Goal: Task Accomplishment & Management: Manage account settings

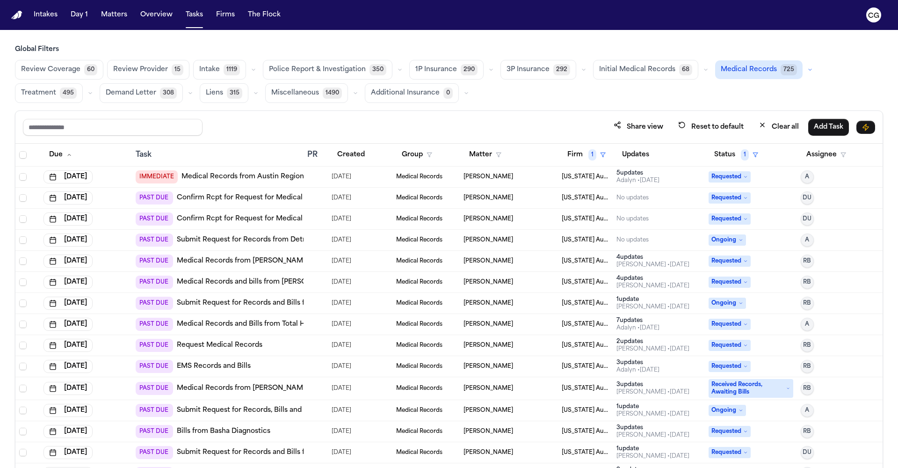
scroll to position [14, 0]
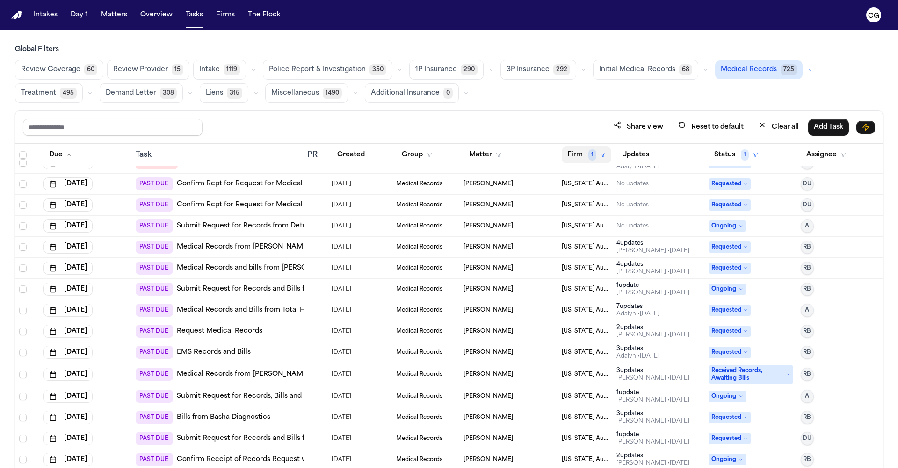
click at [600, 155] on icon "button" at bounding box center [603, 155] width 6 height 6
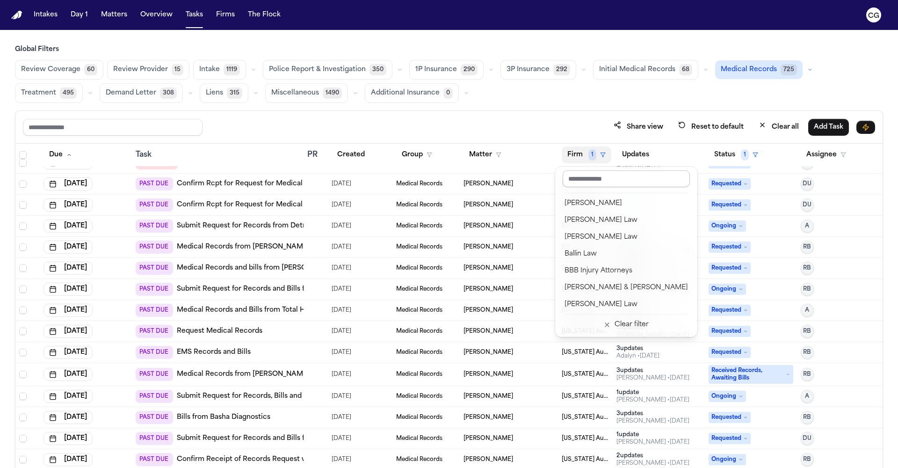
click at [582, 180] on input "text" at bounding box center [626, 178] width 127 height 17
paste input "******"
type input "*"
click at [606, 304] on div "J. Alexander Law" at bounding box center [618, 304] width 107 height 11
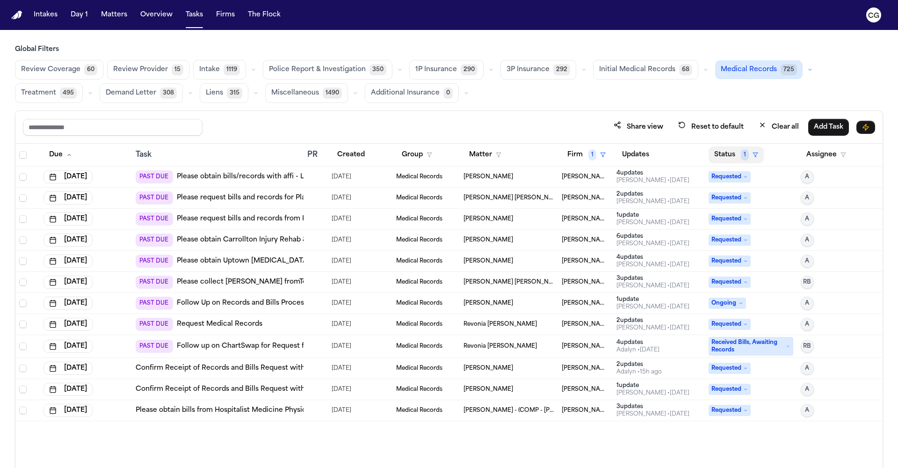
click at [747, 153] on span "1" at bounding box center [745, 154] width 8 height 11
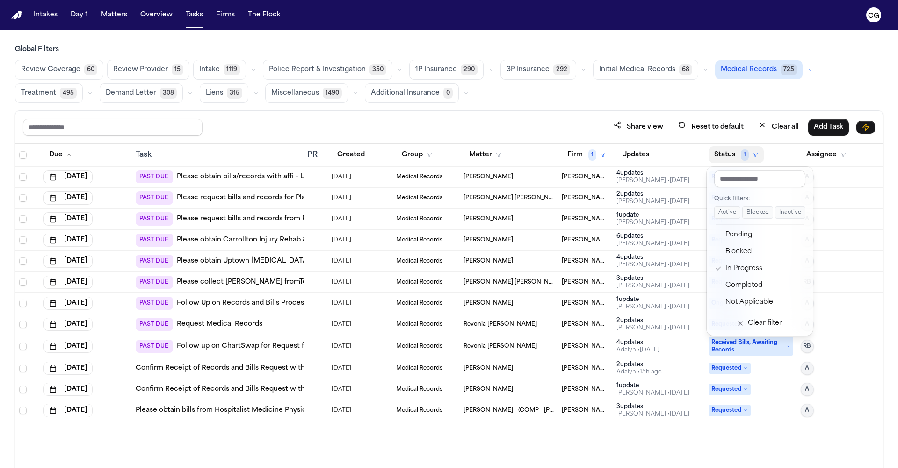
click at [743, 104] on div "Global Filters Review Coverage 60 Review Provider 15 Intake 1119 Police Report …" at bounding box center [449, 277] width 869 height 464
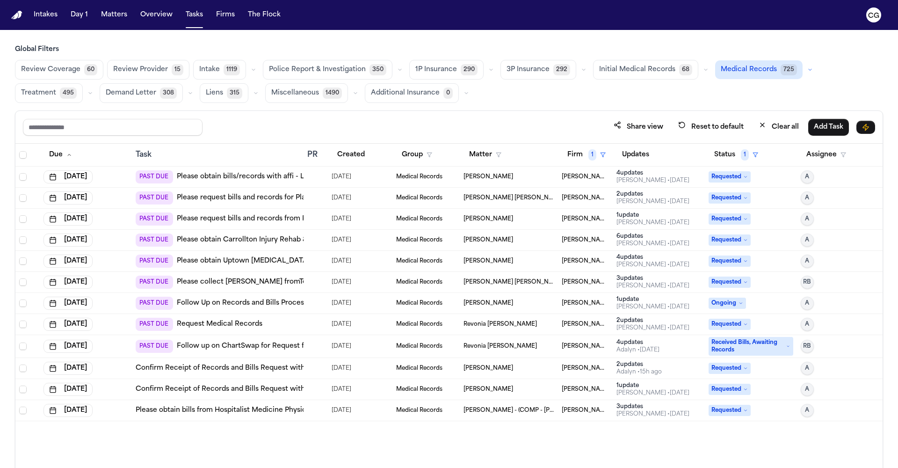
click at [555, 185] on td "David Fernando Ortiz" at bounding box center [509, 177] width 98 height 21
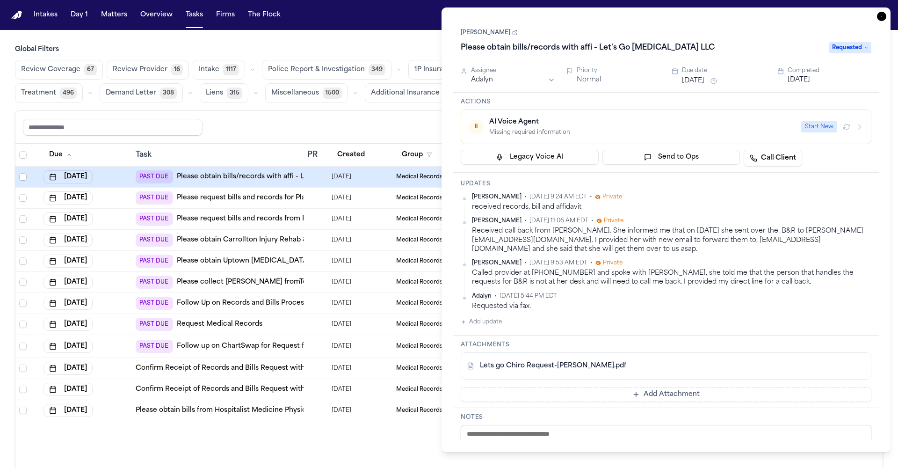
click at [395, 123] on div "Share view Reset to default Clear all Add Task" at bounding box center [449, 126] width 853 height 17
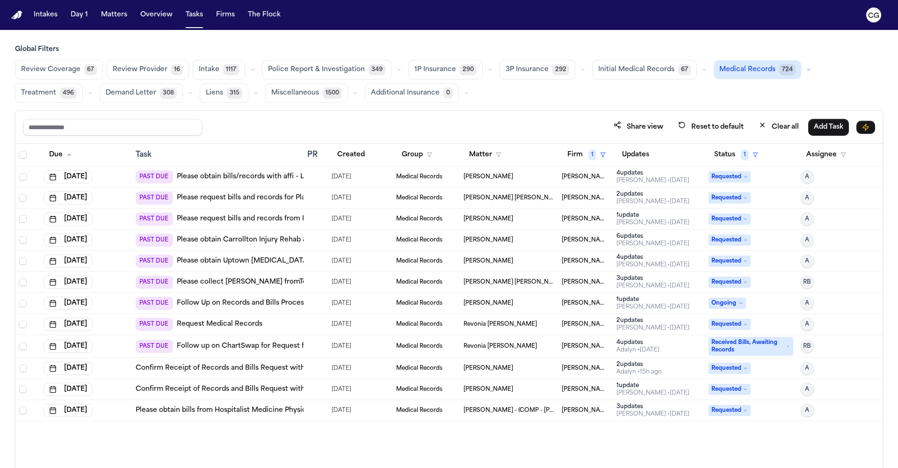
click at [751, 177] on span "Requested" at bounding box center [730, 176] width 42 height 11
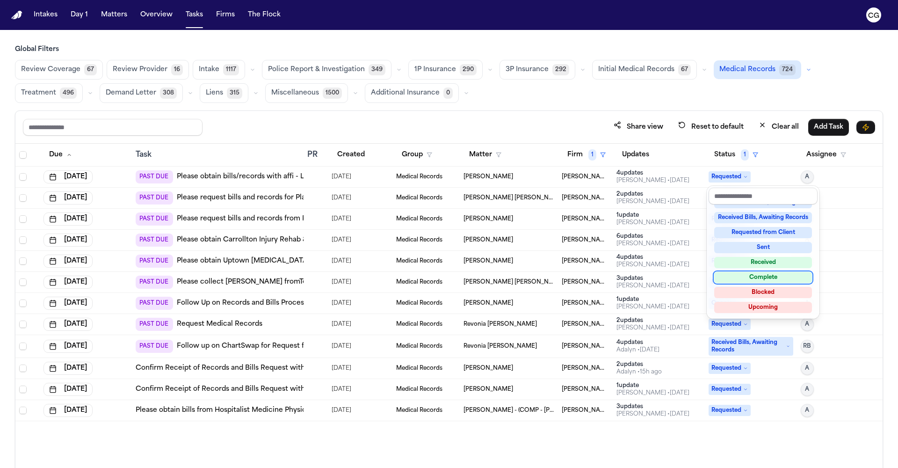
scroll to position [144, 0]
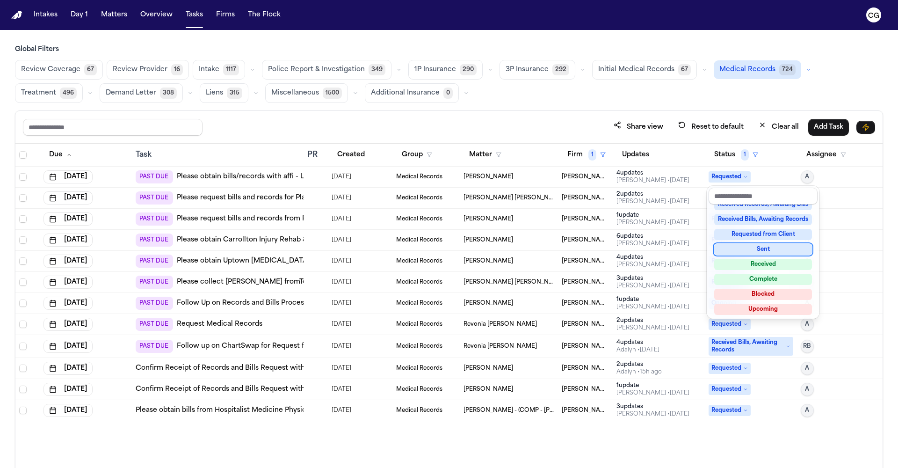
click at [644, 175] on table "Due Task PR Created Group Matter Firm 1 Updates Status 1 Assignee Sep 25, 2025 …" at bounding box center [449, 283] width 868 height 278
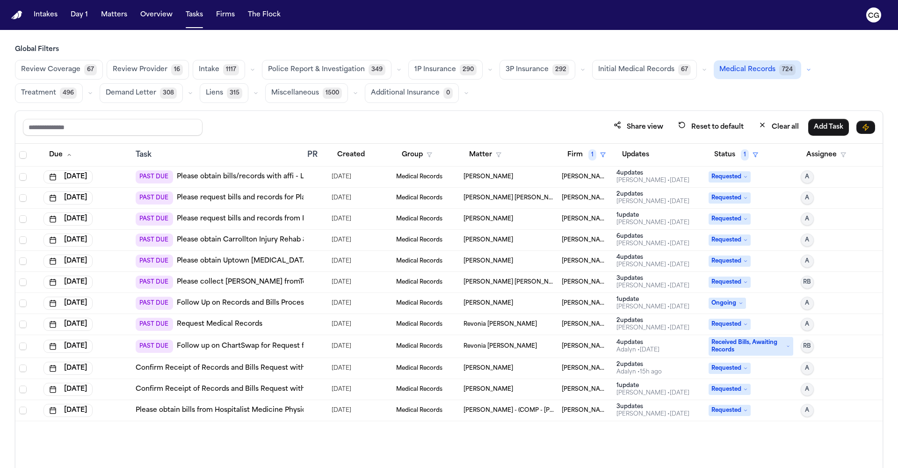
click at [644, 177] on div "Daniela Uribe • 4d ago" at bounding box center [653, 180] width 73 height 7
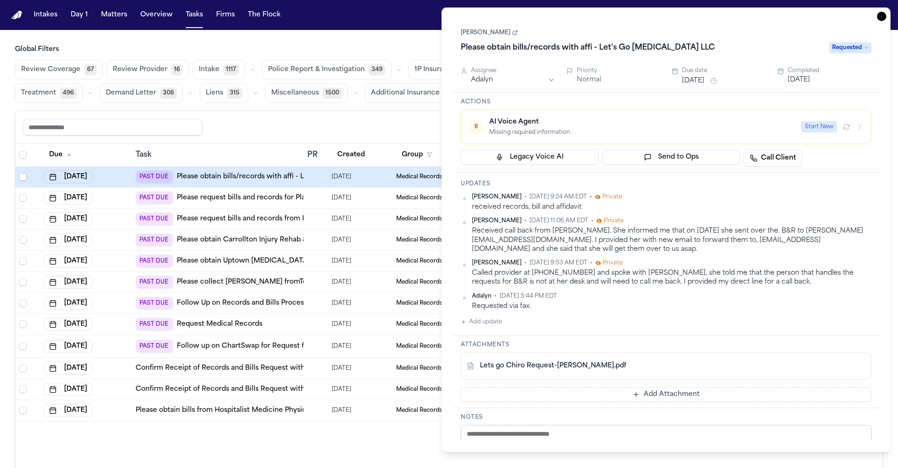
click at [854, 49] on span "Requested" at bounding box center [851, 47] width 42 height 11
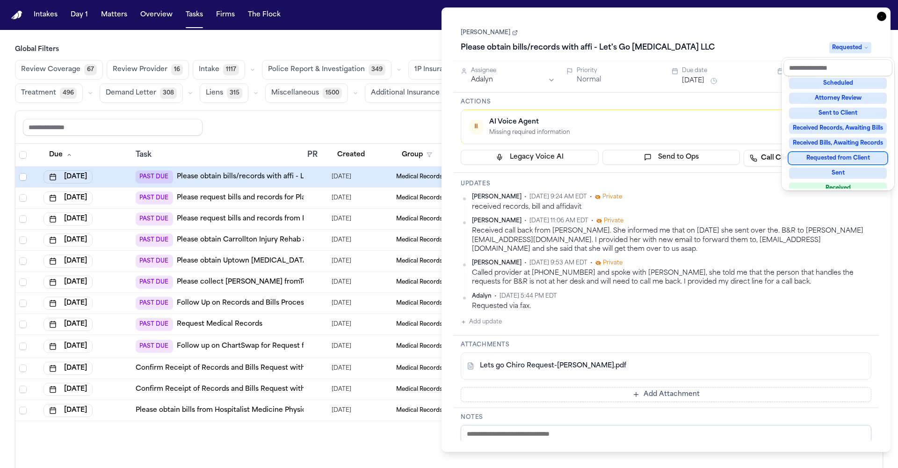
scroll to position [119, 0]
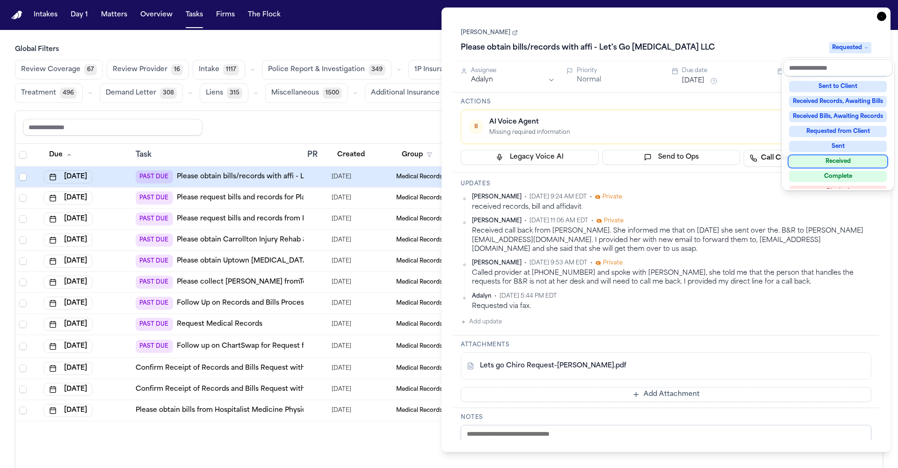
click at [847, 166] on div "Received" at bounding box center [838, 161] width 98 height 11
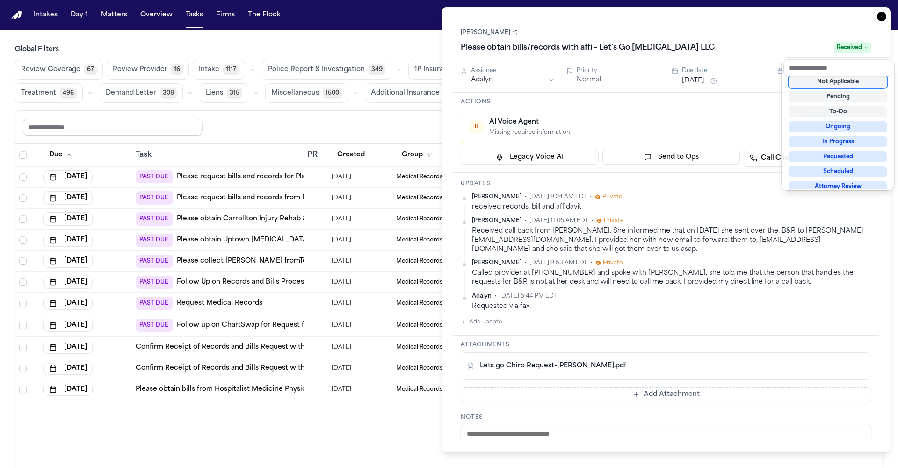
click at [351, 126] on div "Share view Reset to default Clear all Add Task" at bounding box center [449, 126] width 853 height 17
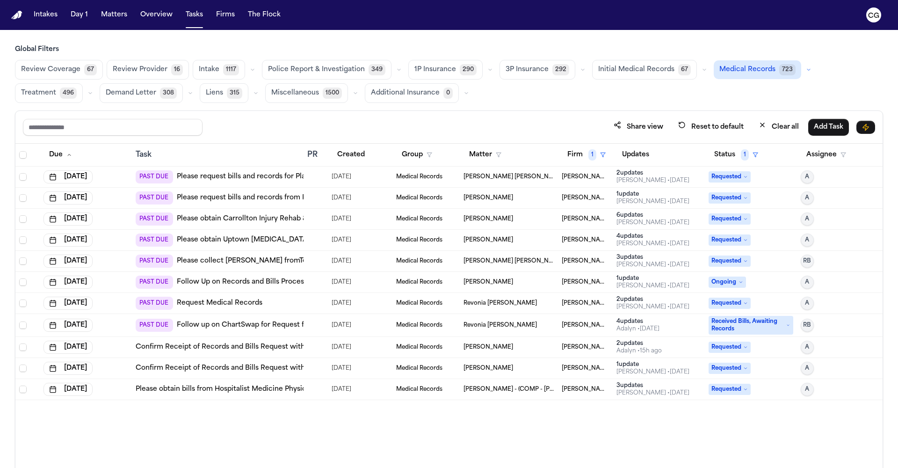
click at [313, 180] on div at bounding box center [310, 176] width 7 height 7
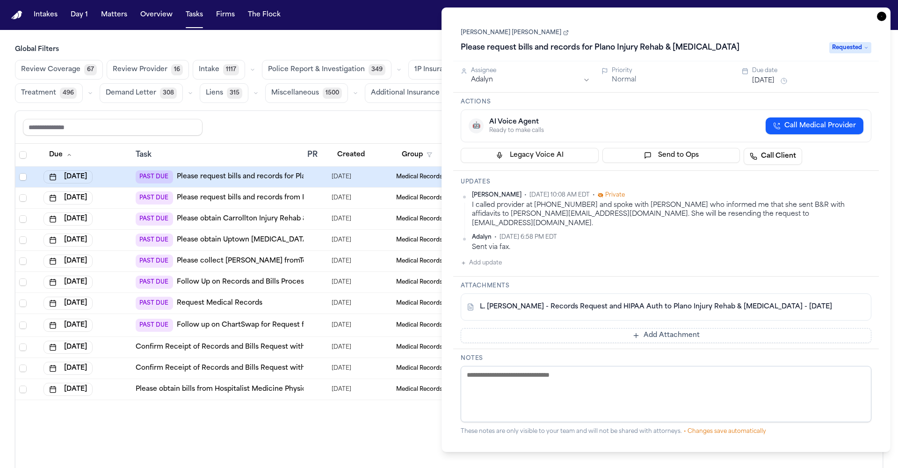
click at [380, 118] on div "Share view Reset to default Clear all Add Task" at bounding box center [449, 126] width 853 height 17
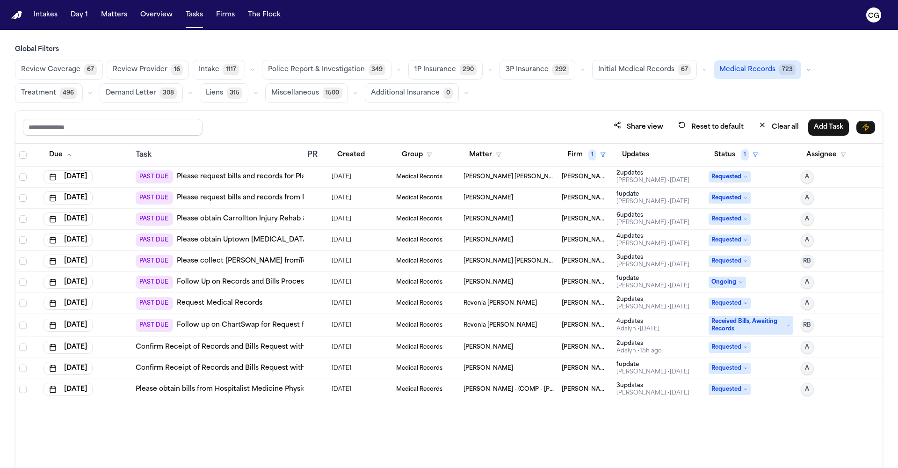
click at [709, 217] on span "Requested" at bounding box center [730, 218] width 42 height 11
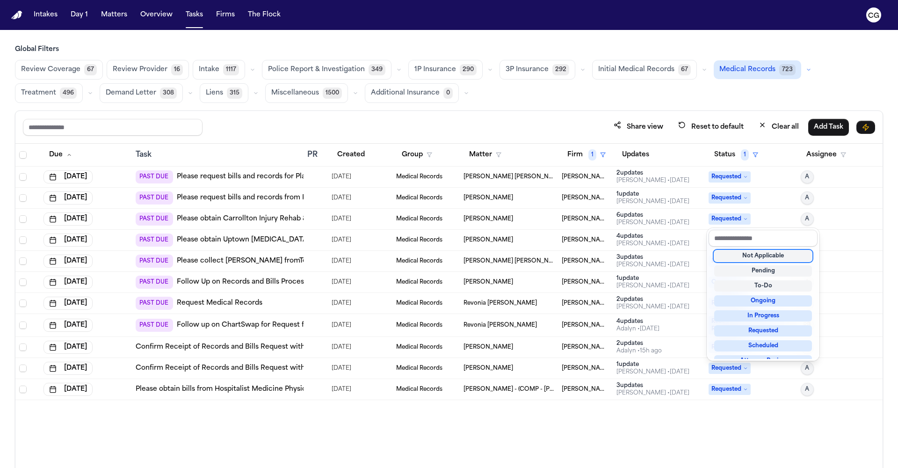
click at [680, 223] on table "Due Task PR Created Group Matter Firm 1 Updates Status 1 Assignee Sep 25, 2025 …" at bounding box center [449, 272] width 868 height 256
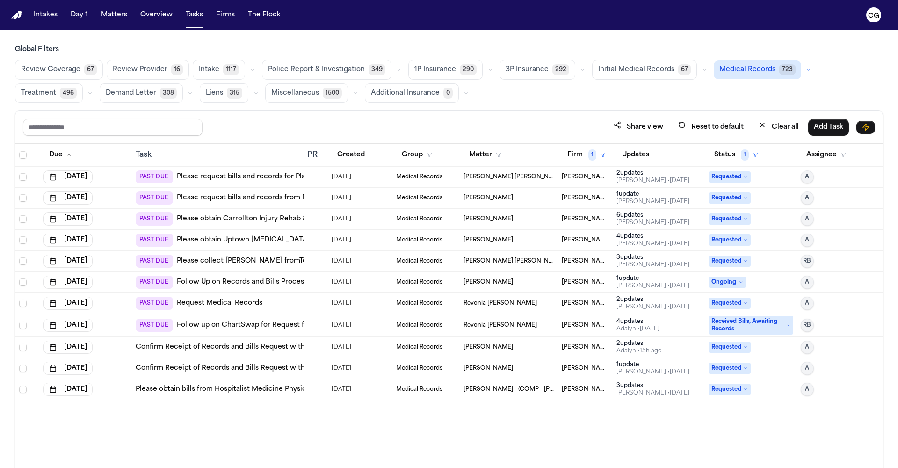
click at [663, 221] on div "Richelle Bauman • 5d ago" at bounding box center [653, 222] width 73 height 7
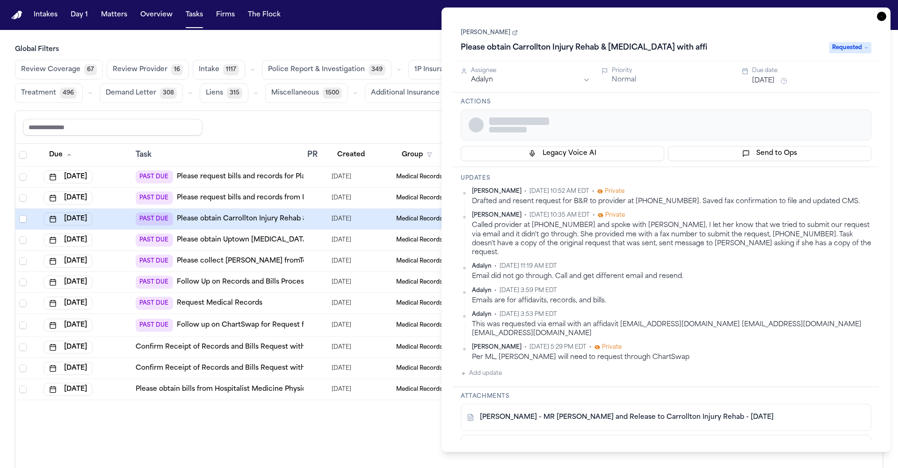
click at [625, 216] on span "Private" at bounding box center [616, 215] width 20 height 7
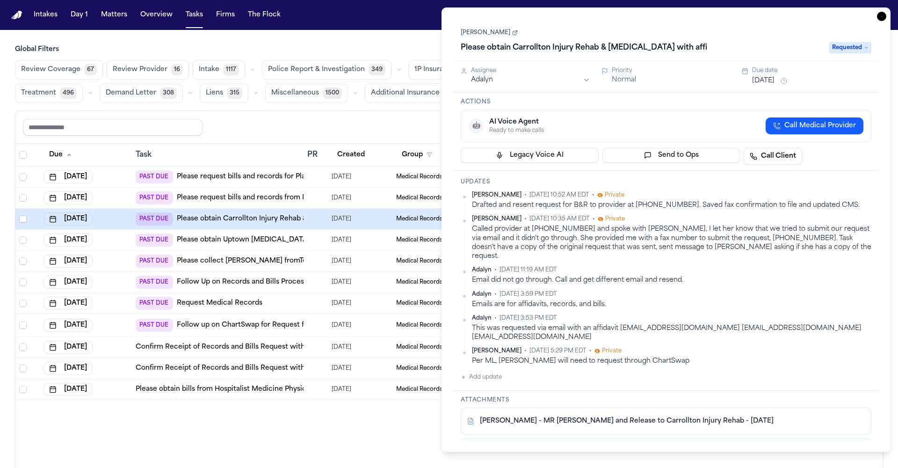
click at [597, 416] on link "S. Hooda - MR Request and Release to Carrollton Injury Rehab - 8.27.25" at bounding box center [627, 420] width 294 height 9
drag, startPoint x: 532, startPoint y: 229, endPoint x: 578, endPoint y: 231, distance: 46.4
click at [578, 231] on div "Called provider at 972-428-3905 and spoke with Maddison, I let her know that we…" at bounding box center [672, 243] width 400 height 36
copy div "972-428-3905"
click at [383, 118] on div "Share view Reset to default Clear all Add Task" at bounding box center [449, 126] width 853 height 17
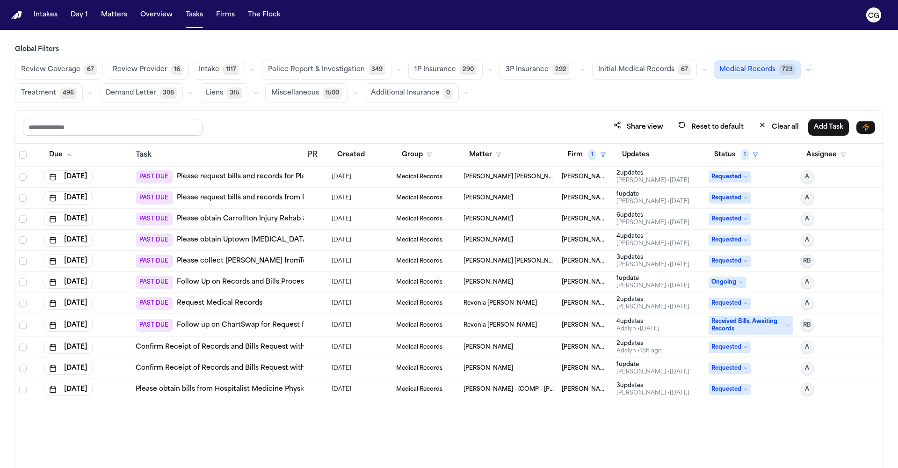
click at [302, 262] on link "Please collect Bill fromTexas Radiology Associates LLP - they have their own ch…" at bounding box center [389, 260] width 424 height 9
click at [533, 288] on td "Samantha Hooda" at bounding box center [509, 282] width 98 height 21
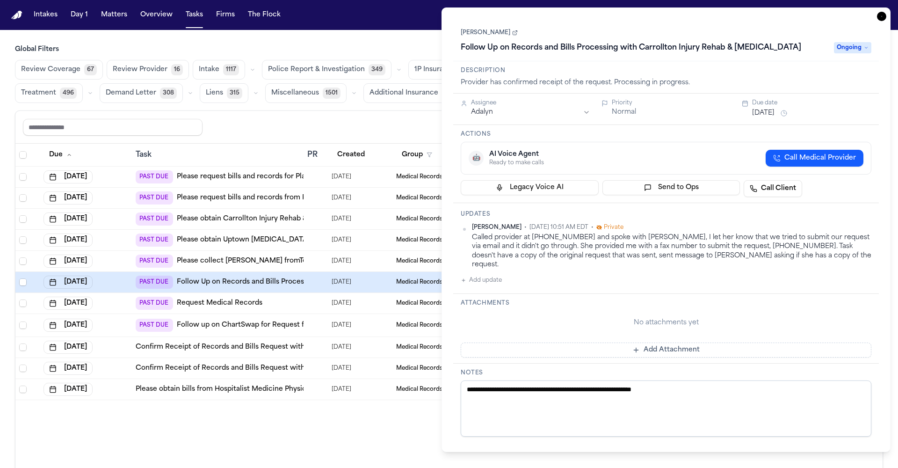
click at [348, 135] on div "Share view Reset to default Clear all Add Task" at bounding box center [449, 126] width 853 height 17
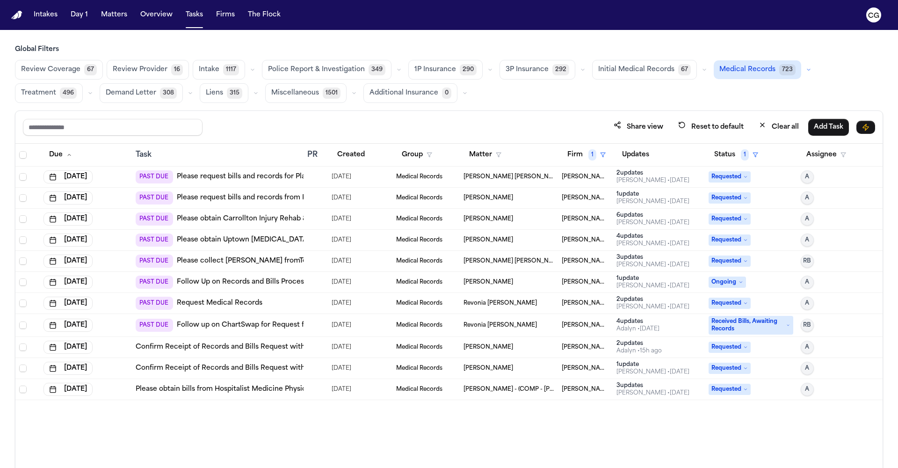
click at [320, 329] on td at bounding box center [316, 325] width 24 height 23
click at [172, 424] on div "Due Task PR Created Group Matter Firm 1 Updates Status 1 Assignee Sep 25, 2025 …" at bounding box center [449, 326] width 868 height 365
click at [270, 349] on link "Confirm Receipt of Records and Bills Request with Texas Health Arlington Memori…" at bounding box center [277, 347] width 282 height 9
click at [730, 75] on button "Medical Records 723" at bounding box center [758, 69] width 88 height 19
click at [592, 155] on span "1" at bounding box center [593, 154] width 8 height 11
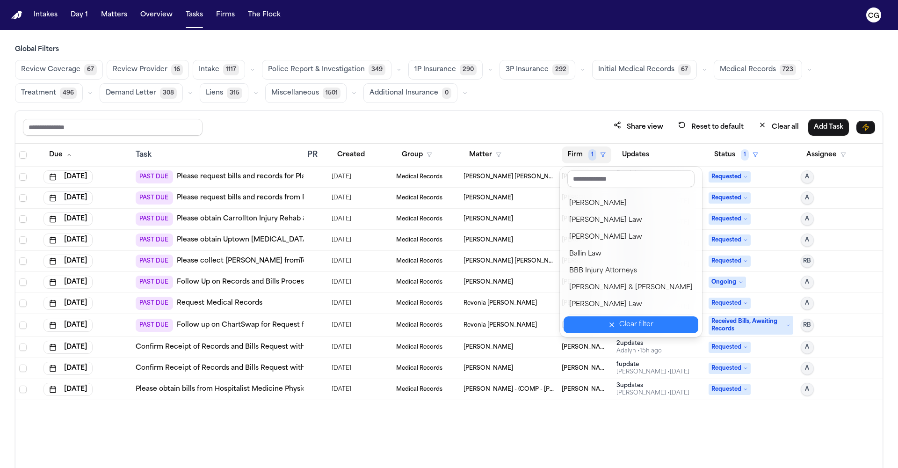
click at [624, 322] on div "Clear filter" at bounding box center [637, 324] width 34 height 11
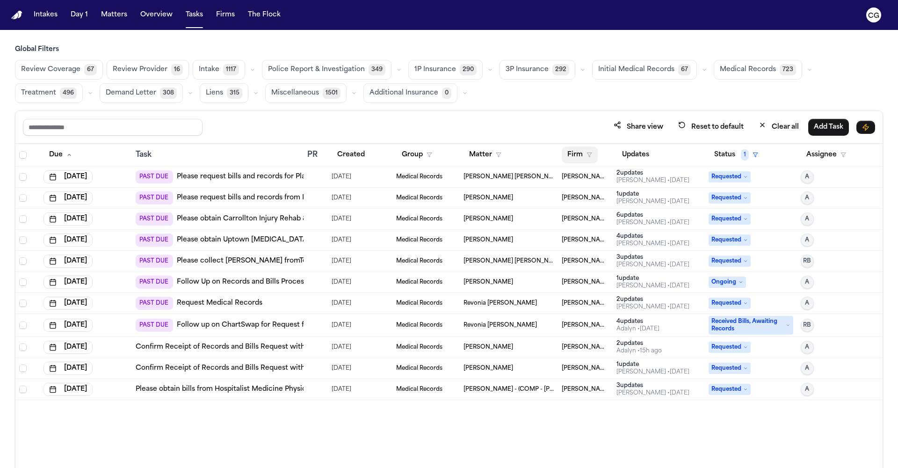
click at [587, 153] on icon "button" at bounding box center [590, 155] width 6 height 6
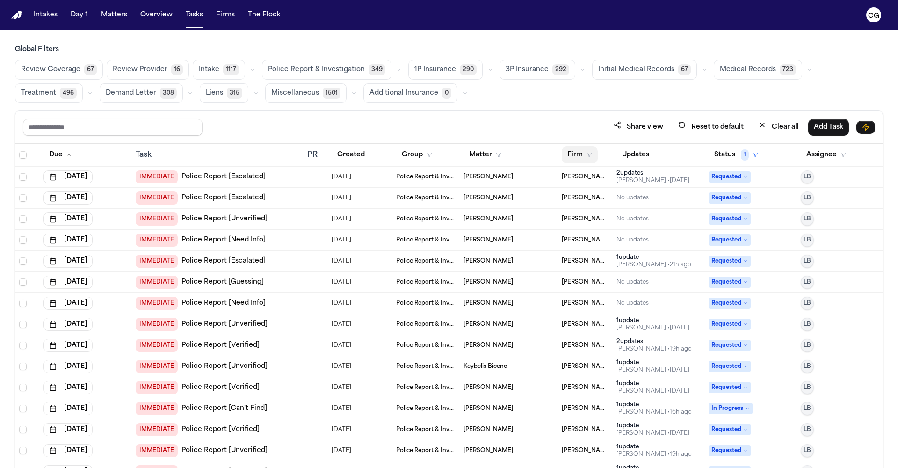
click at [586, 159] on button "Firm" at bounding box center [580, 154] width 36 height 17
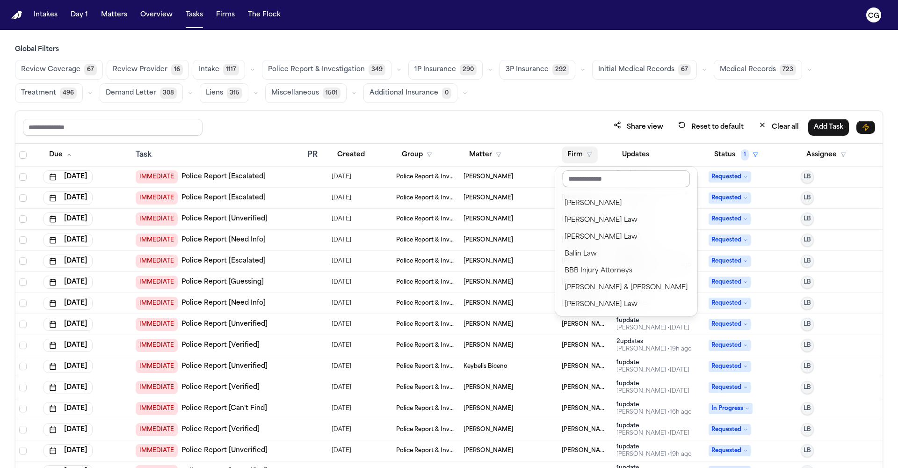
click at [598, 179] on input "text" at bounding box center [626, 178] width 127 height 17
type input "*****"
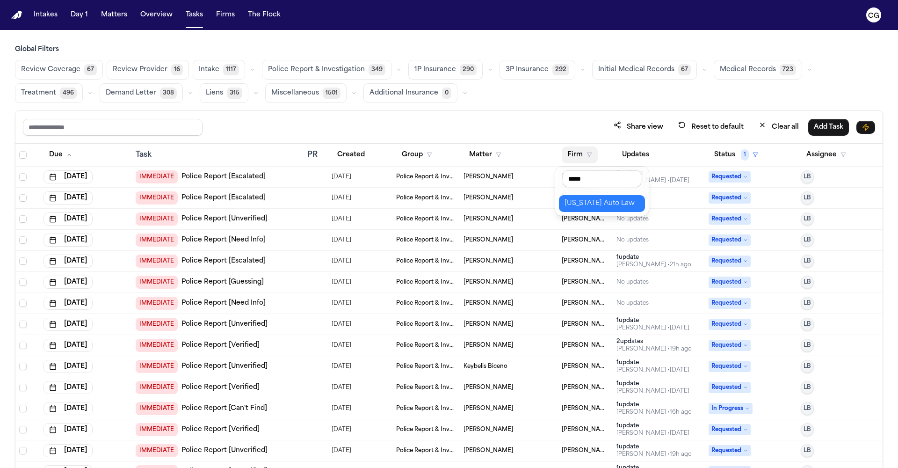
click at [606, 207] on div "[US_STATE] Auto Law" at bounding box center [602, 203] width 75 height 11
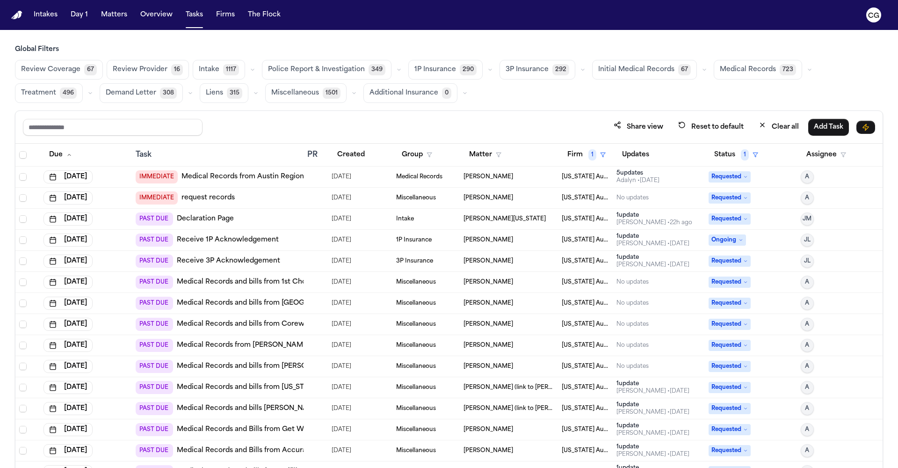
click at [277, 178] on link "Medical Records from Austin Regional" at bounding box center [246, 176] width 128 height 9
click at [329, 177] on td "07/28/2025" at bounding box center [360, 177] width 65 height 21
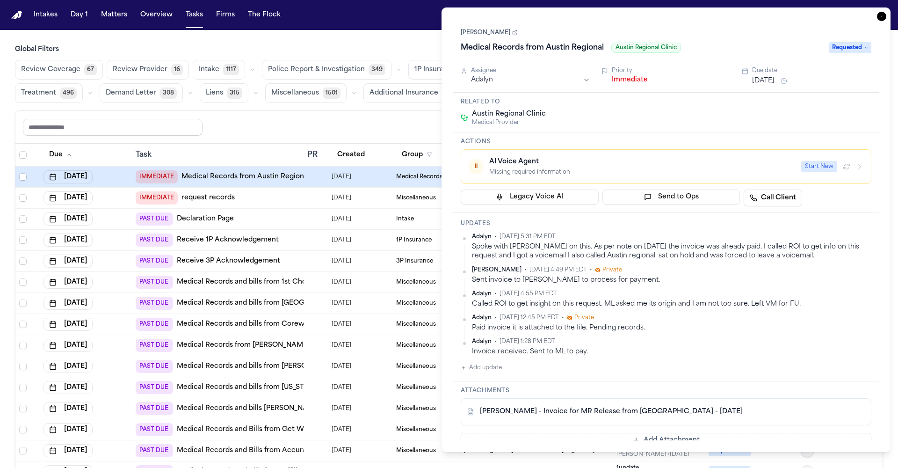
click at [487, 370] on button "Add update" at bounding box center [481, 367] width 41 height 11
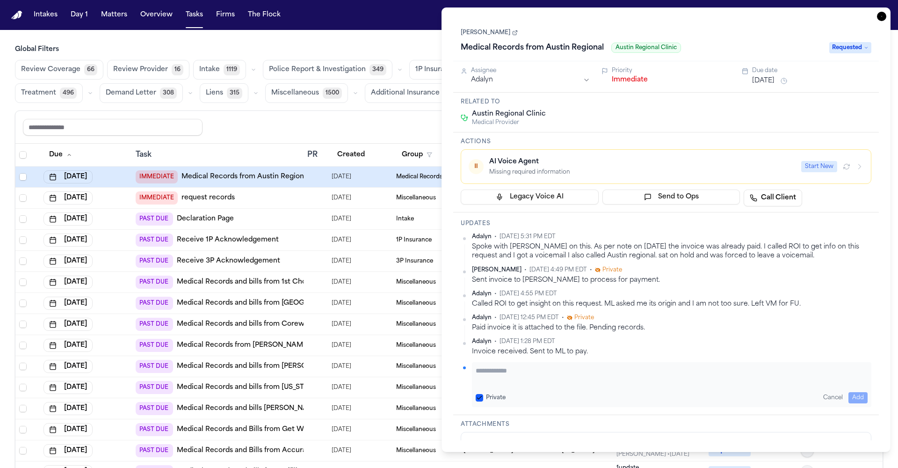
click at [581, 377] on textarea "Add your update" at bounding box center [672, 375] width 392 height 19
drag, startPoint x: 830, startPoint y: 369, endPoint x: 474, endPoint y: 367, distance: 356.1
click at [474, 367] on div "**********" at bounding box center [672, 384] width 400 height 45
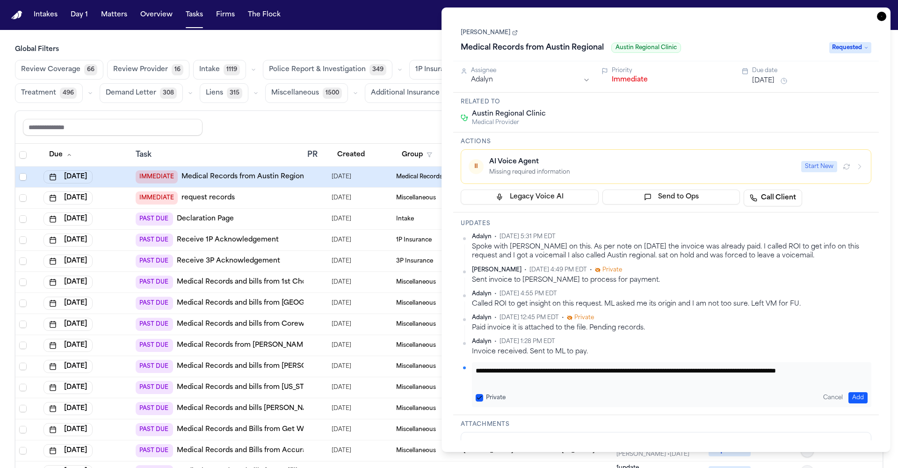
click at [566, 369] on textarea "**********" at bounding box center [672, 375] width 392 height 19
click at [570, 369] on textarea "**********" at bounding box center [672, 375] width 392 height 19
click at [570, 371] on textarea "**********" at bounding box center [672, 375] width 392 height 19
click at [522, 379] on textarea "**********" at bounding box center [672, 375] width 392 height 19
type textarea "**********"
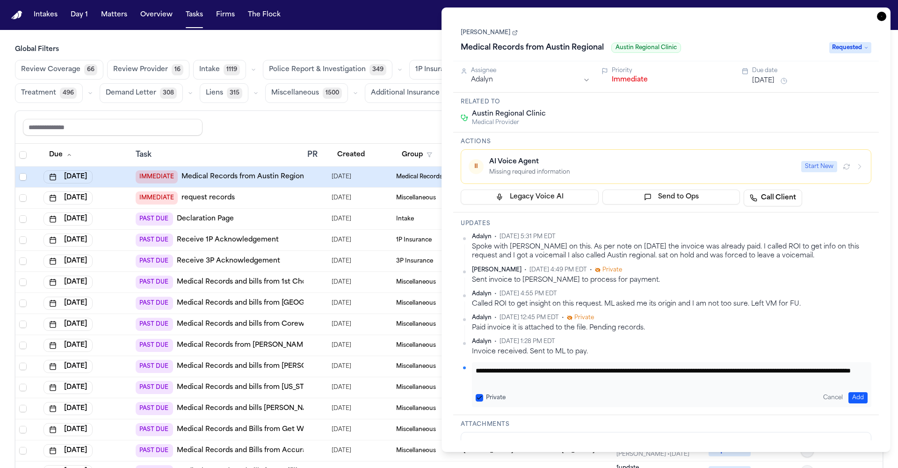
click at [854, 395] on button "Add" at bounding box center [858, 397] width 19 height 11
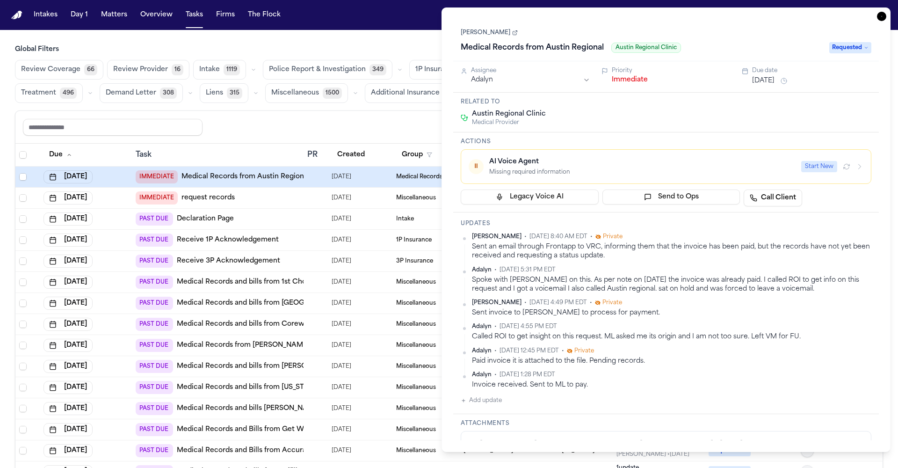
click at [775, 80] on button "Oct 2, 2025" at bounding box center [763, 80] width 22 height 9
click at [836, 174] on button "17" at bounding box center [840, 174] width 15 height 15
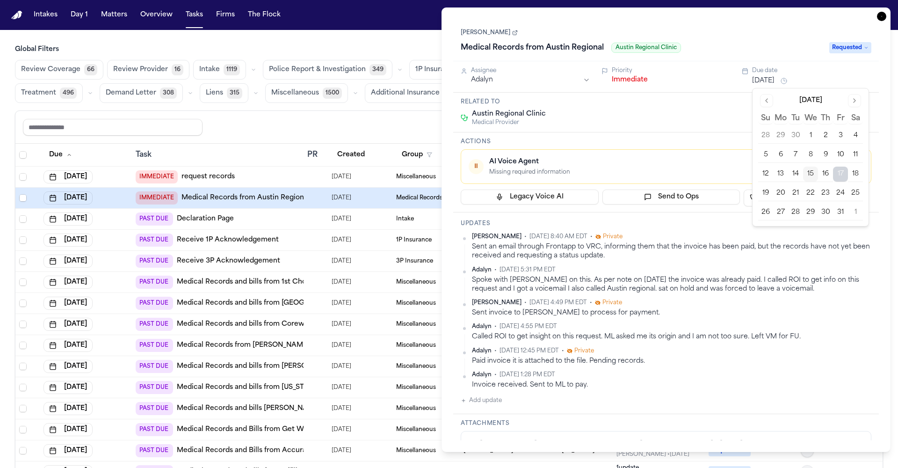
click at [484, 80] on html "Intakes Day 1 Matters Overview Tasks Firms The Flock CG Global Filters Review C…" at bounding box center [449, 234] width 898 height 468
click at [391, 118] on div "Share view Reset to default Clear all Add Task" at bounding box center [449, 127] width 868 height 33
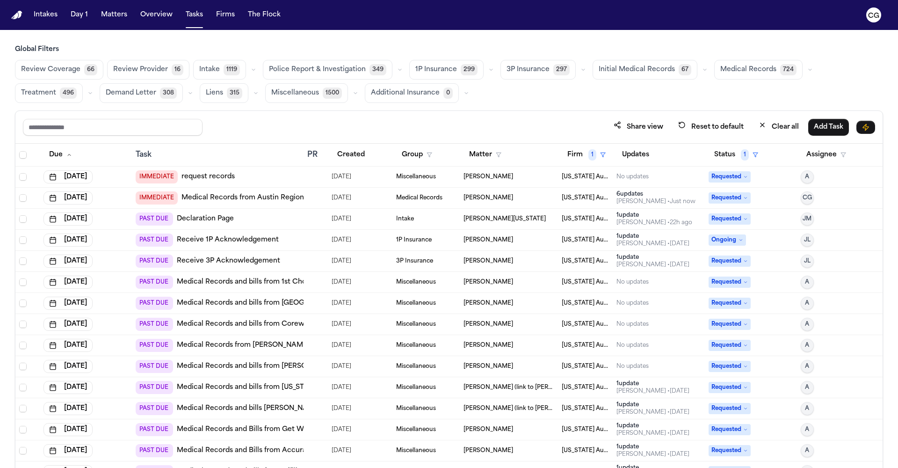
click at [289, 263] on div "PAST DUE Receive 3P Acknowledgement" at bounding box center [218, 261] width 164 height 13
click at [335, 125] on div "Share view Reset to default Clear all Add Task" at bounding box center [449, 126] width 853 height 17
click at [643, 75] on button "Initial Medical Records 67" at bounding box center [645, 70] width 105 height 20
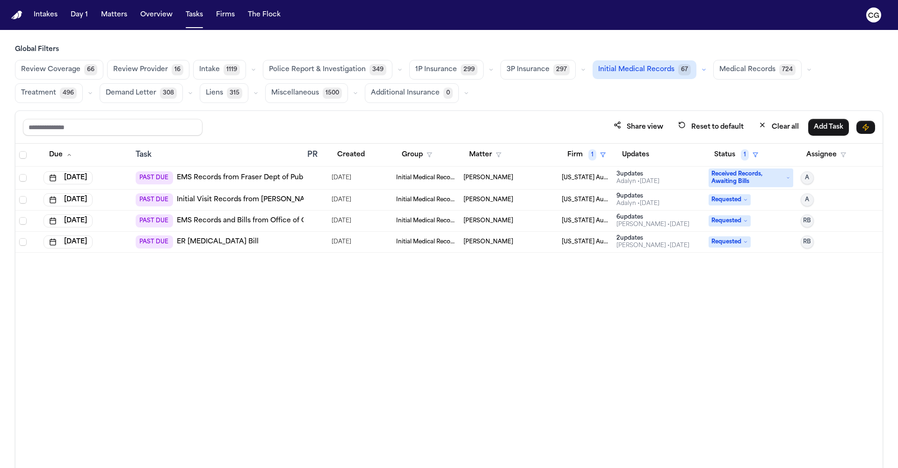
click at [611, 71] on span "Initial Medical Records" at bounding box center [637, 69] width 76 height 9
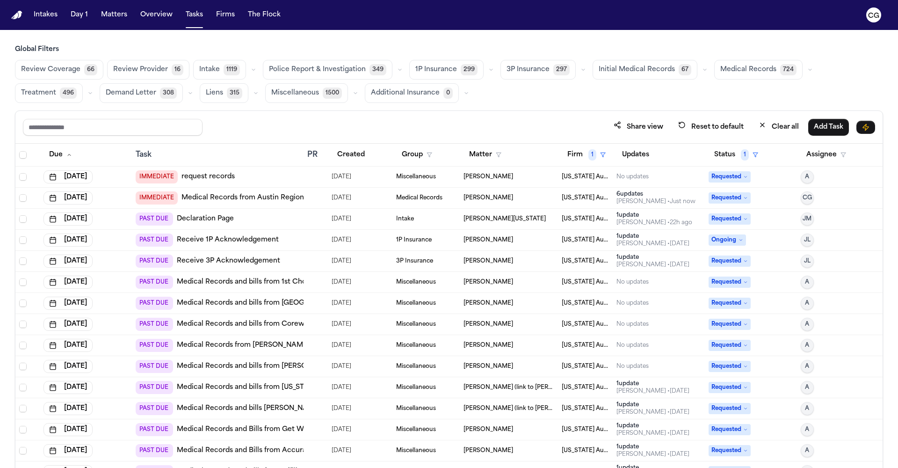
click at [748, 72] on span "Medical Records" at bounding box center [749, 69] width 56 height 9
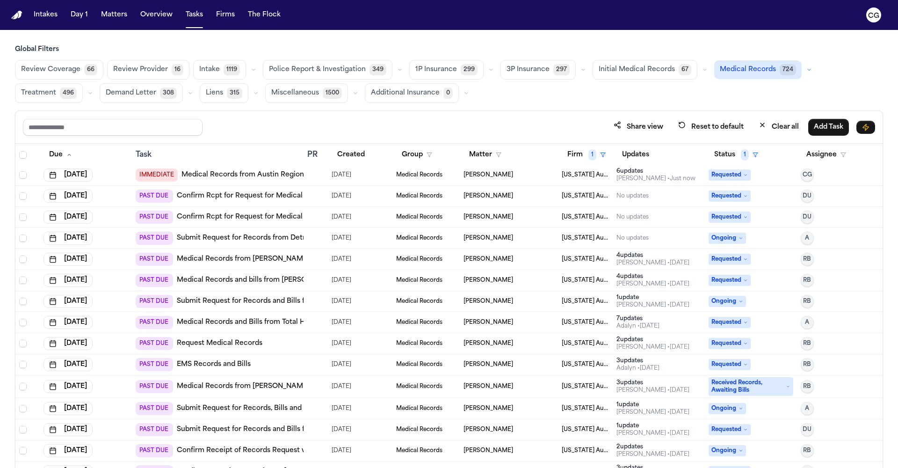
scroll to position [6, 0]
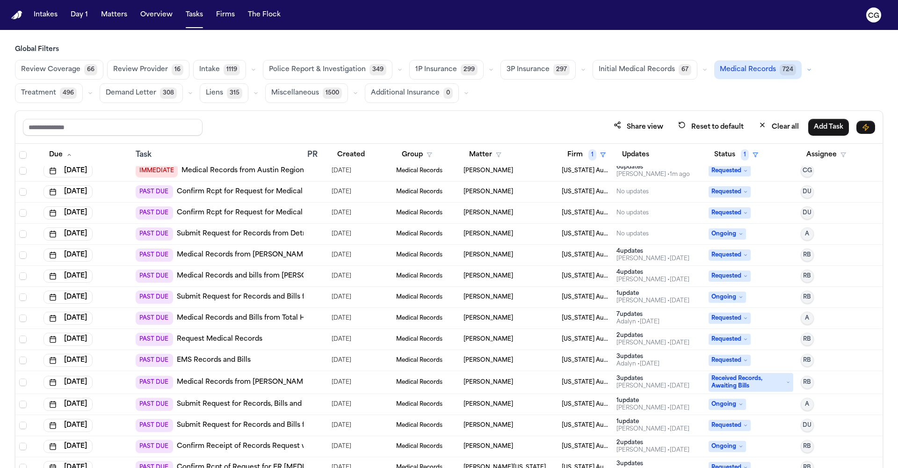
click at [521, 318] on div "Taylor Edwards" at bounding box center [509, 317] width 91 height 7
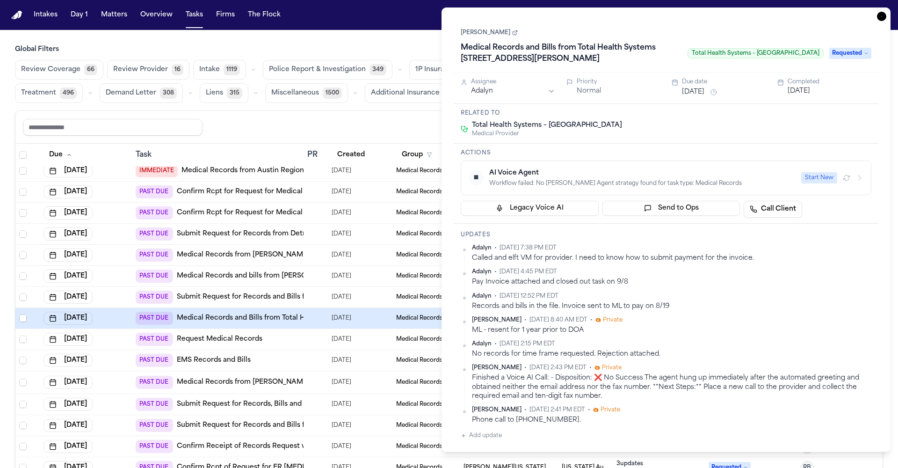
click at [610, 285] on div "Pay Invoice attached and closed out task on 9/8" at bounding box center [672, 282] width 400 height 9
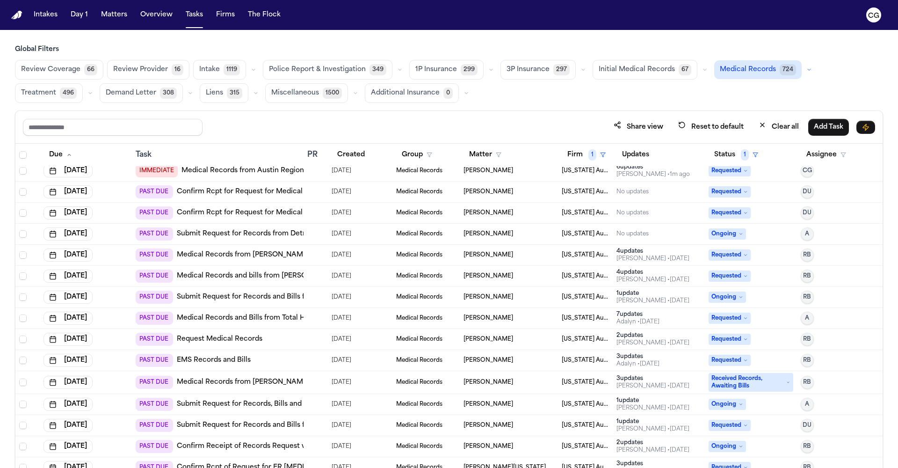
click at [351, 313] on span "07/30/2025" at bounding box center [342, 318] width 20 height 13
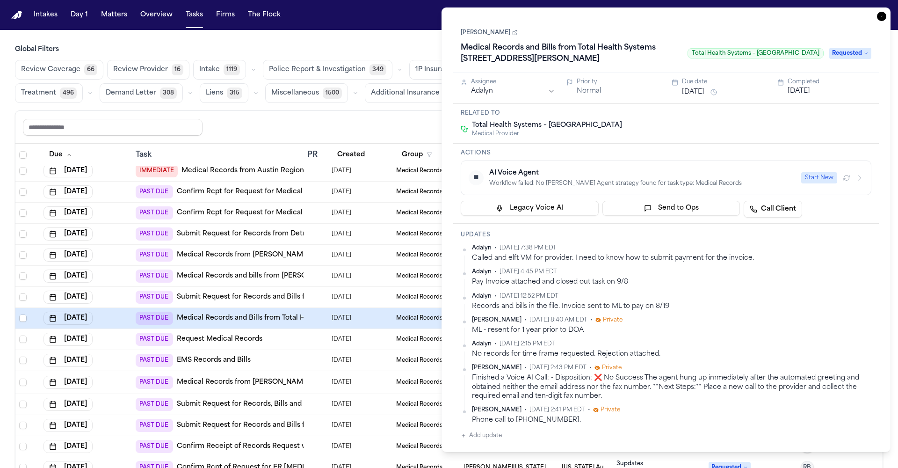
click at [487, 35] on link "Taylor Edwards" at bounding box center [489, 32] width 57 height 7
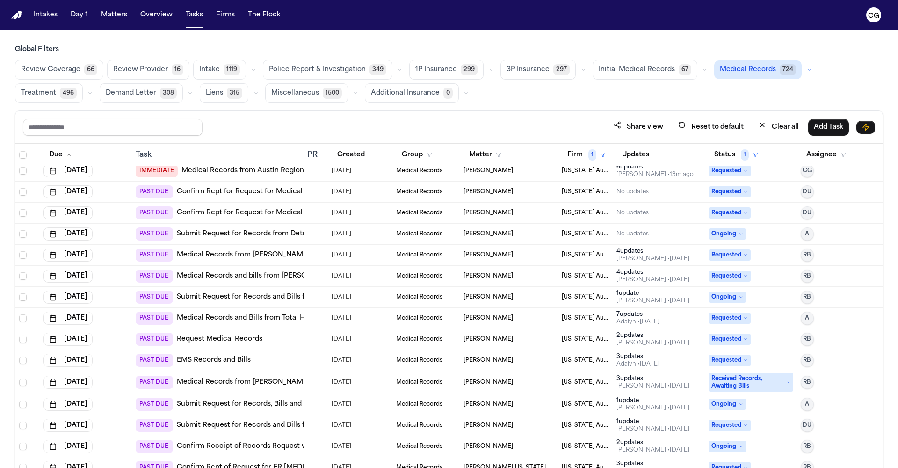
click at [258, 320] on link "Medical Records and Bills from Total Health Systems 43740 Garfield Rd., Clinton…" at bounding box center [327, 318] width 300 height 9
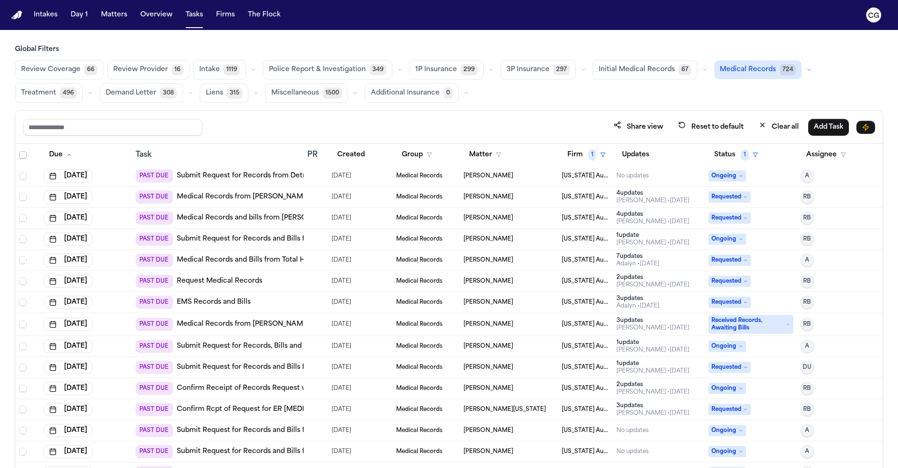
scroll to position [66, 0]
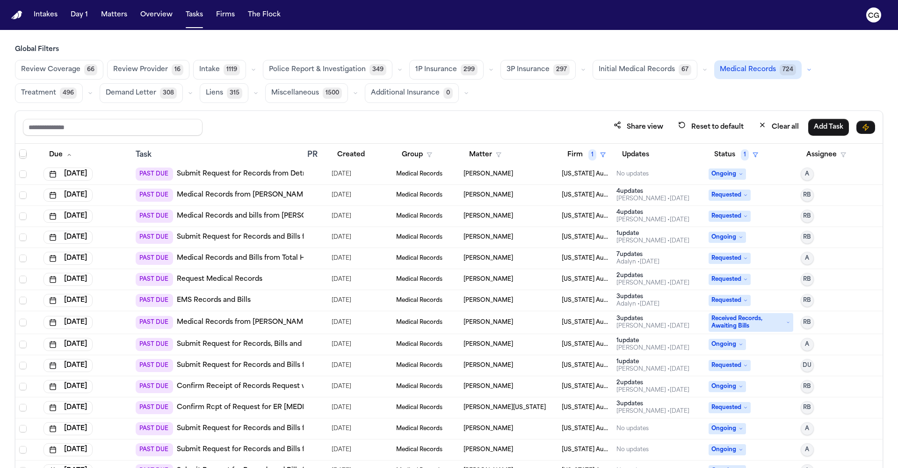
click at [291, 368] on link "Submit Request for Records and Bills from Lincoln Park Fire Department" at bounding box center [297, 365] width 241 height 9
click at [487, 371] on td "Kevin Rowley" at bounding box center [509, 365] width 98 height 21
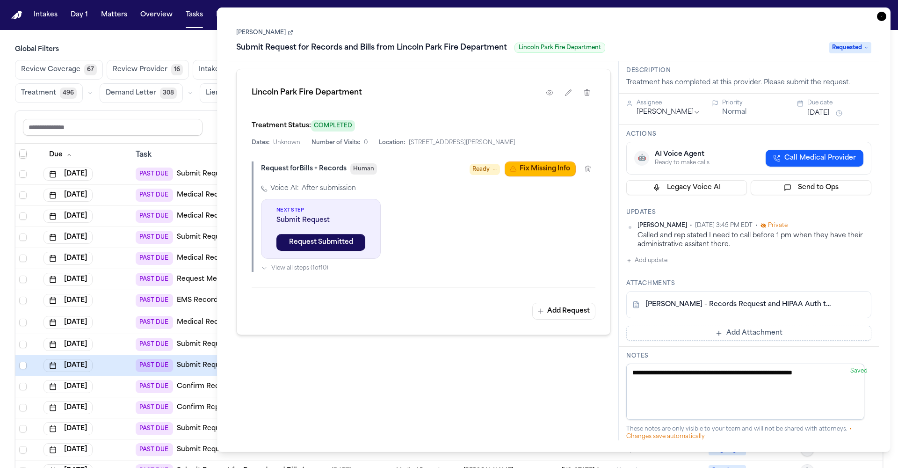
click at [654, 259] on button "Add update" at bounding box center [647, 260] width 41 height 11
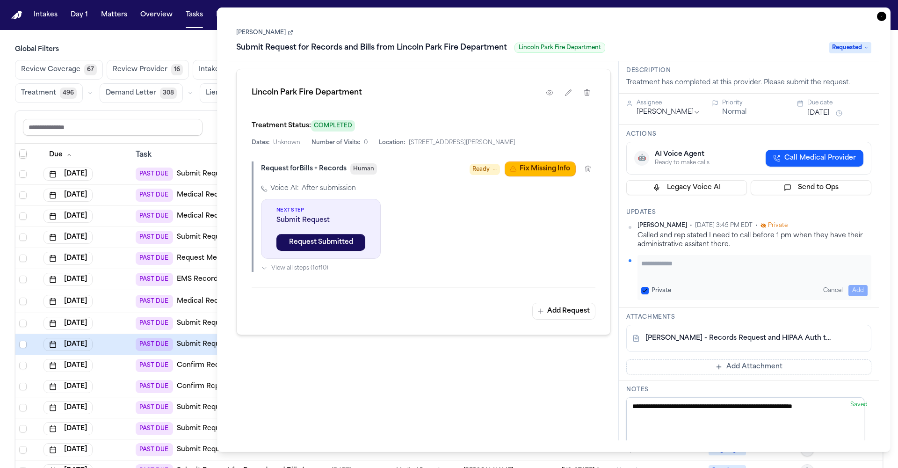
click at [681, 269] on textarea "Add your update" at bounding box center [755, 268] width 226 height 19
type textarea "*"
paste textarea "**********"
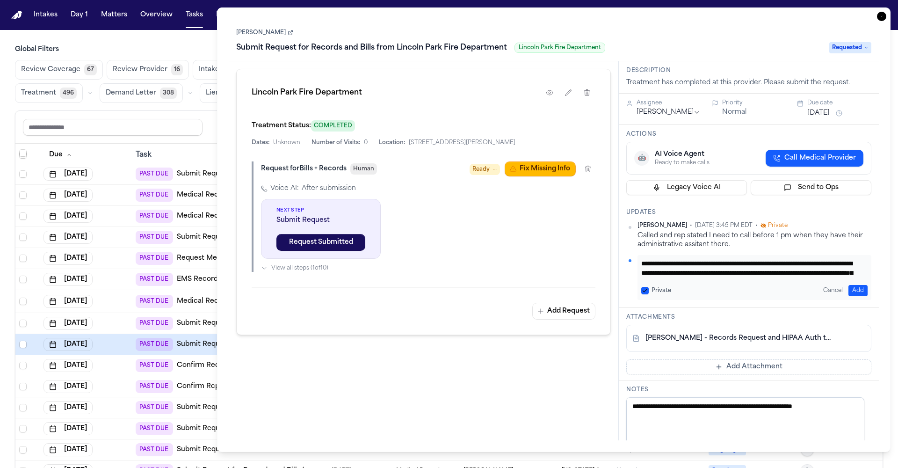
drag, startPoint x: 723, startPoint y: 274, endPoint x: 609, endPoint y: 250, distance: 115.7
click at [609, 250] on div "**********" at bounding box center [554, 250] width 650 height 379
drag, startPoint x: 708, startPoint y: 273, endPoint x: 760, endPoint y: 272, distance: 52.4
click at [760, 272] on textarea "**********" at bounding box center [751, 268] width 219 height 19
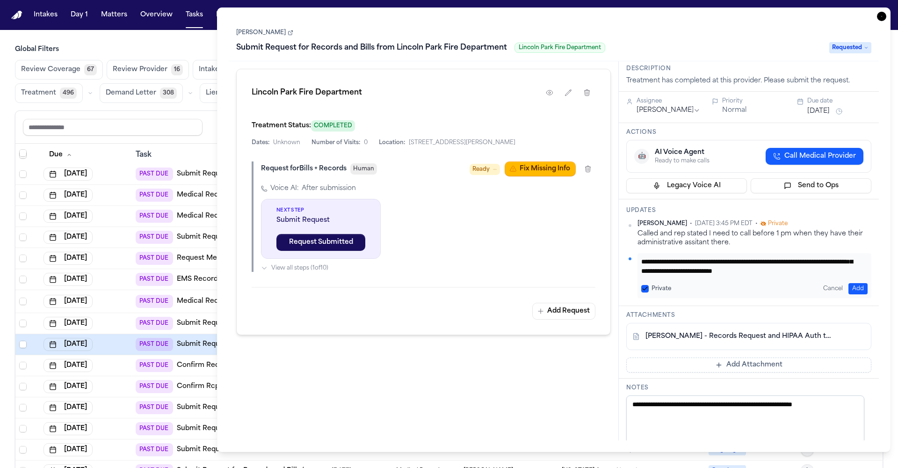
click at [685, 271] on textarea "**********" at bounding box center [751, 266] width 219 height 19
click at [679, 267] on textarea "**********" at bounding box center [751, 266] width 219 height 19
type textarea "**********"
click at [849, 286] on button "Add" at bounding box center [858, 288] width 19 height 11
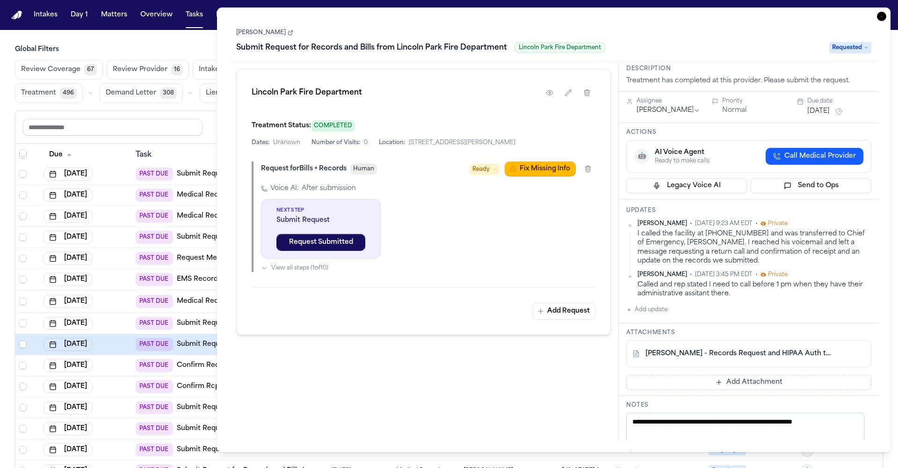
click at [829, 114] on button "Oct 3, 2025" at bounding box center [819, 111] width 22 height 9
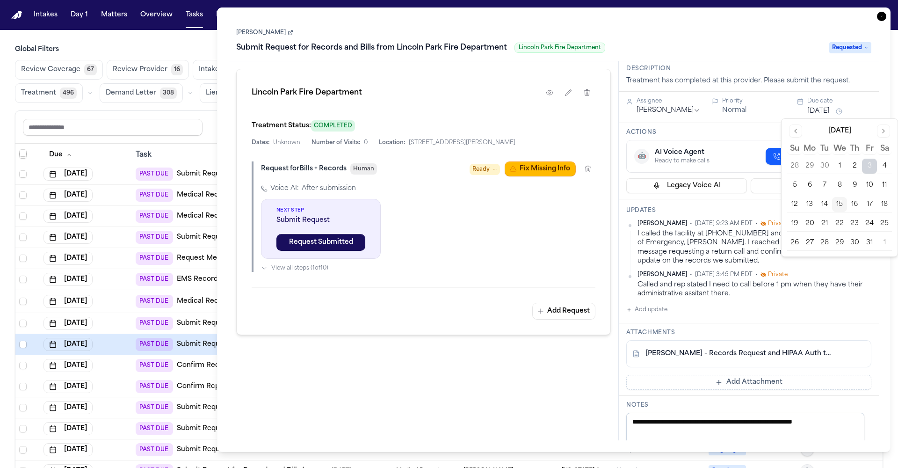
click at [810, 222] on button "20" at bounding box center [810, 223] width 15 height 15
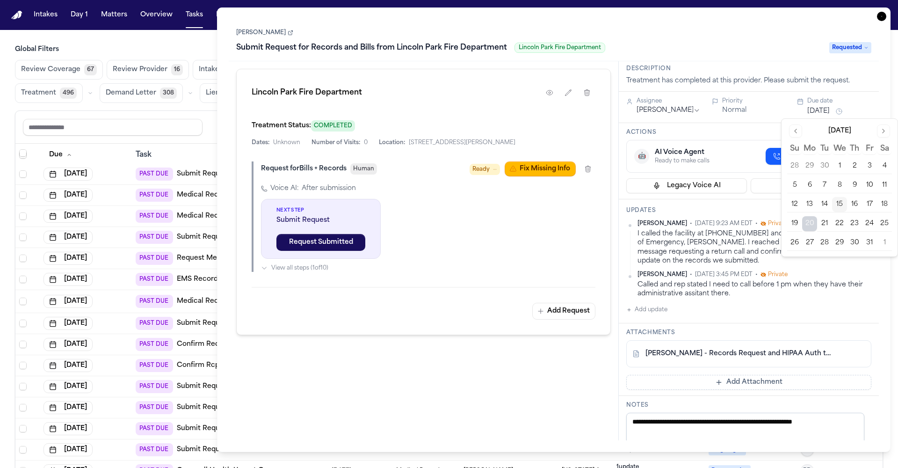
scroll to position [0, 0]
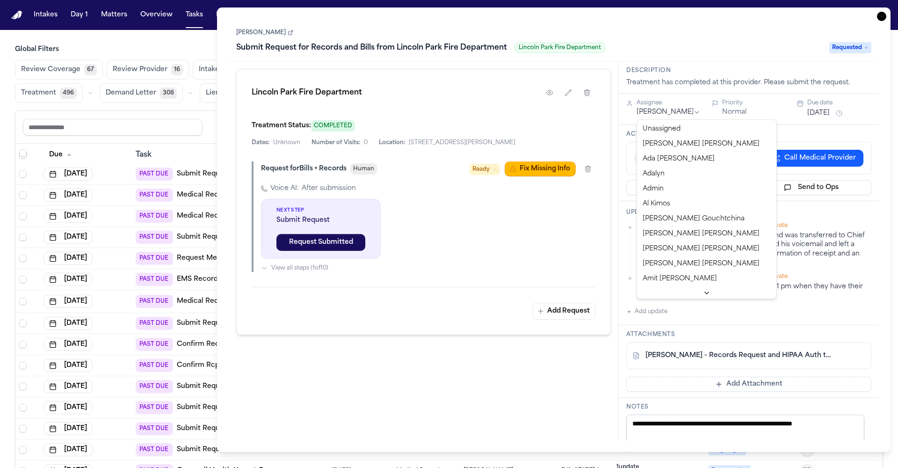
click at [665, 115] on html "Intakes Day 1 Matters Overview Tasks Firms The Flock CG Global Filters Review C…" at bounding box center [449, 234] width 898 height 468
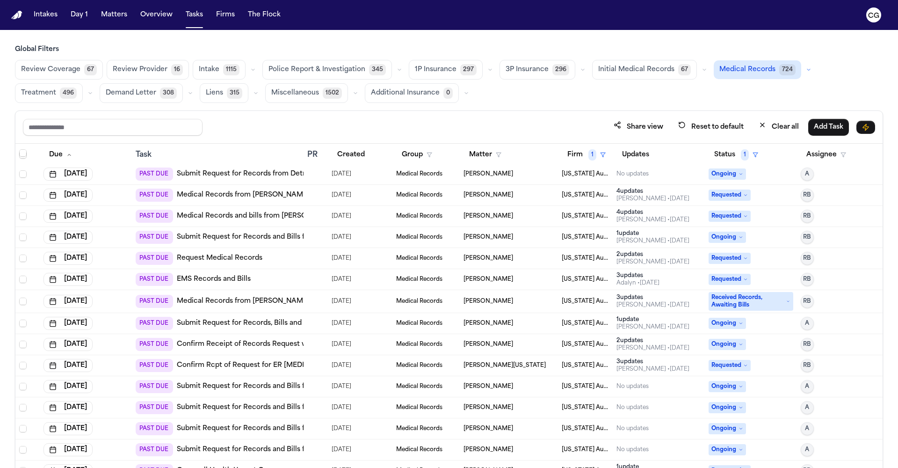
click at [141, 50] on h3 "Global Filters" at bounding box center [449, 49] width 869 height 9
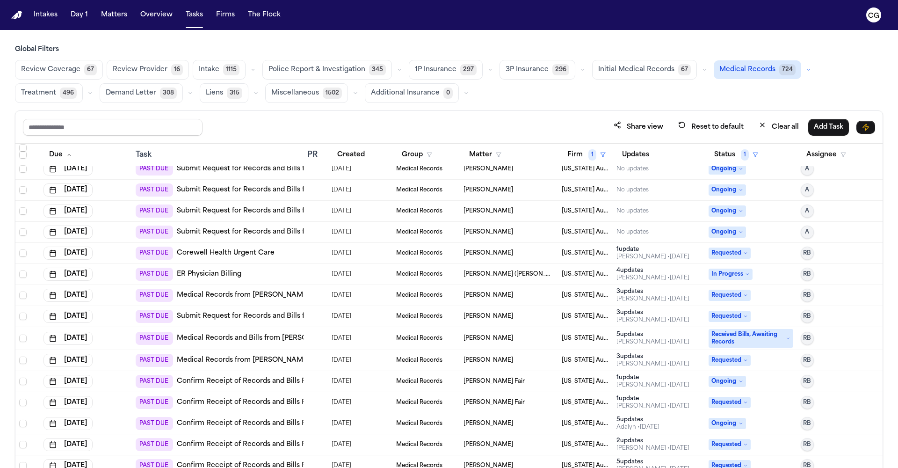
scroll to position [285, 0]
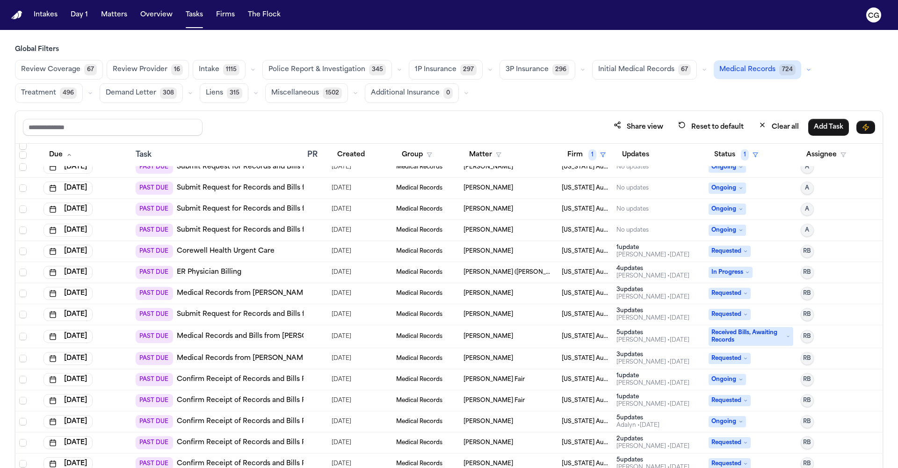
click at [287, 379] on link "Confirm Receipt of Records and Bills Request with Corewell Health Family Medici…" at bounding box center [359, 379] width 364 height 9
click at [250, 403] on link "Confirm Receipt of Records and Bills Request with [PERSON_NAME] Internal Medici…" at bounding box center [361, 400] width 369 height 9
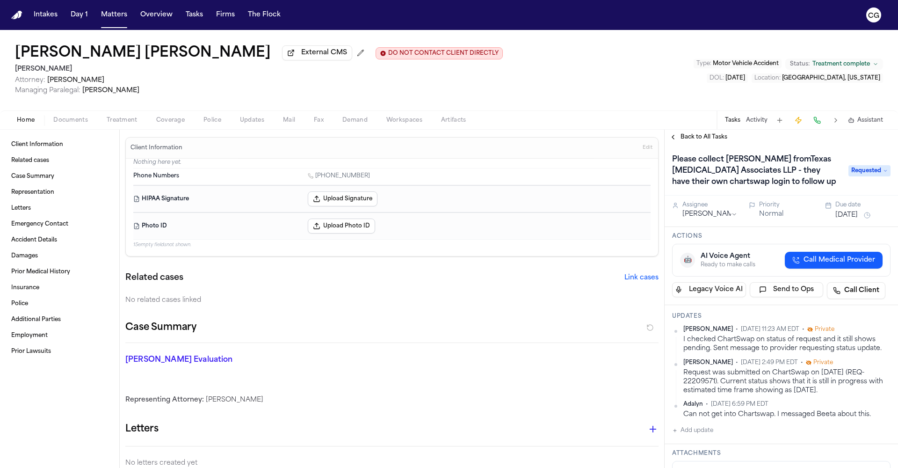
click at [709, 382] on div "Request was submitted on ChartSwap on 9/4/25 (REQ-22209571). Current status sho…" at bounding box center [787, 381] width 207 height 27
copy div "22209571"
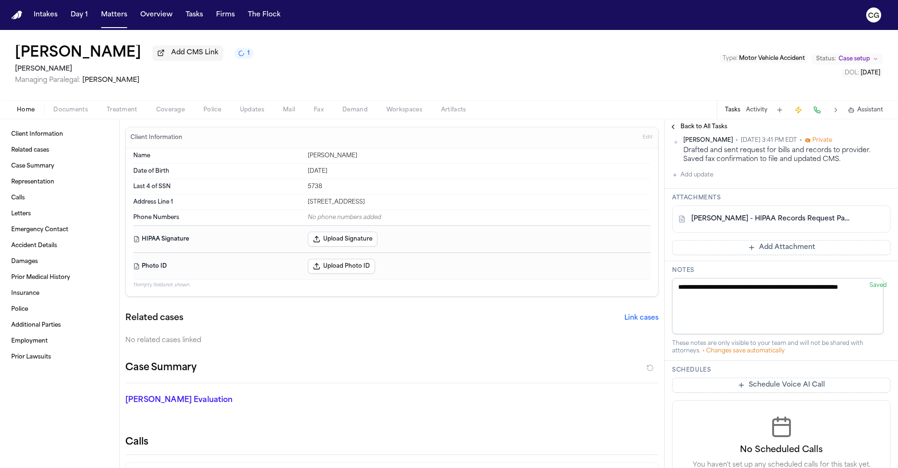
scroll to position [274, 0]
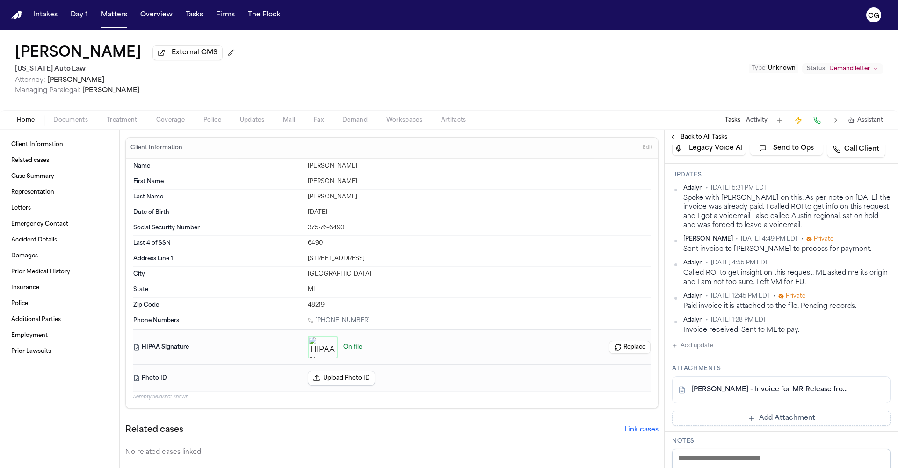
scroll to position [319, 0]
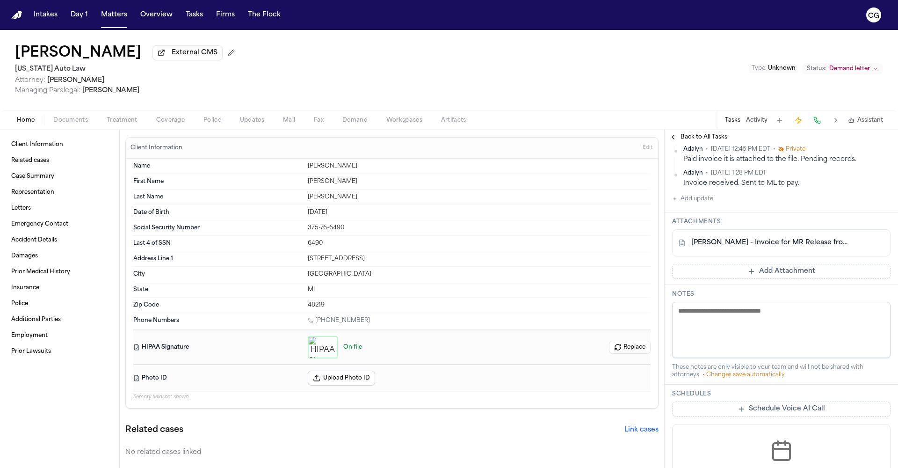
click at [752, 245] on link "D. Wright - Invoice for MR Release from Austin Regional Center - 8.15.25" at bounding box center [772, 242] width 161 height 9
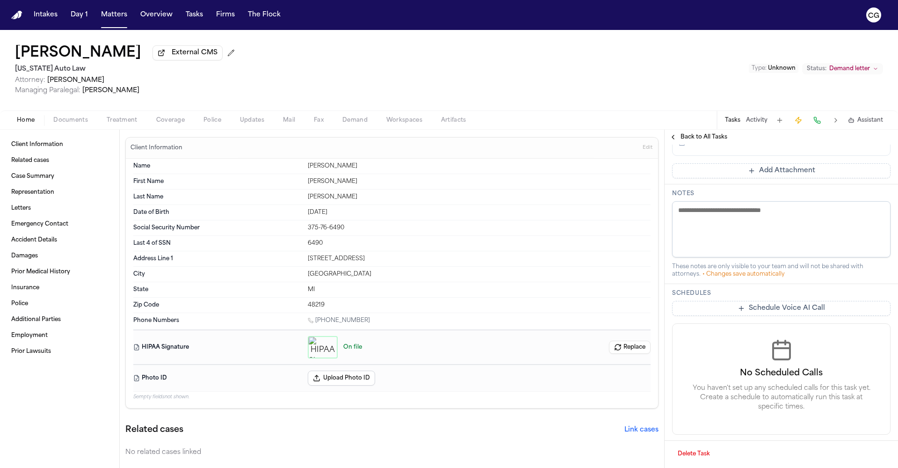
scroll to position [362, 0]
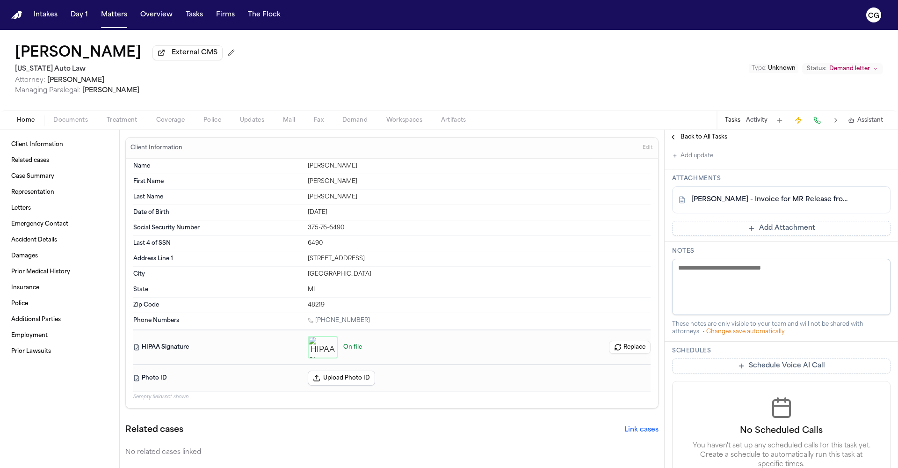
click at [737, 198] on link "D. Wright - Invoice for MR Release from Austin Regional Center - 8.15.25" at bounding box center [772, 199] width 161 height 9
drag, startPoint x: 126, startPoint y: 52, endPoint x: 11, endPoint y: 55, distance: 115.2
click at [11, 55] on div "Delores Wright External CMS Michigan Auto Law Attorney: Derek Brackon Managing …" at bounding box center [449, 70] width 898 height 80
copy h1 "Delores Wright"
drag, startPoint x: 347, startPoint y: 214, endPoint x: 304, endPoint y: 212, distance: 43.6
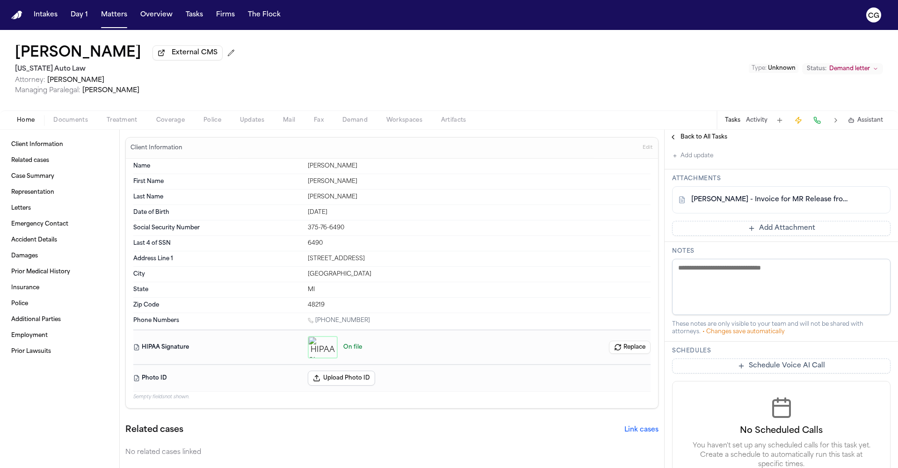
click at [304, 212] on div "Date of Birth Dec 17, 1961" at bounding box center [392, 212] width 518 height 15
copy div "Dec 17, 1961"
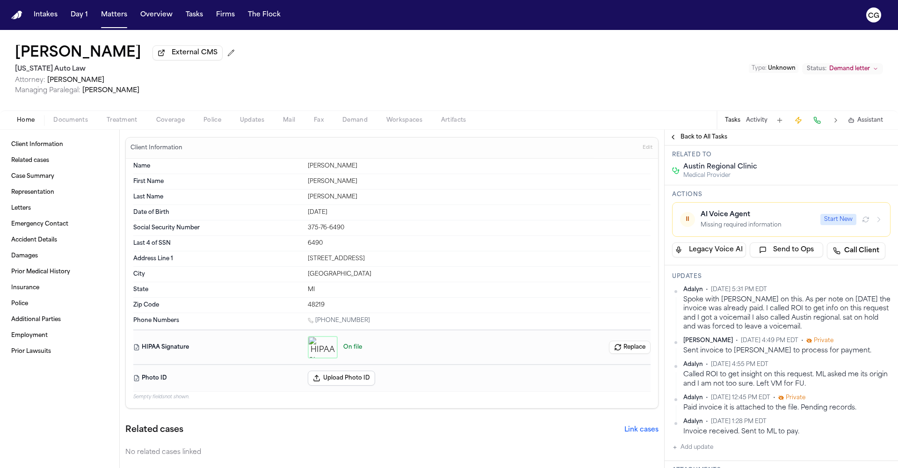
scroll to position [112, 0]
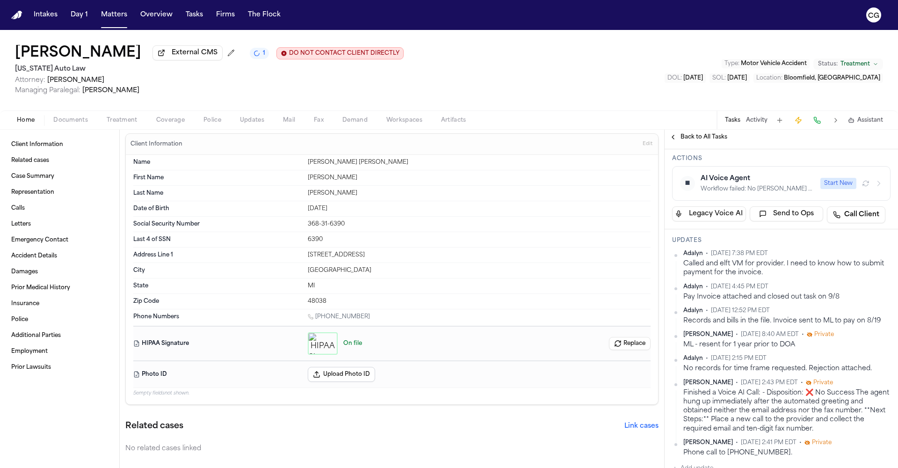
scroll to position [161, 0]
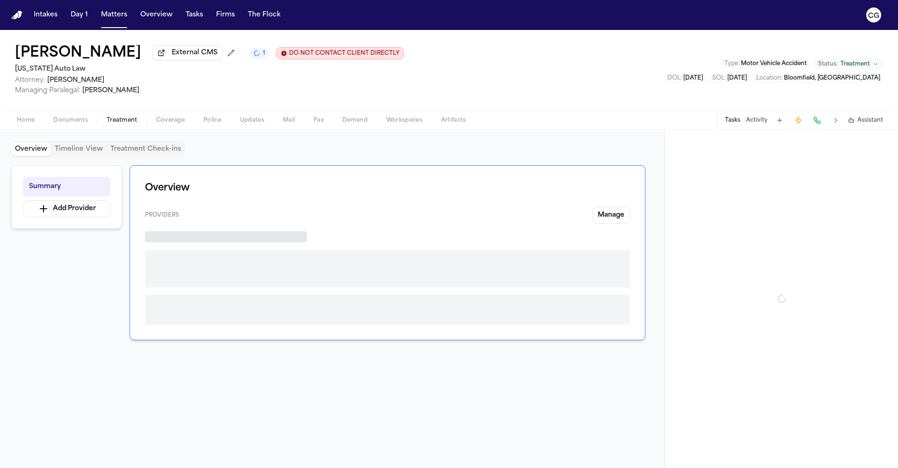
click at [133, 124] on span "Treatment" at bounding box center [122, 120] width 31 height 7
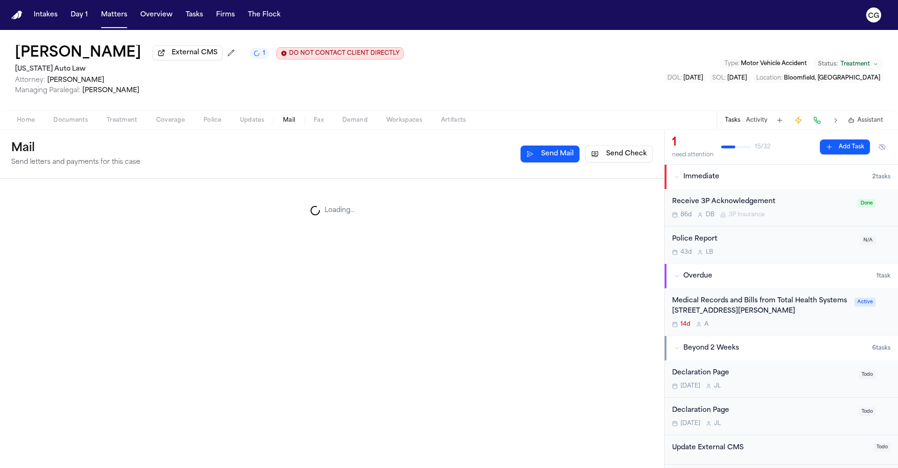
click at [295, 126] on button "Mail" at bounding box center [289, 120] width 31 height 11
click at [248, 124] on span "Updates" at bounding box center [252, 120] width 24 height 7
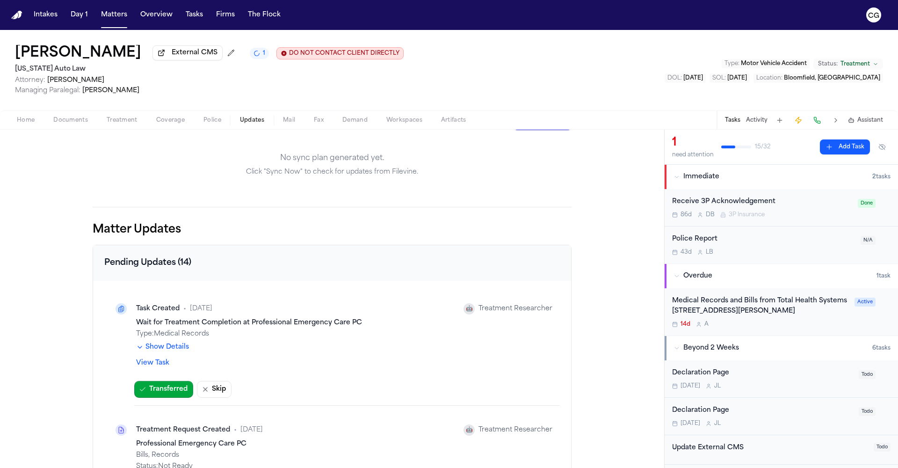
scroll to position [109, 0]
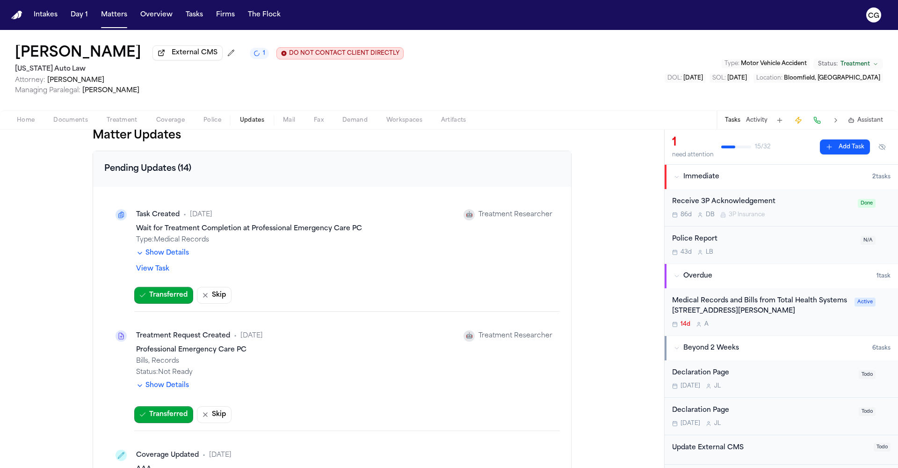
click at [295, 122] on span "Mail" at bounding box center [289, 120] width 12 height 7
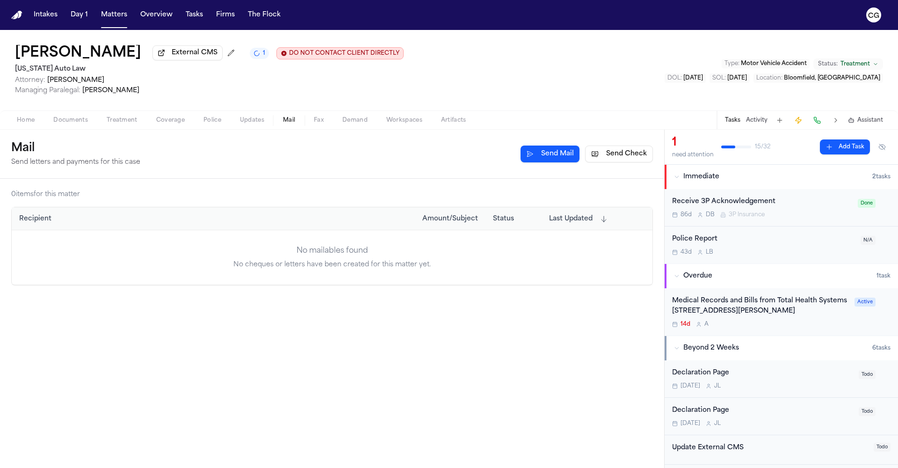
click at [171, 122] on span "Coverage" at bounding box center [170, 120] width 29 height 7
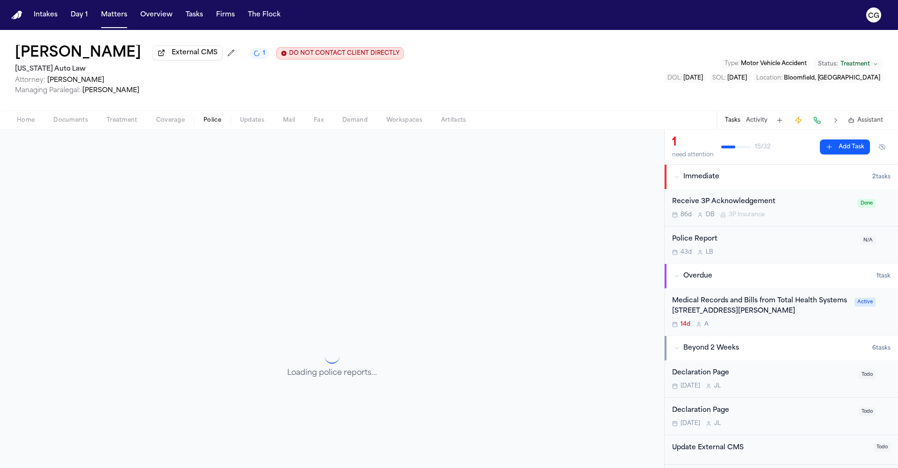
click at [212, 123] on span "Police" at bounding box center [213, 120] width 18 height 7
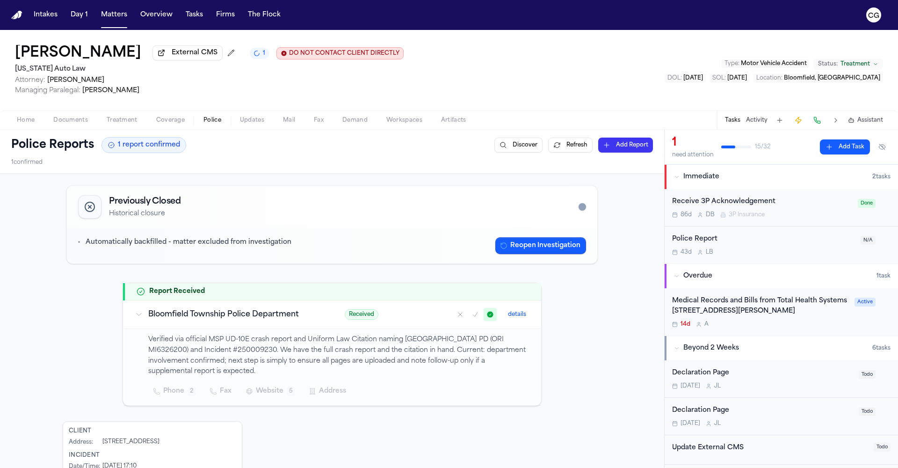
click at [255, 128] on div "Home Documents Treatment Coverage Police Updates Mail Fax Demand Workspaces Art…" at bounding box center [449, 119] width 898 height 19
click at [130, 122] on span "Treatment" at bounding box center [122, 120] width 31 height 7
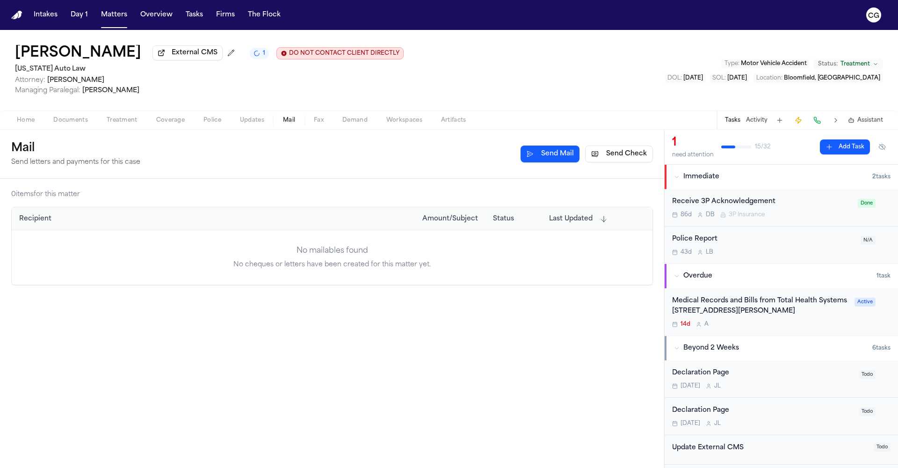
click at [285, 124] on span "Mail" at bounding box center [289, 120] width 12 height 7
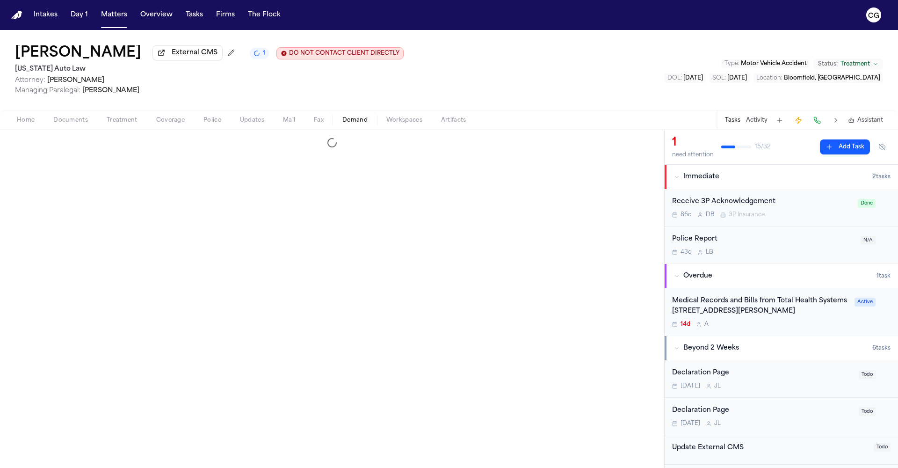
click at [344, 124] on span "Demand" at bounding box center [355, 120] width 25 height 7
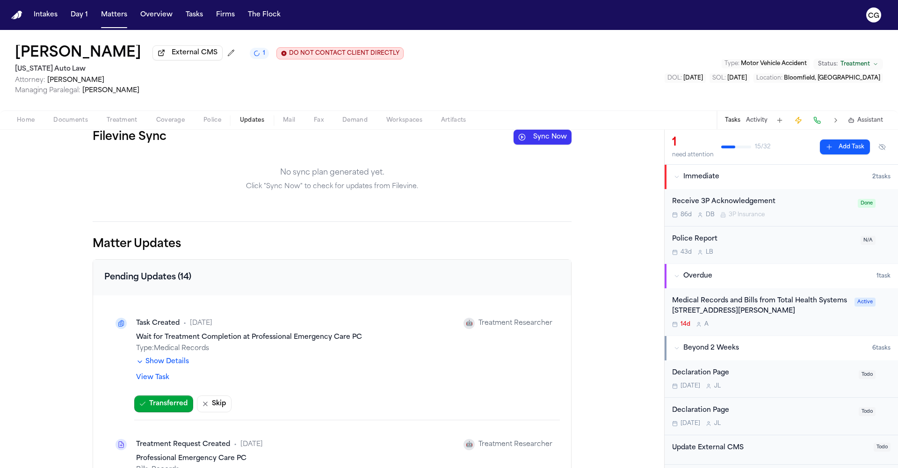
click at [258, 124] on span "Updates" at bounding box center [252, 120] width 24 height 7
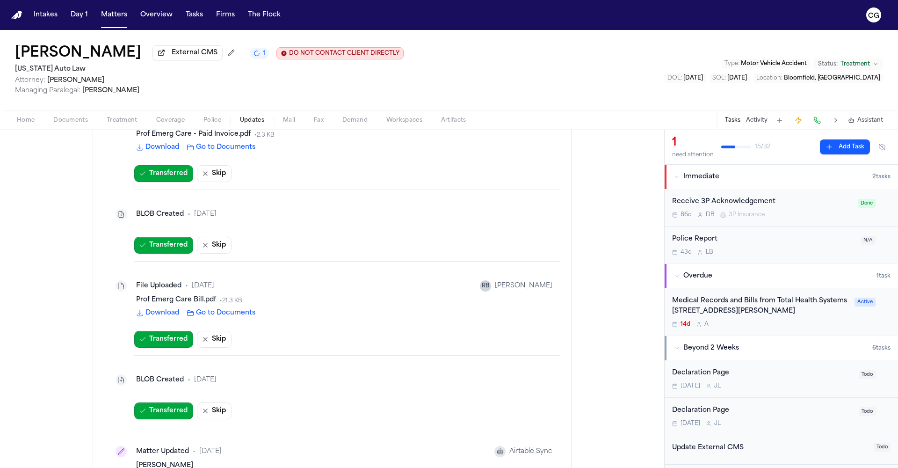
scroll to position [1400, 0]
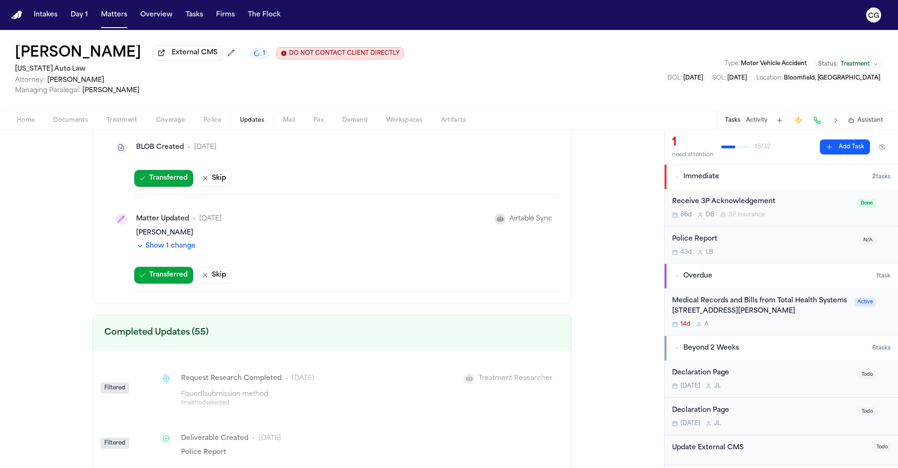
click at [723, 310] on div "Medical Records and Bills from Total Health Systems [STREET_ADDRESS][PERSON_NAM…" at bounding box center [760, 307] width 177 height 22
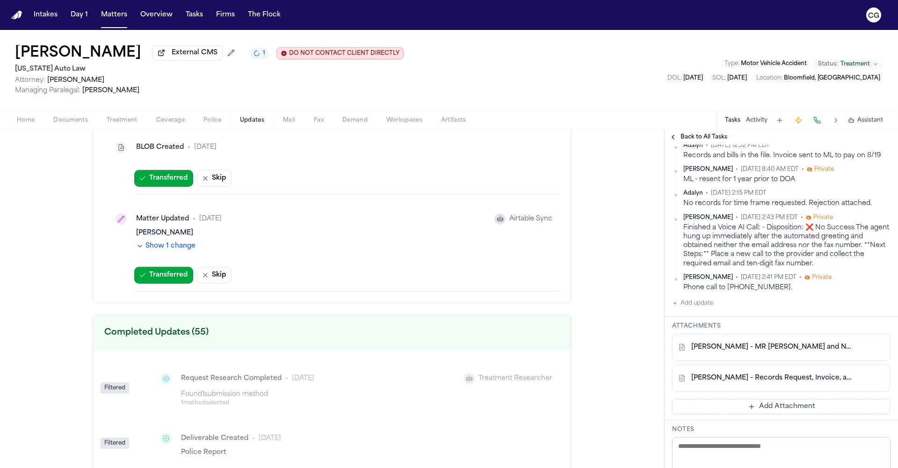
scroll to position [443, 0]
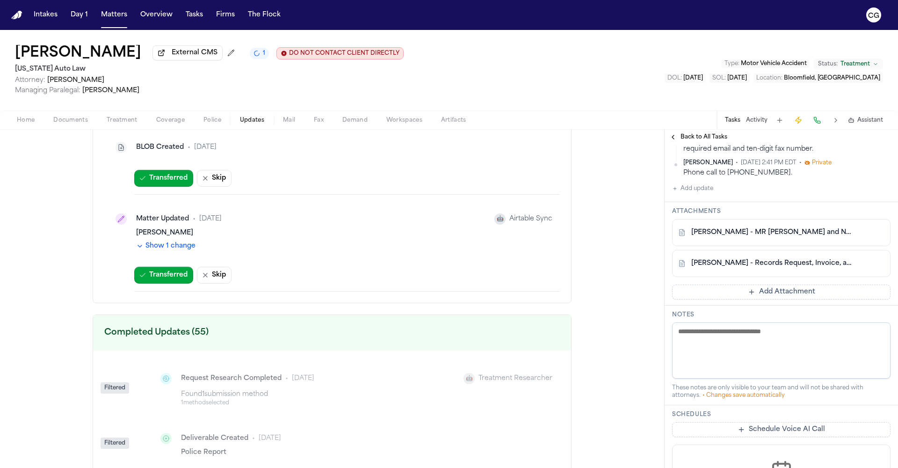
click at [78, 124] on span "Documents" at bounding box center [70, 120] width 35 height 7
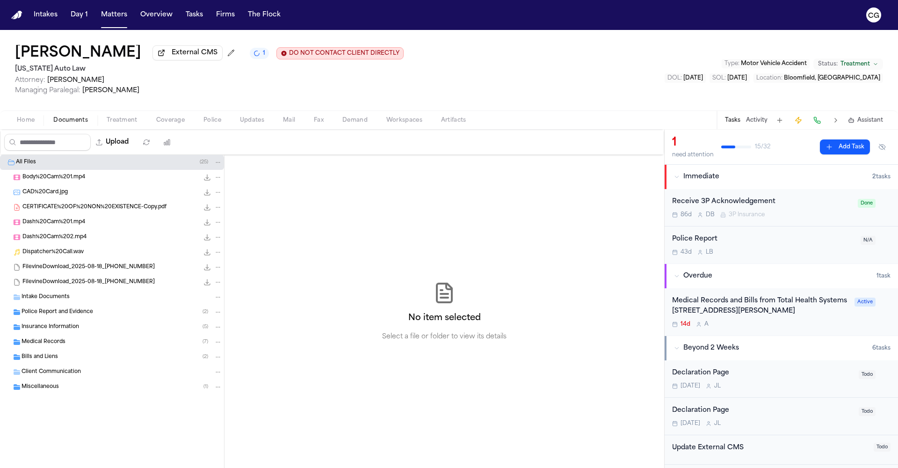
click at [62, 342] on span "Medical Records" at bounding box center [44, 342] width 44 height 8
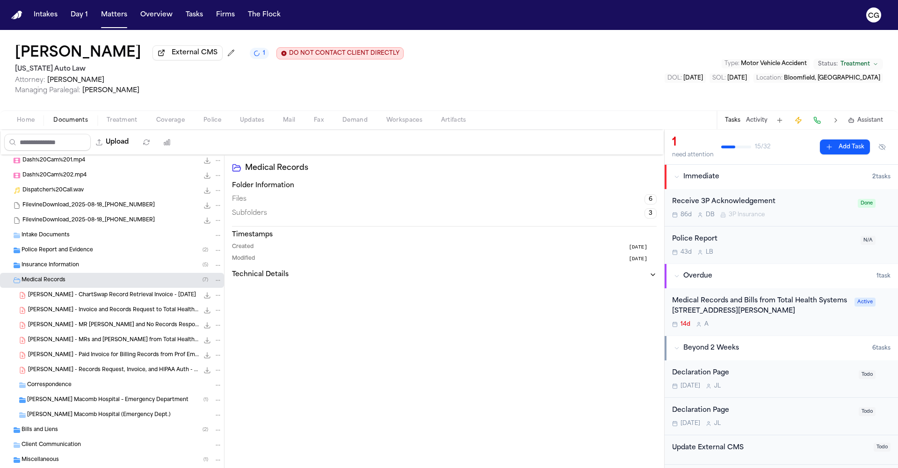
scroll to position [85, 0]
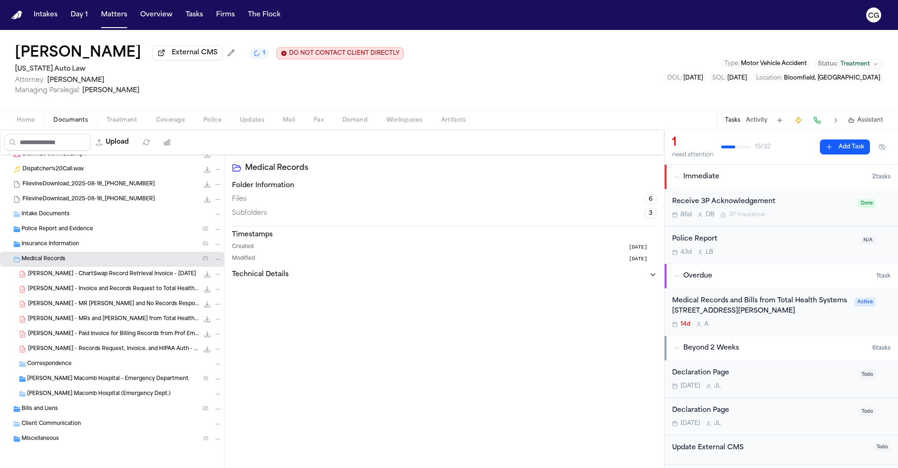
click at [112, 292] on span "T. Edwards - Invoice and Records Request to Total Health Systems - 5.14.24 to 8…" at bounding box center [113, 289] width 171 height 8
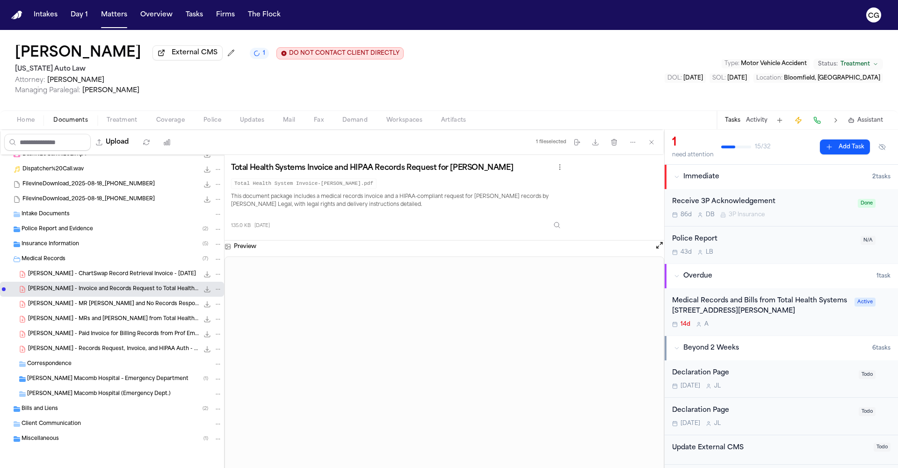
scroll to position [2, 0]
click at [657, 248] on button "Open preview" at bounding box center [659, 245] width 9 height 9
click at [131, 323] on div "T. Edwards - MRs and Bills from Total Health Systems - 5.2024 to 8.2025 822.5 K…" at bounding box center [125, 318] width 194 height 9
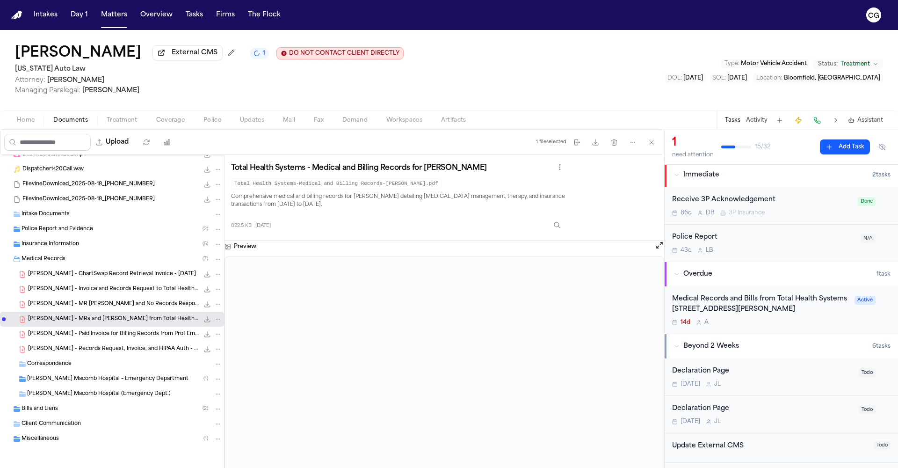
click at [655, 249] on div "Preview" at bounding box center [445, 247] width 440 height 12
click at [657, 249] on button "Open preview" at bounding box center [659, 245] width 9 height 9
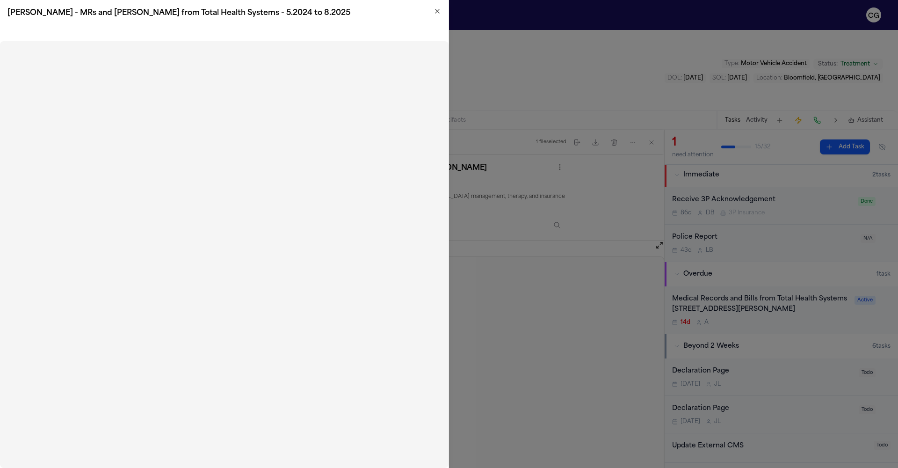
click at [439, 12] on icon "button" at bounding box center [437, 10] width 7 height 7
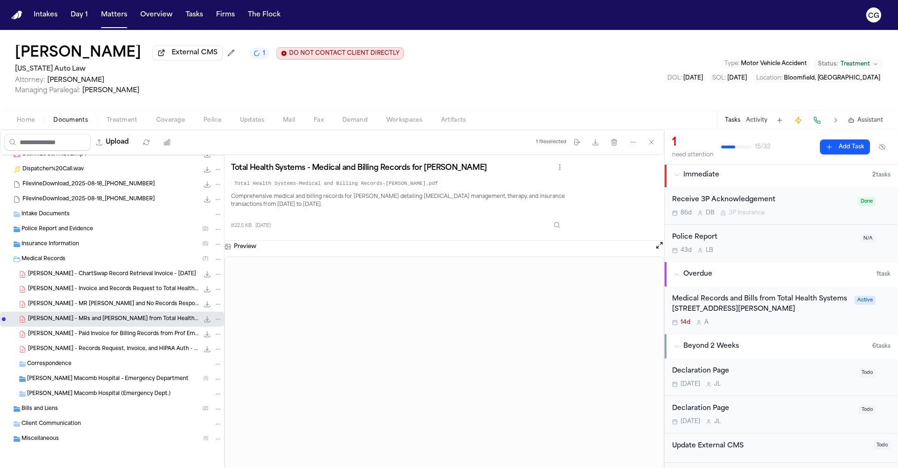
click at [97, 292] on span "T. Edwards - Invoice and Records Request to Total Health Systems - 5.14.24 to 8…" at bounding box center [113, 289] width 171 height 8
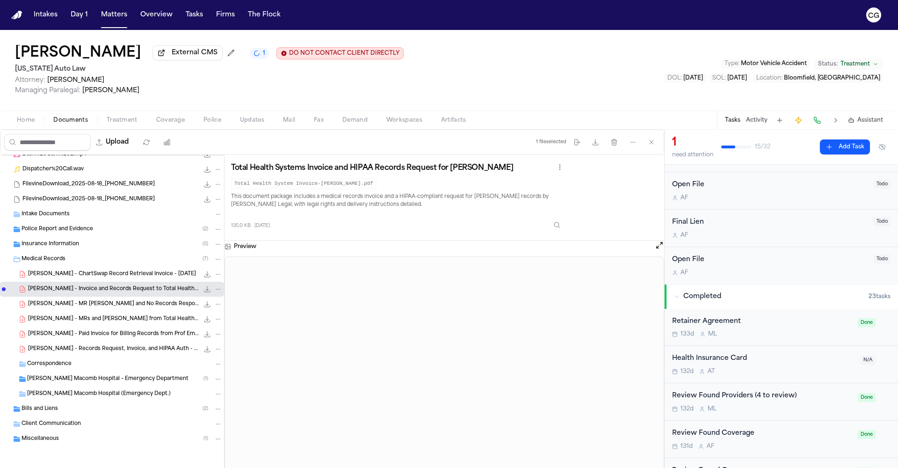
scroll to position [0, 0]
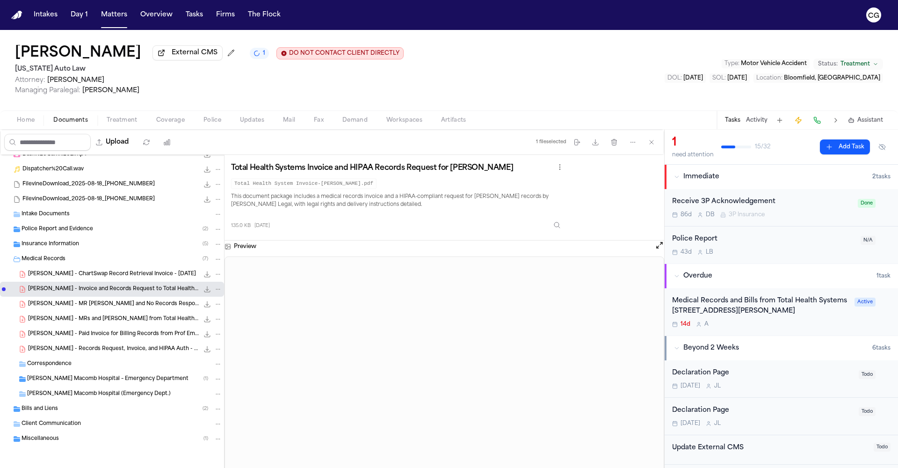
click at [720, 313] on div "Medical Records and Bills from Total Health Systems [STREET_ADDRESS][PERSON_NAM…" at bounding box center [760, 307] width 177 height 22
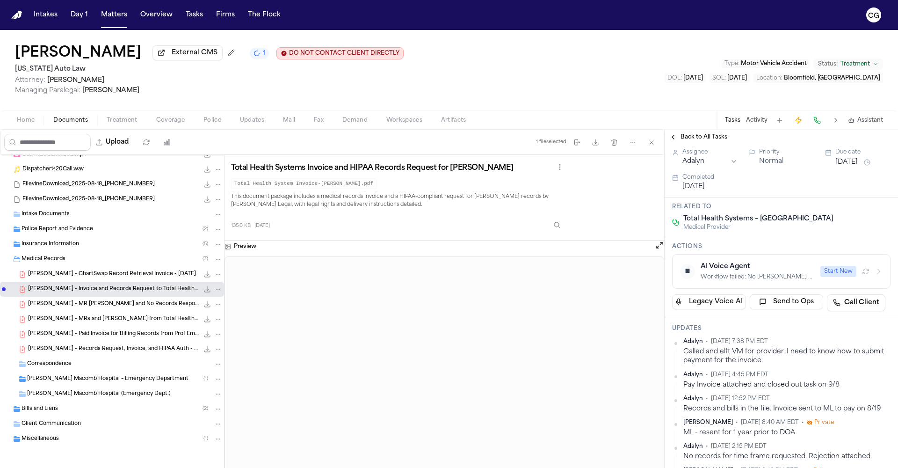
scroll to position [269, 0]
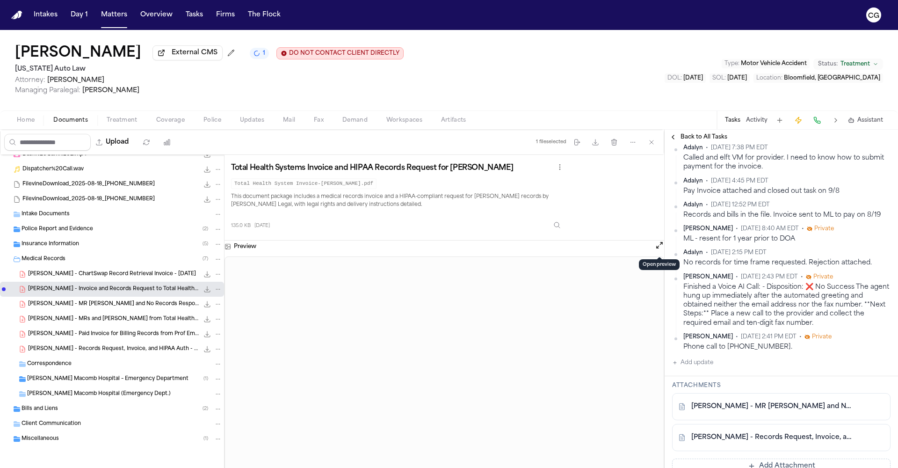
click at [659, 247] on button "Open preview" at bounding box center [659, 245] width 9 height 9
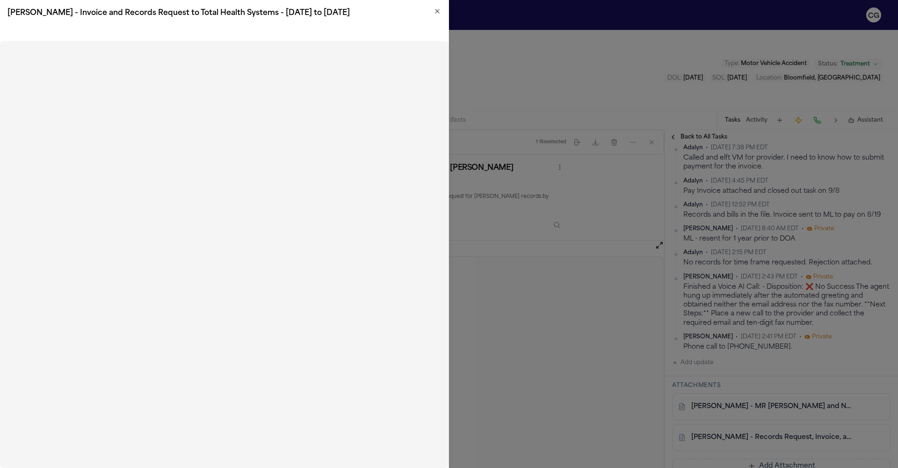
click at [439, 12] on icon "button" at bounding box center [437, 10] width 7 height 7
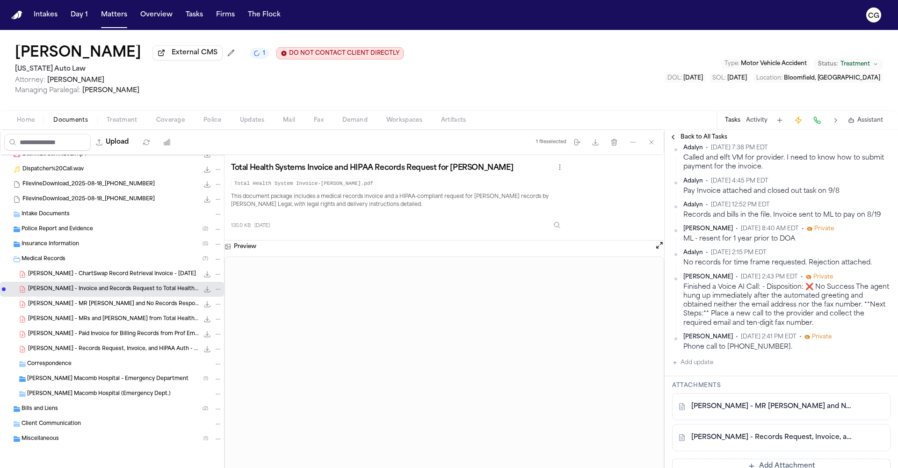
scroll to position [287, 0]
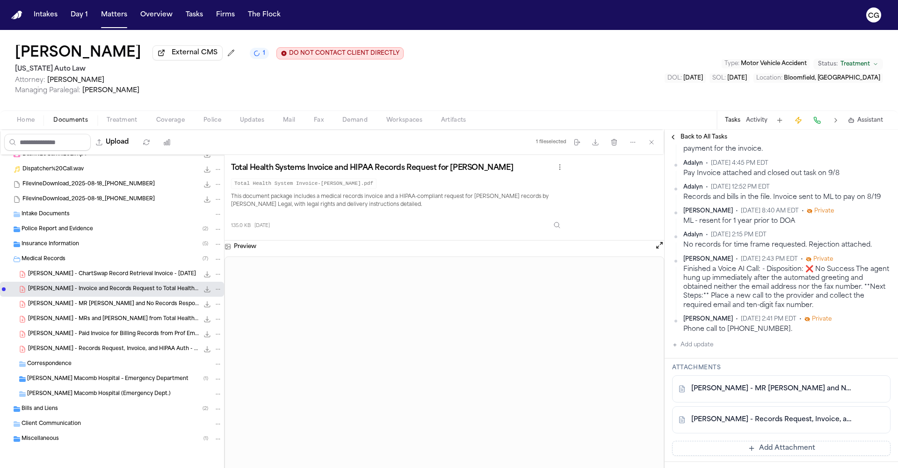
click at [701, 351] on button "Add update" at bounding box center [692, 344] width 41 height 11
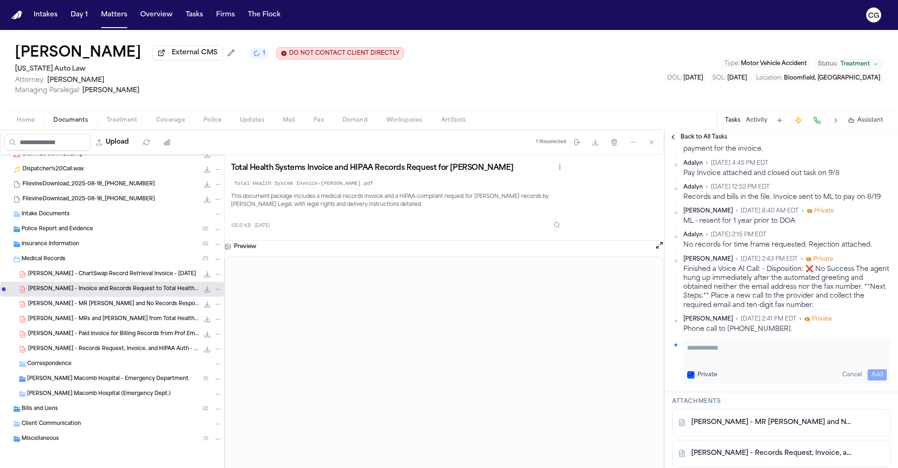
click at [712, 362] on textarea "Add your update" at bounding box center [787, 352] width 200 height 19
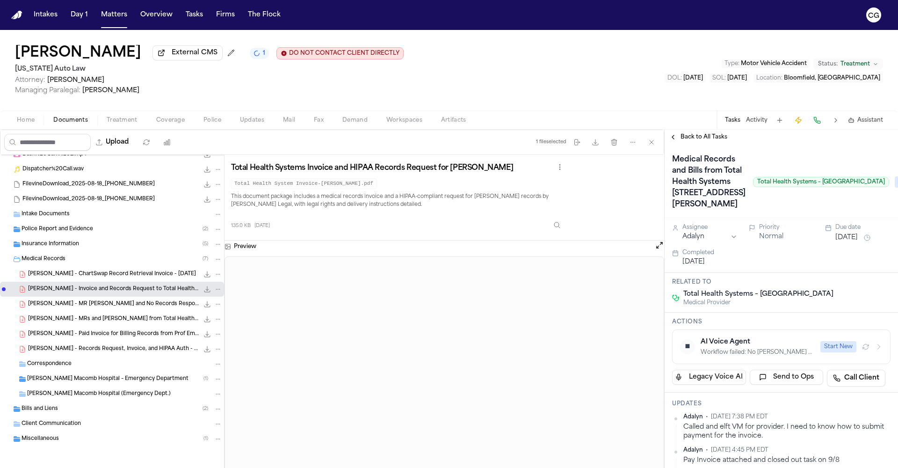
click at [674, 207] on h1 "Medical Records and Bills from Total Health Systems [STREET_ADDRESS][PERSON_NAM…" at bounding box center [709, 182] width 81 height 60
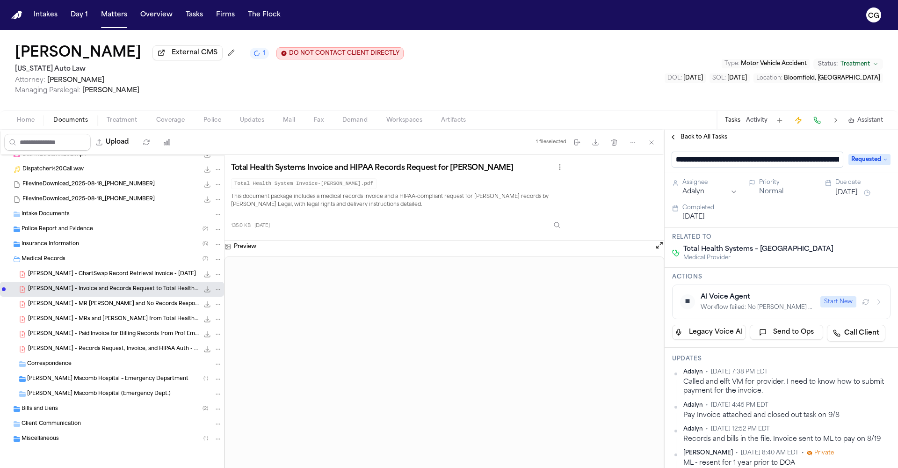
scroll to position [0, 207]
click at [734, 163] on input "**********" at bounding box center [753, 160] width 163 height 16
drag, startPoint x: 751, startPoint y: 163, endPoint x: 704, endPoint y: 163, distance: 46.8
click at [704, 163] on input "**********" at bounding box center [753, 160] width 163 height 16
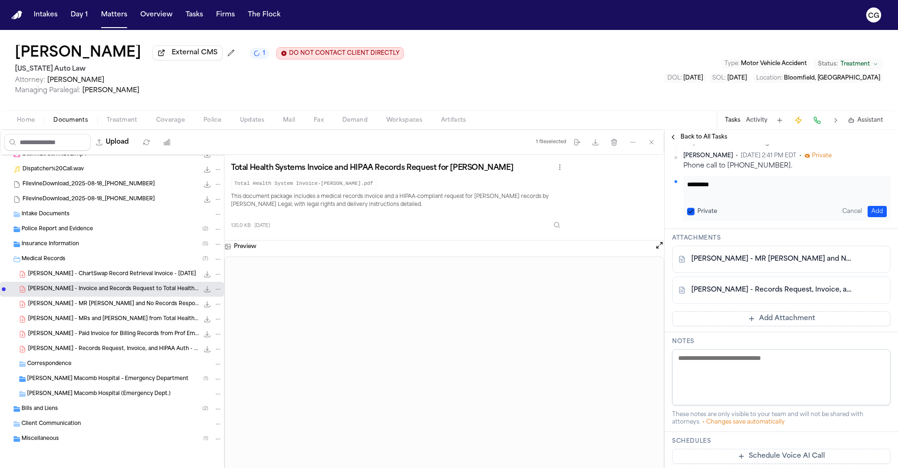
scroll to position [324, 0]
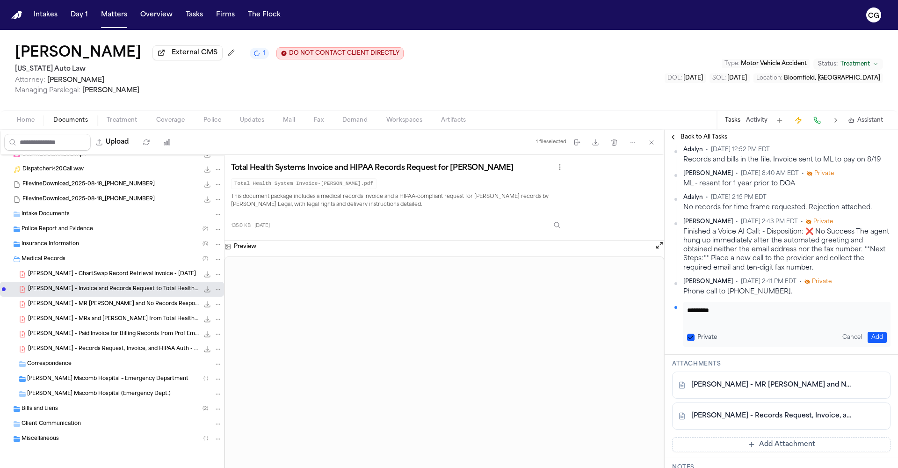
click at [732, 270] on div "Adalyn • Sep 30, 2025 7:38 PM EDT Called and elft VM for provider. I need to kn…" at bounding box center [781, 218] width 219 height 258
paste textarea "**********"
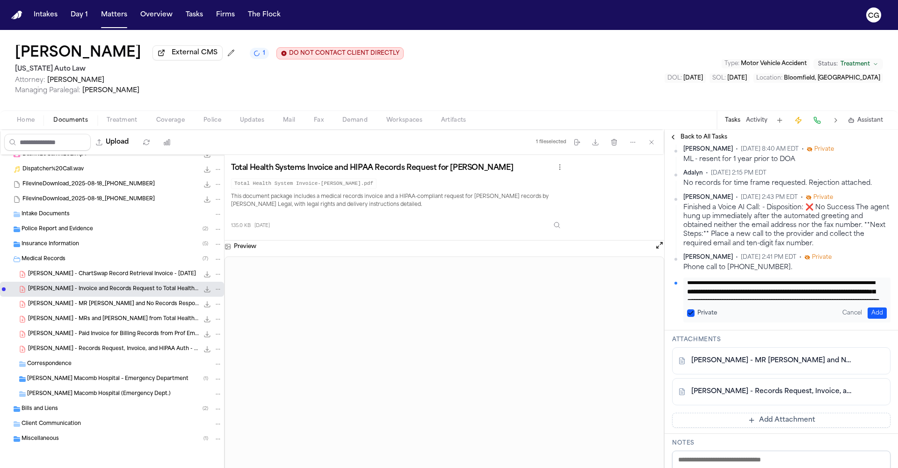
scroll to position [0, 0]
drag, startPoint x: 797, startPoint y: 384, endPoint x: 676, endPoint y: 367, distance: 122.4
click at [676, 322] on div "Adalyn • Sep 30, 2025 7:38 PM EDT Called and elft VM for provider. I need to kn…" at bounding box center [781, 194] width 219 height 258
click at [749, 300] on textarea "**********" at bounding box center [783, 290] width 193 height 19
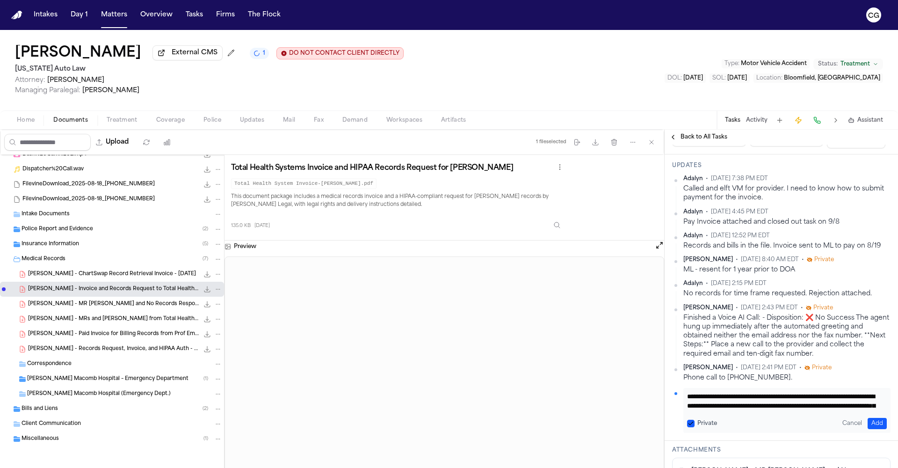
scroll to position [305, 0]
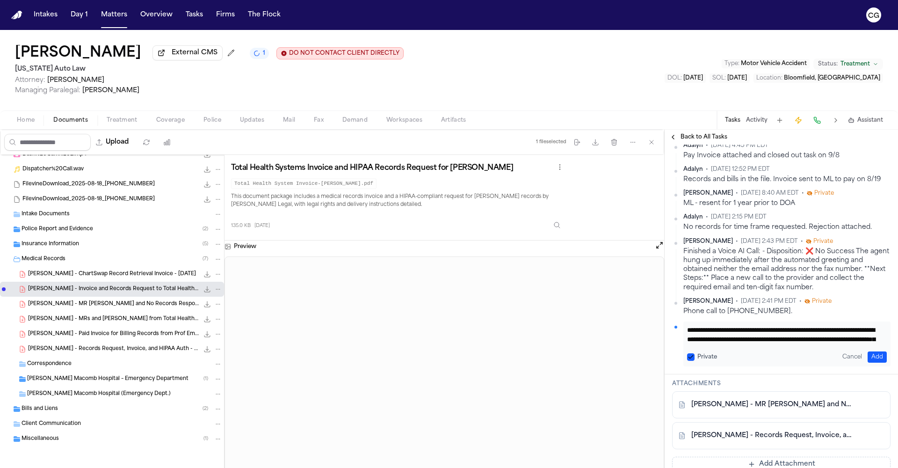
click at [774, 316] on div "Phone call to [PHONE_NUMBER]." at bounding box center [787, 311] width 207 height 9
drag, startPoint x: 774, startPoint y: 402, endPoint x: 729, endPoint y: 402, distance: 45.4
click at [729, 316] on div "Phone call to [PHONE_NUMBER]." at bounding box center [787, 311] width 207 height 9
copy div "[PHONE_NUMBER]"
click at [783, 344] on textarea "**********" at bounding box center [783, 334] width 193 height 19
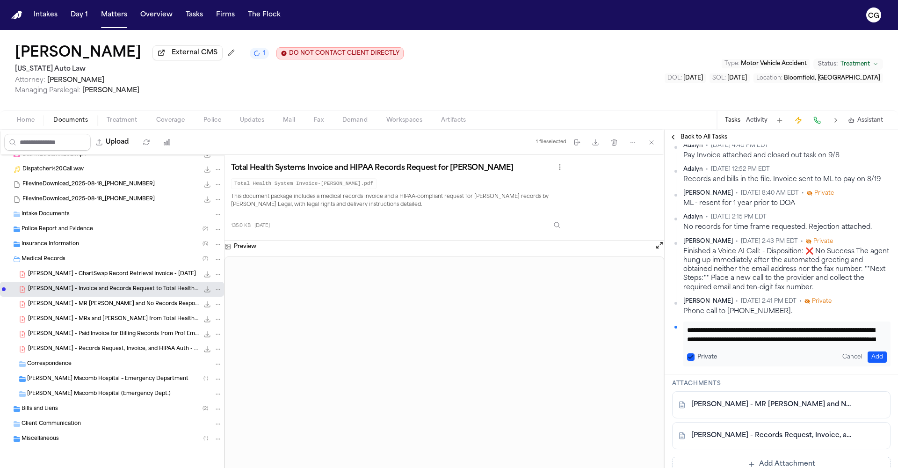
paste textarea "**********"
type textarea "**********"
click at [868, 363] on button "Add" at bounding box center [877, 356] width 19 height 11
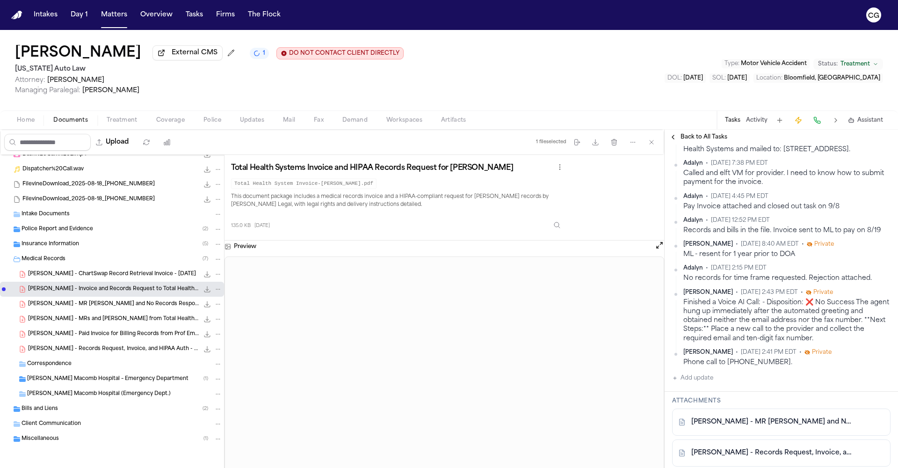
click at [288, 122] on span "Mail" at bounding box center [289, 120] width 12 height 7
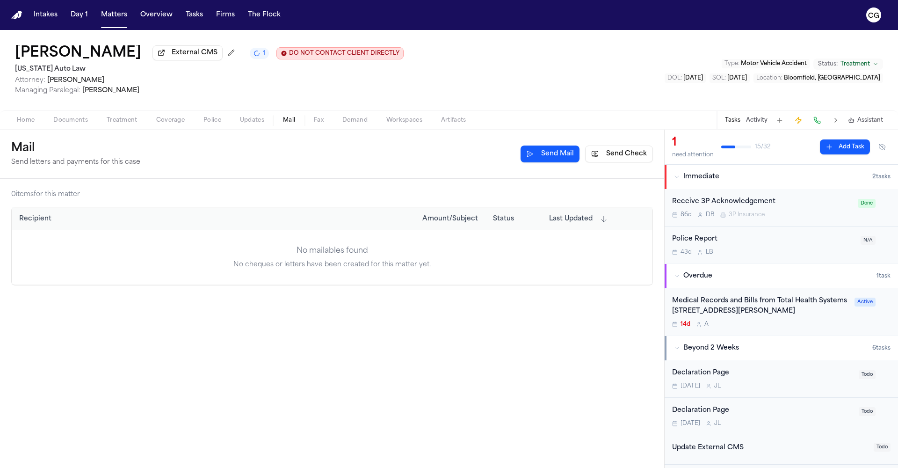
click at [542, 159] on button "Send Mail" at bounding box center [550, 154] width 59 height 17
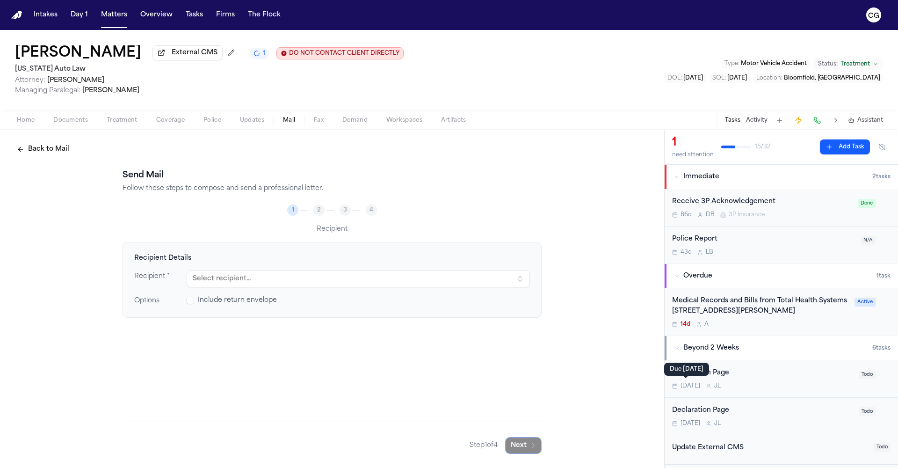
click at [238, 280] on button "Select recipient..." at bounding box center [358, 278] width 343 height 17
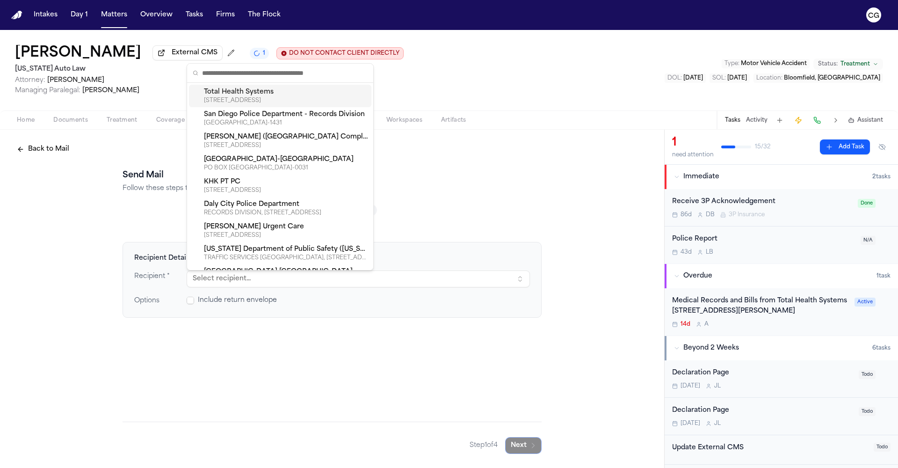
click at [264, 101] on div "43740 GARFIELD RD, CLINTON TOWNSHIP, MI, 48038-1122" at bounding box center [286, 100] width 164 height 7
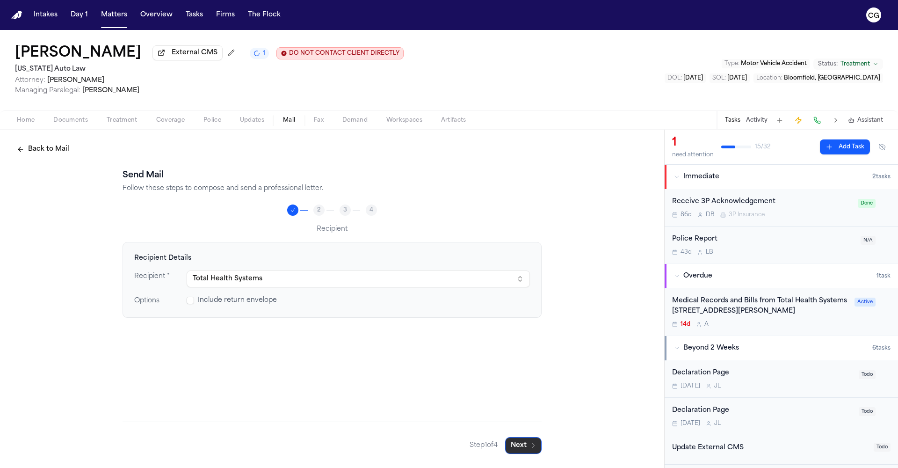
click at [533, 453] on button "Next" at bounding box center [523, 445] width 37 height 17
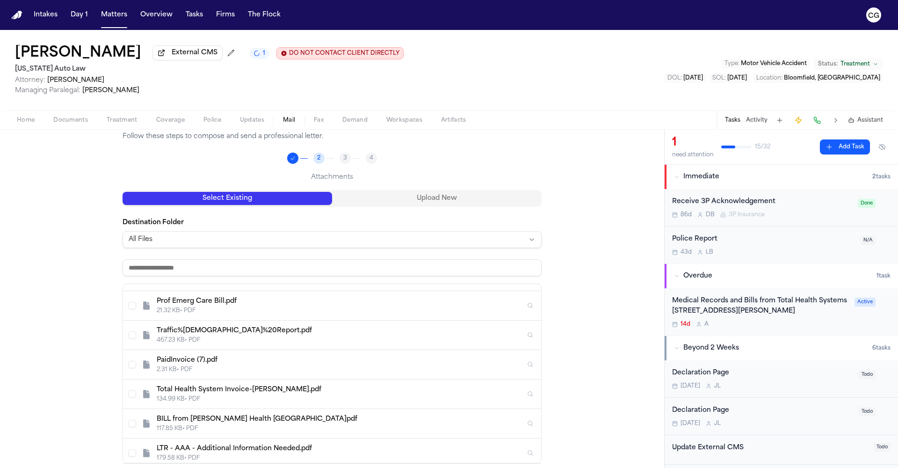
scroll to position [98, 0]
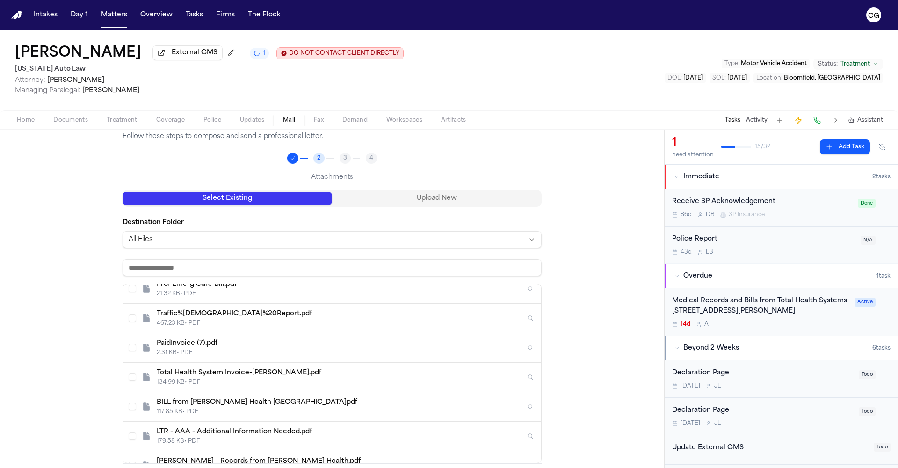
click at [421, 373] on div "Total Health System Invoice-T.Edwards.pdf" at bounding box center [341, 372] width 369 height 9
click at [541, 219] on div "Back to Mail Send Mail Follow these steps to compose and send a professional le…" at bounding box center [332, 317] width 665 height 479
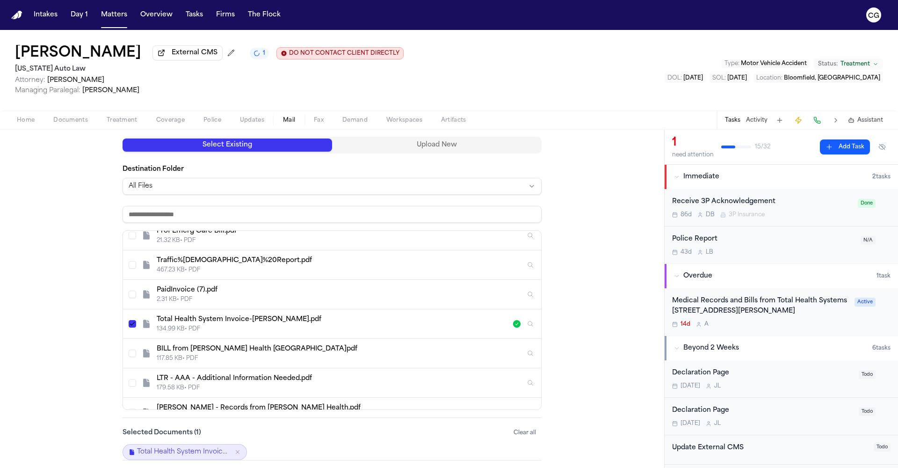
scroll to position [143, 0]
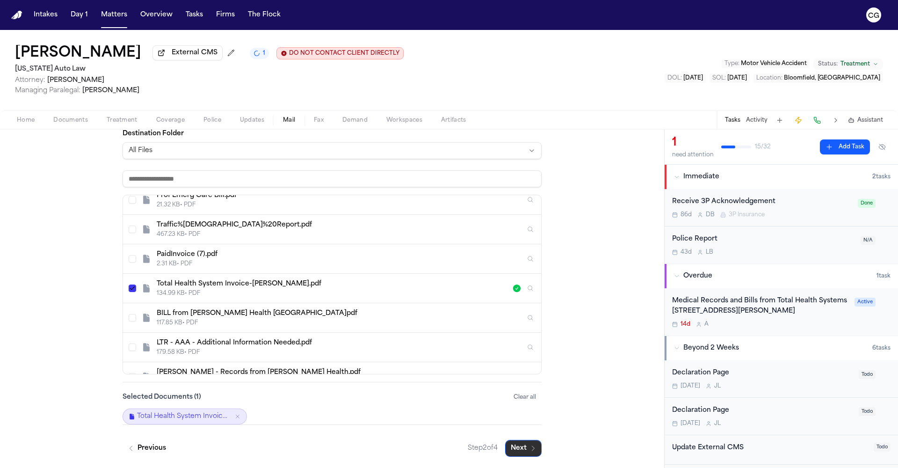
click at [514, 447] on button "Next" at bounding box center [523, 448] width 37 height 17
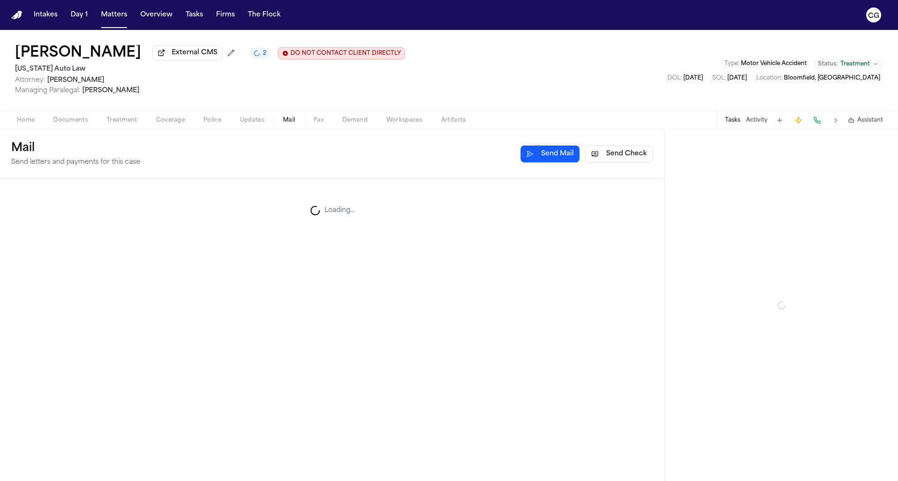
click at [285, 124] on span "Mail" at bounding box center [289, 120] width 12 height 7
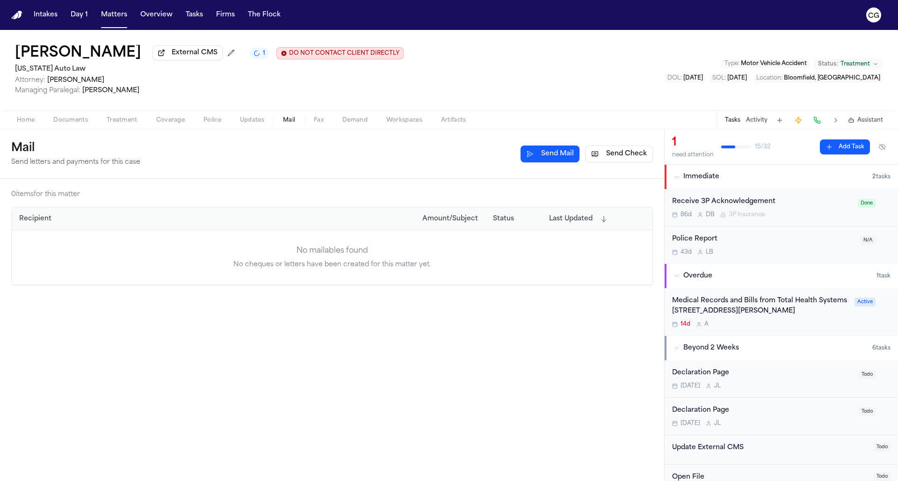
click at [285, 124] on span "Mail" at bounding box center [289, 120] width 12 height 7
click at [558, 155] on button "Send Mail" at bounding box center [550, 154] width 59 height 17
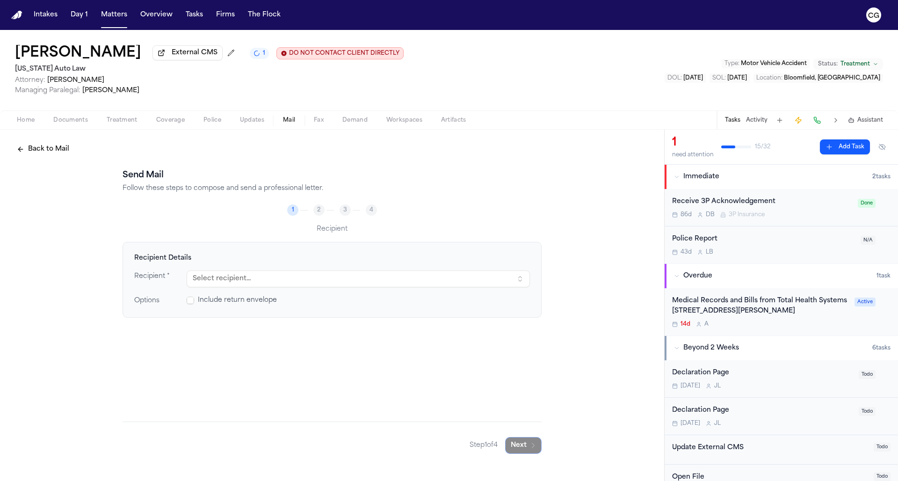
click at [264, 278] on button "Select recipient..." at bounding box center [358, 278] width 343 height 17
click at [262, 284] on button "Select recipient..." at bounding box center [358, 278] width 343 height 17
drag, startPoint x: 282, startPoint y: 280, endPoint x: 200, endPoint y: 281, distance: 81.9
click at [283, 280] on button "Select recipient..." at bounding box center [358, 278] width 343 height 17
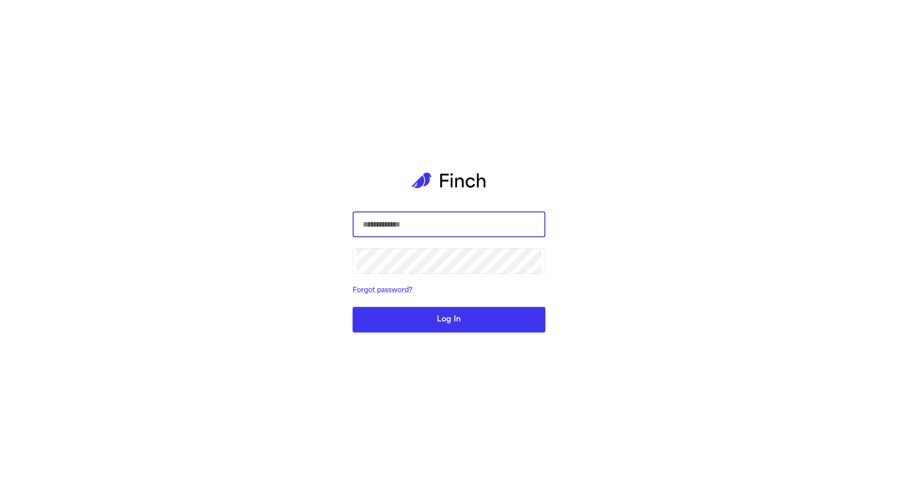
drag, startPoint x: 0, startPoint y: 0, endPoint x: 214, endPoint y: 304, distance: 372.1
click at [217, 283] on div "​ ​ Forgot password? Log In" at bounding box center [449, 240] width 898 height 481
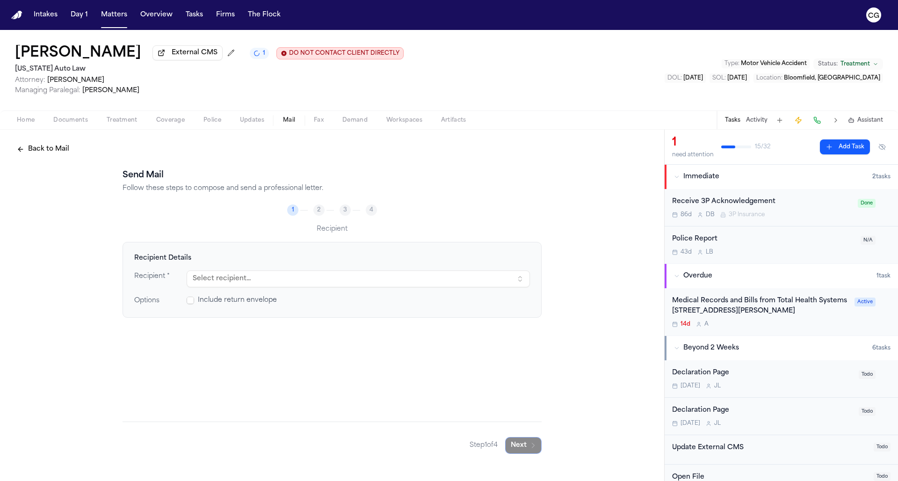
click at [220, 283] on button "Select recipient..." at bounding box center [358, 278] width 343 height 17
type input "*"
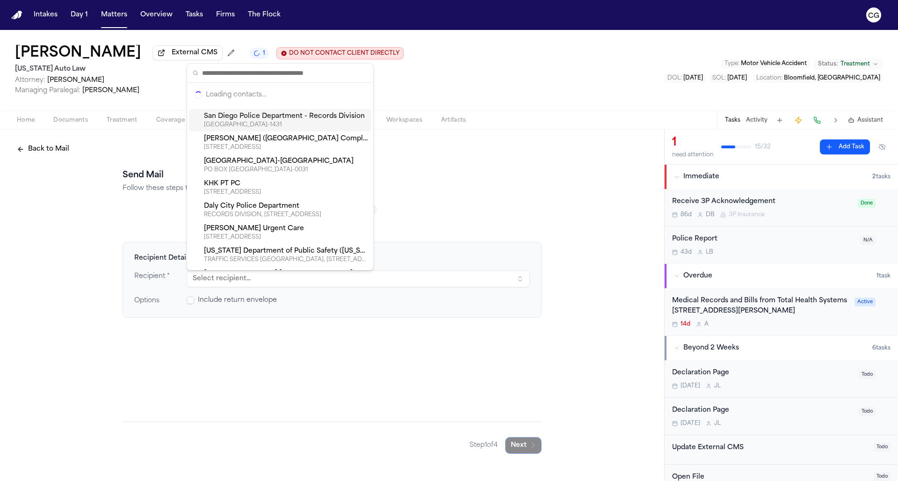
click at [409, 232] on div "Recipient" at bounding box center [332, 228] width 419 height 11
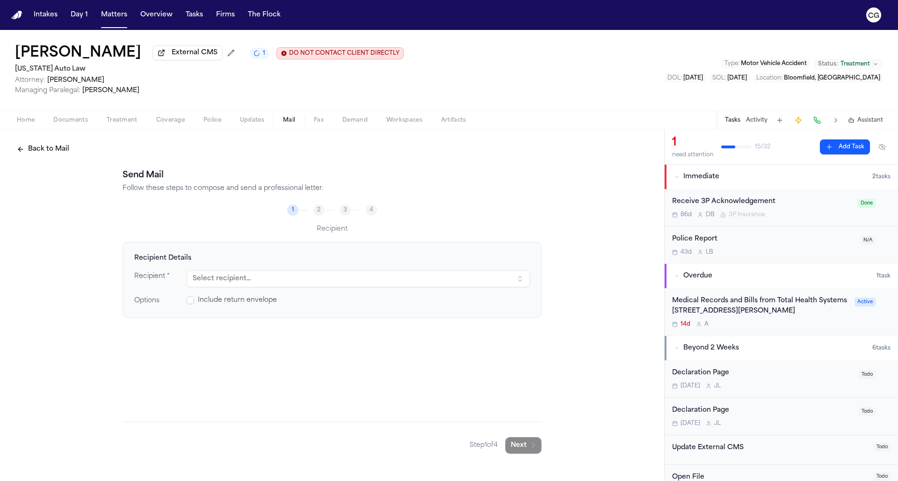
click at [283, 282] on button "Select recipient..." at bounding box center [358, 278] width 343 height 17
click at [199, 282] on button "Select recipient..." at bounding box center [358, 278] width 343 height 17
click at [365, 283] on button "Select recipient..." at bounding box center [358, 278] width 343 height 17
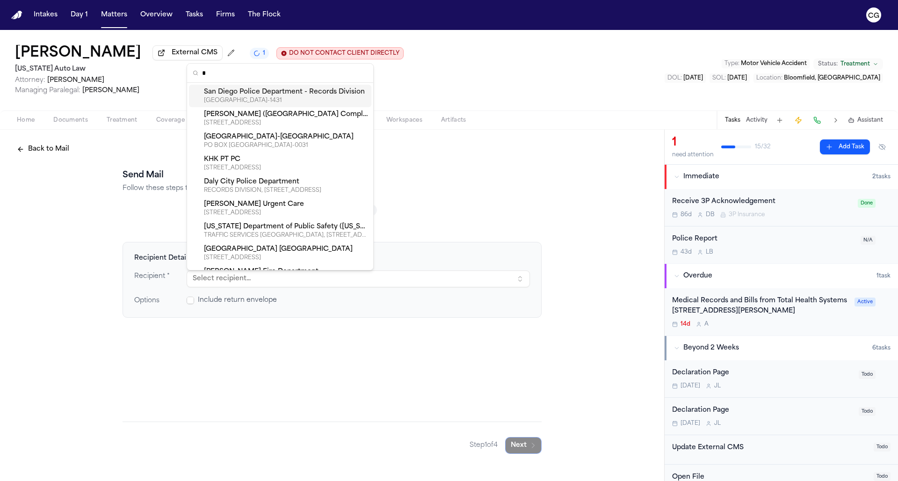
type input "*"
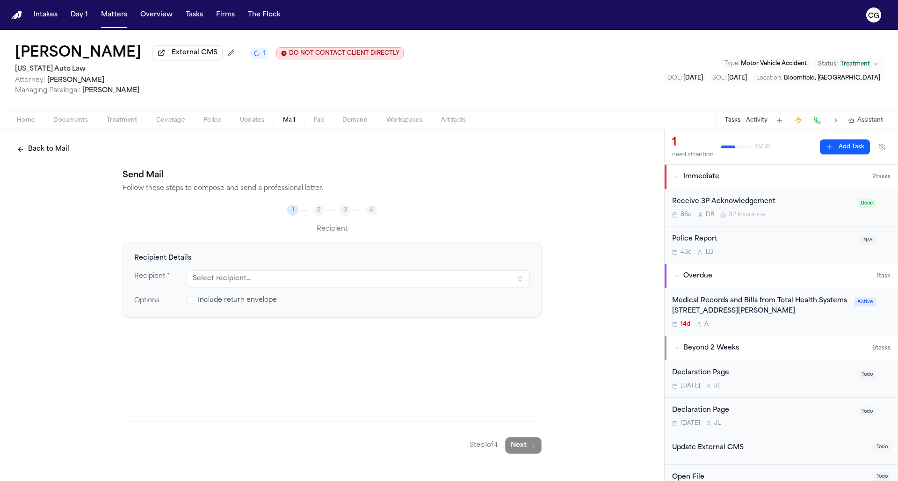
click at [546, 166] on div "Back to Mail Send Mail Follow these steps to compose and send a professional le…" at bounding box center [332, 298] width 665 height 336
click at [877, 13] on text "CG" at bounding box center [874, 16] width 11 height 7
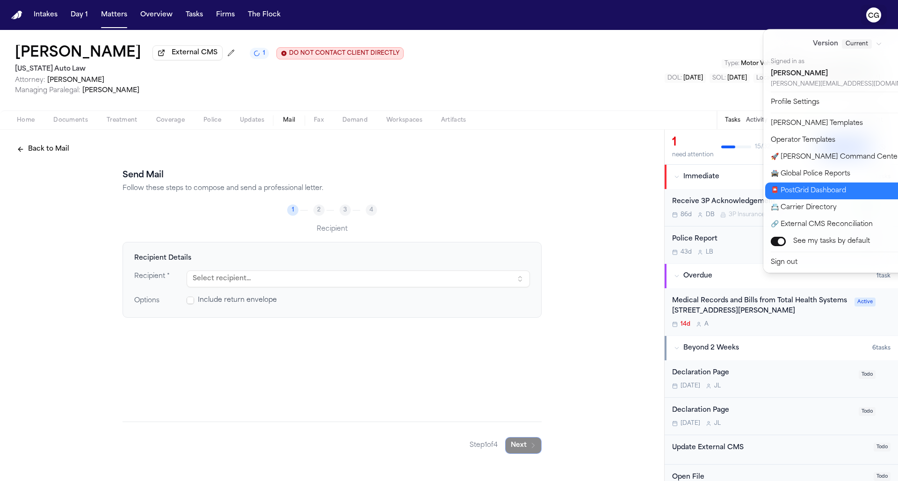
click at [845, 187] on button "📮 PostGrid Dashboard" at bounding box center [854, 191] width 176 height 17
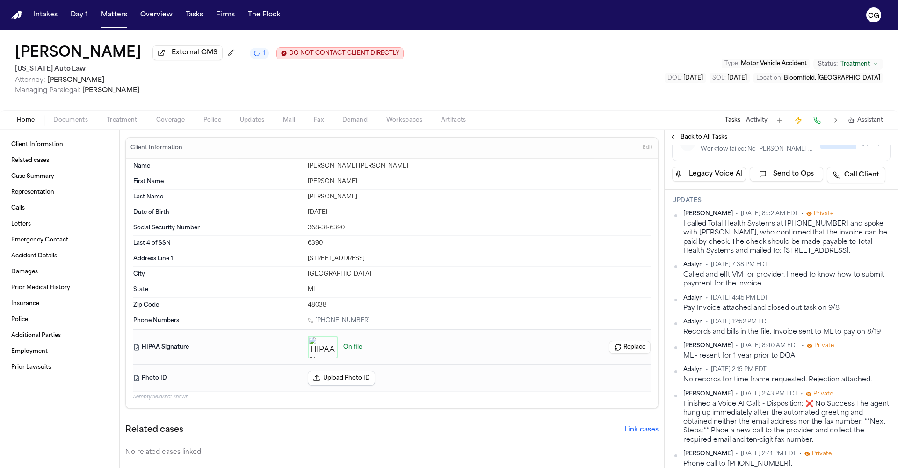
scroll to position [205, 0]
drag, startPoint x: 811, startPoint y: 333, endPoint x: 870, endPoint y: 333, distance: 58.5
click at [870, 254] on div "I called Total Health Systems at [PHONE_NUMBER] and spoke with [PERSON_NAME], w…" at bounding box center [787, 236] width 207 height 36
drag, startPoint x: 877, startPoint y: 334, endPoint x: 809, endPoint y: 332, distance: 67.4
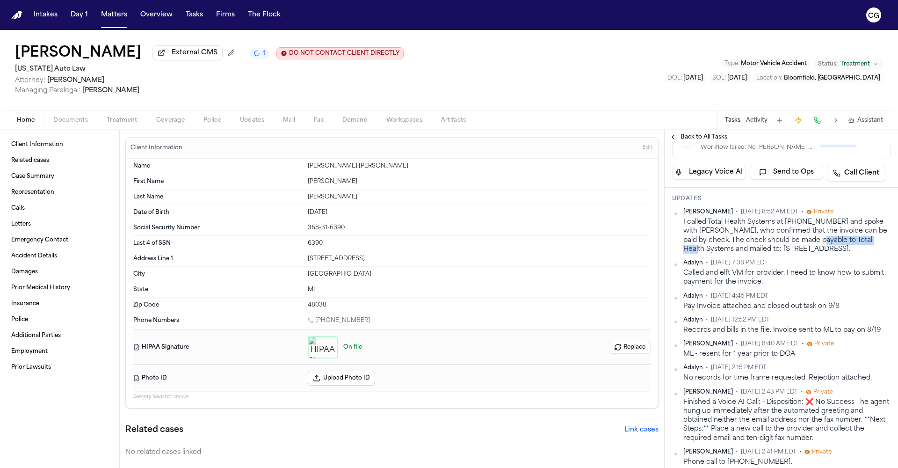
click at [809, 254] on div "I called Total Health Systems at [PHONE_NUMBER] and spoke with [PERSON_NAME], w…" at bounding box center [787, 236] width 207 height 36
copy div "Total Health Systems"
drag, startPoint x: 786, startPoint y: 314, endPoint x: 831, endPoint y: 312, distance: 45.5
click at [831, 254] on div "I called Total Health Systems at [PHONE_NUMBER] and spoke with [PERSON_NAME], w…" at bounding box center [787, 236] width 207 height 36
copy div "[PHONE_NUMBER]"
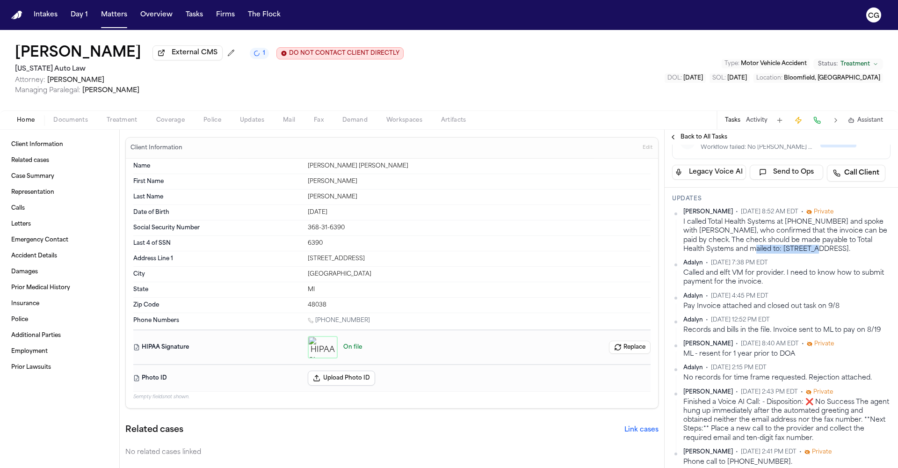
drag, startPoint x: 732, startPoint y: 342, endPoint x: 798, endPoint y: 341, distance: 66.5
click at [798, 254] on div "I called Total Health Systems at [PHONE_NUMBER] and spoke with [PERSON_NAME], w…" at bounding box center [787, 236] width 207 height 36
copy div "[STREET_ADDRESS]"
drag, startPoint x: 802, startPoint y: 340, endPoint x: 857, endPoint y: 338, distance: 55.7
click at [857, 254] on div "I called Total Health Systems at [PHONE_NUMBER] and spoke with [PERSON_NAME], w…" at bounding box center [787, 236] width 207 height 36
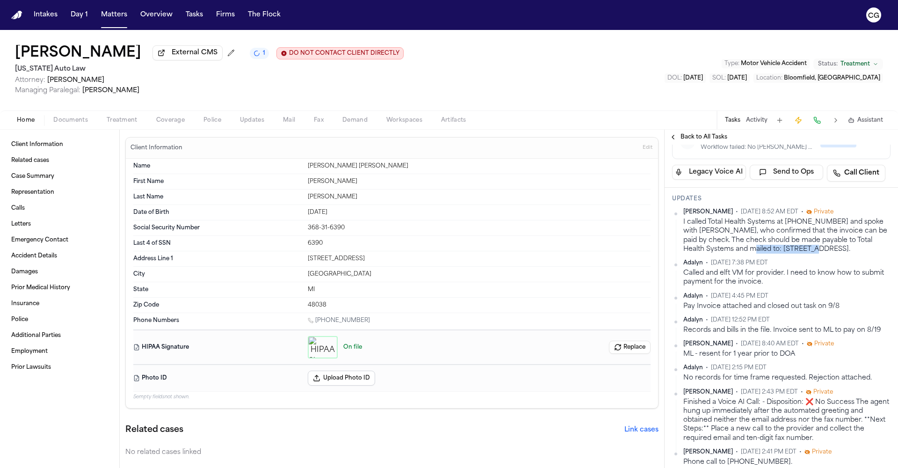
copy div "[GEOGRAPHIC_DATA]"
click at [692, 254] on div "I called Total Health Systems at [PHONE_NUMBER] and spoke with [PERSON_NAME], w…" at bounding box center [787, 236] width 207 height 36
copy div "48038"
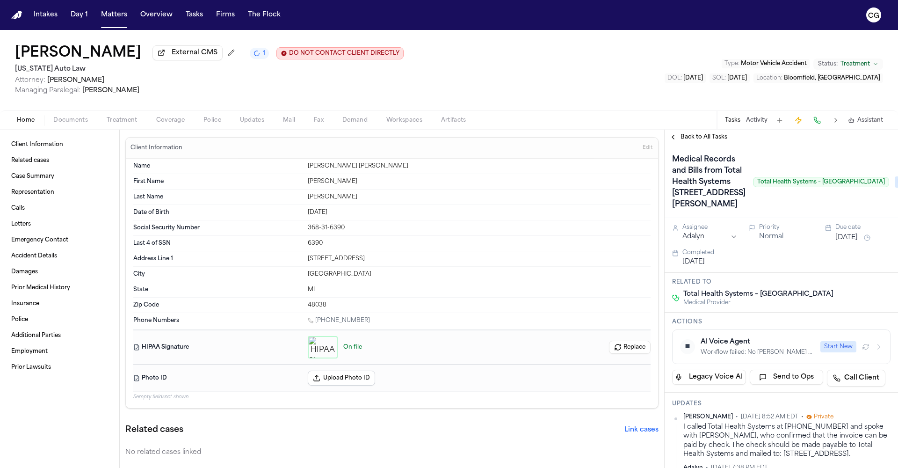
scroll to position [62, 0]
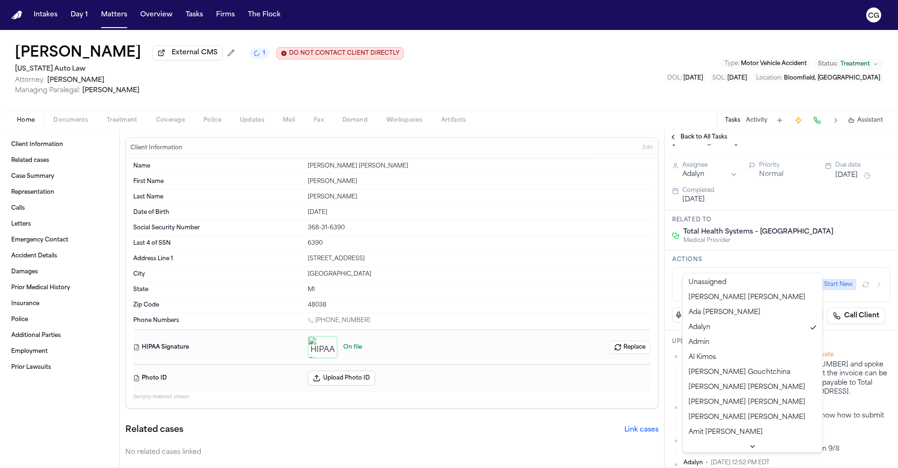
click at [710, 266] on html "Intakes Day 1 Matters Overview Tasks Firms The Flock [PERSON_NAME] External CMS…" at bounding box center [449, 234] width 898 height 468
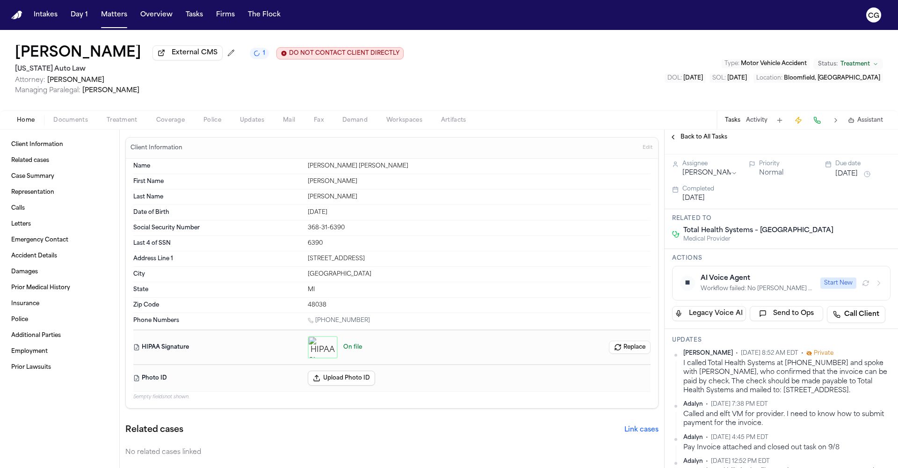
scroll to position [62, 0]
click at [858, 181] on button "[DATE]" at bounding box center [847, 175] width 22 height 9
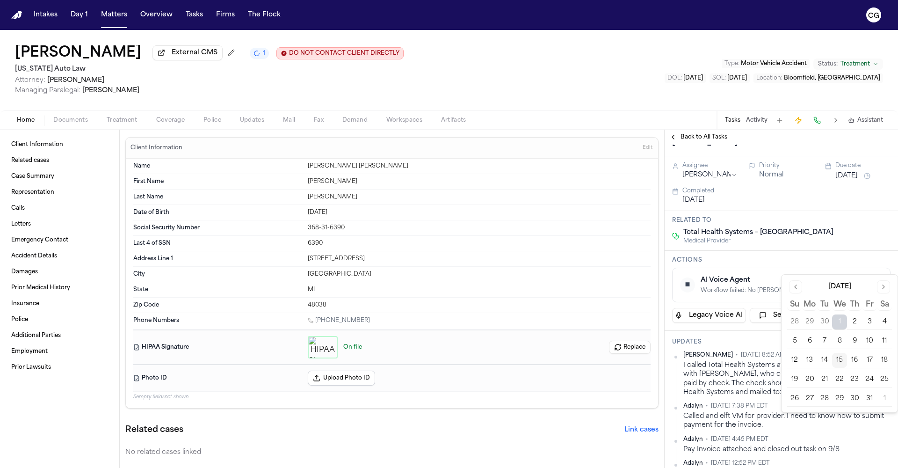
drag, startPoint x: 808, startPoint y: 378, endPoint x: 773, endPoint y: 362, distance: 38.1
click at [808, 378] on button "20" at bounding box center [810, 379] width 15 height 15
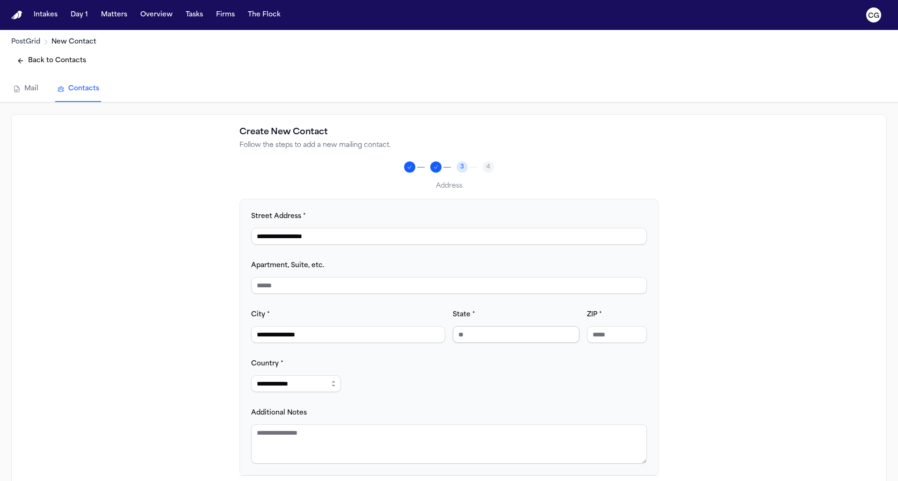
scroll to position [30, 0]
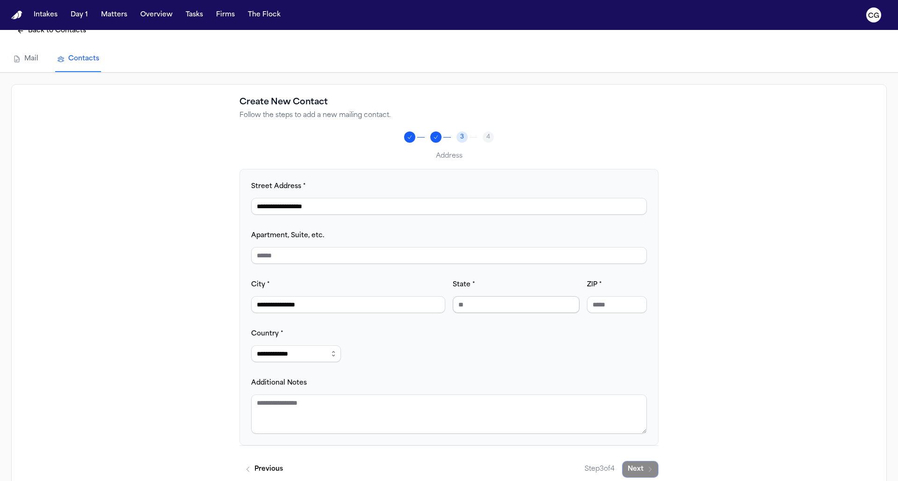
type input "**********"
type input "**"
paste input "*****"
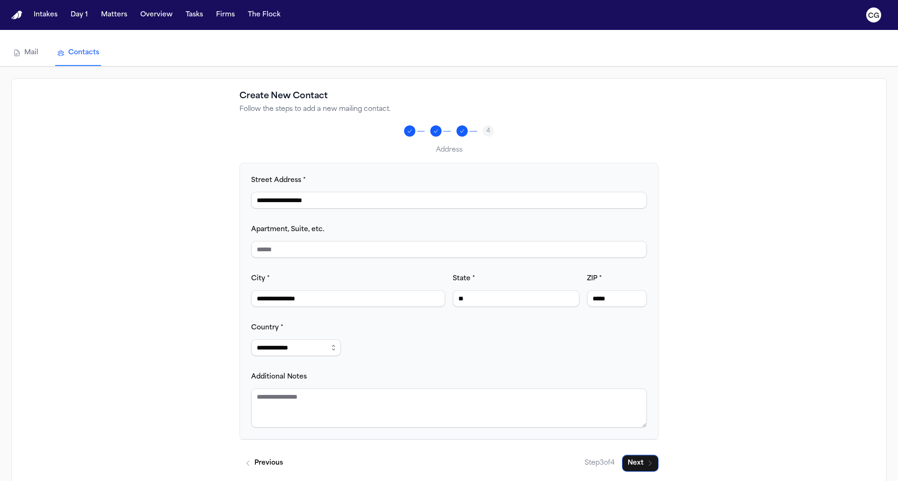
scroll to position [50, 0]
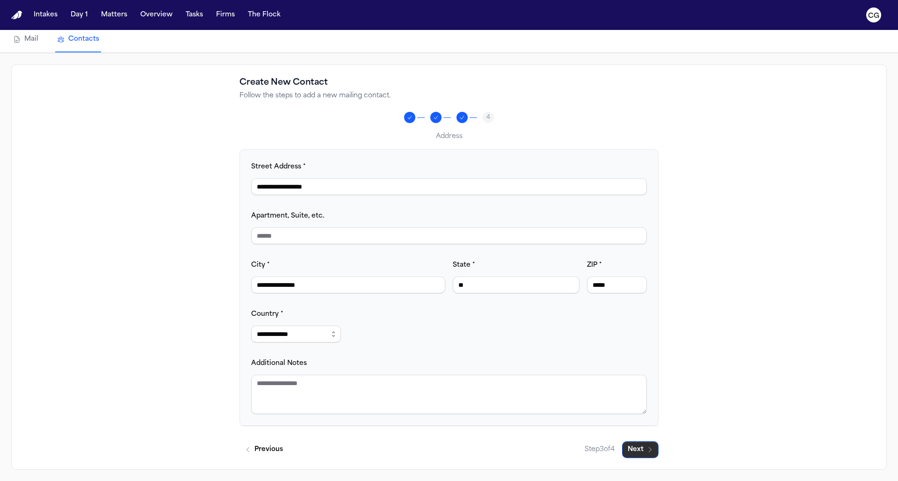
type input "*****"
click at [640, 453] on button "Next" at bounding box center [640, 449] width 37 height 17
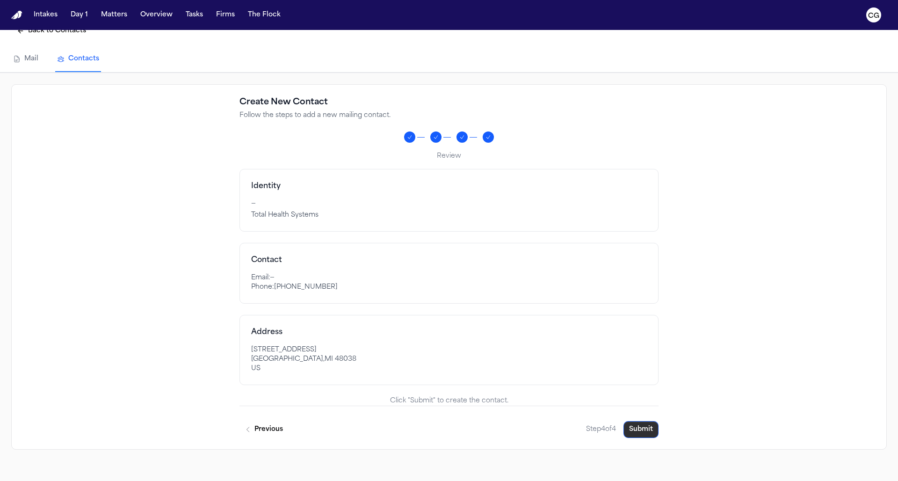
click at [641, 434] on button "Submit" at bounding box center [641, 429] width 35 height 17
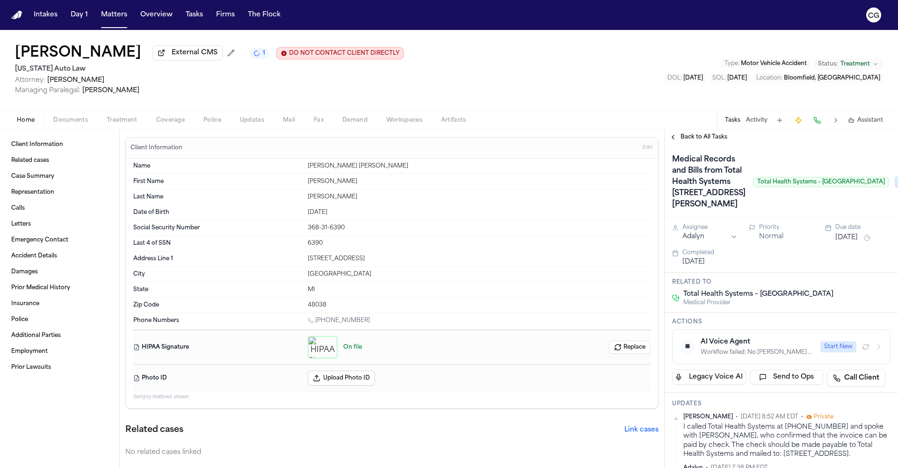
click at [68, 121] on span "Documents" at bounding box center [70, 120] width 35 height 7
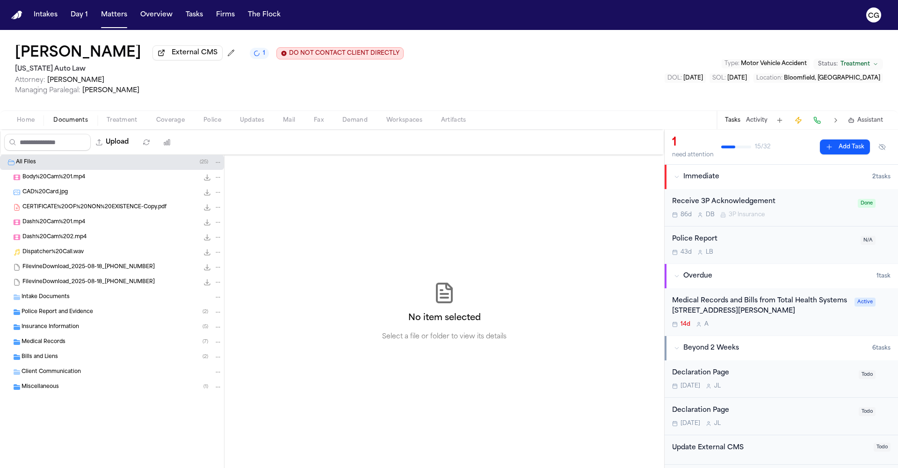
click at [54, 345] on span "Medical Records" at bounding box center [44, 342] width 44 height 8
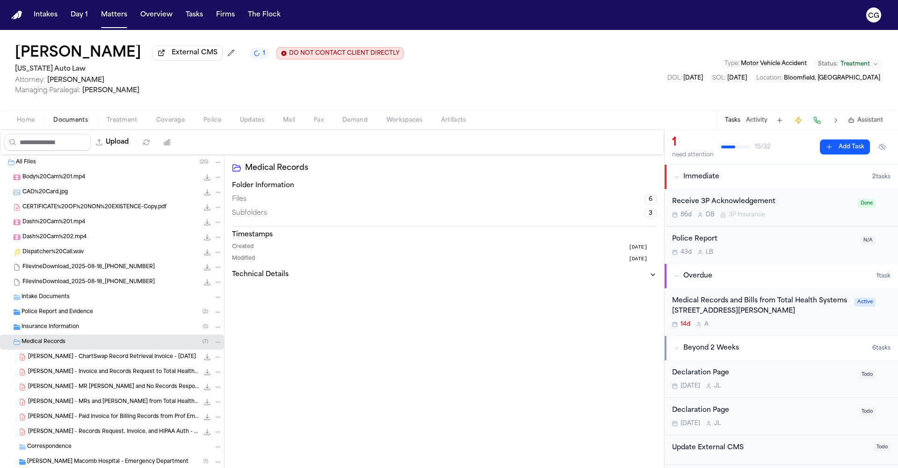
click at [101, 377] on div "[PERSON_NAME] - Invoice and Records Request to Total Health Systems - [DATE] to…" at bounding box center [125, 371] width 194 height 9
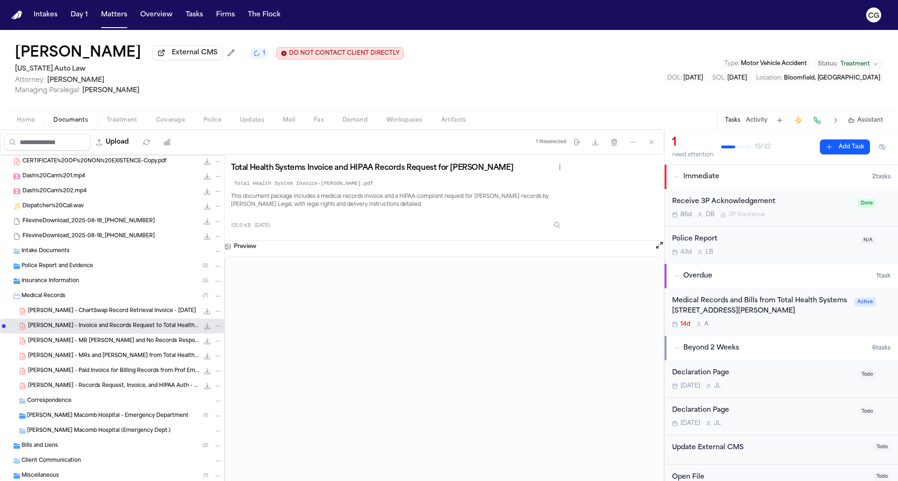
scroll to position [48, 0]
click at [64, 402] on span "Correspondence" at bounding box center [49, 399] width 44 height 8
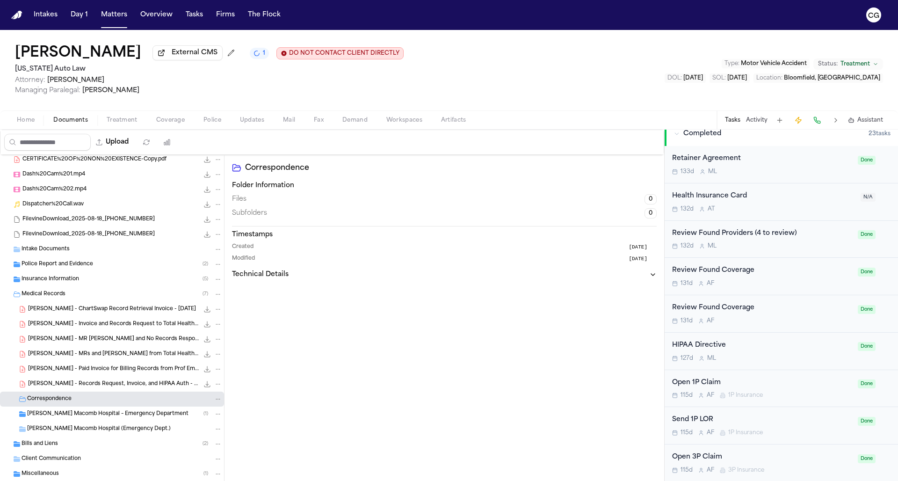
scroll to position [322, 0]
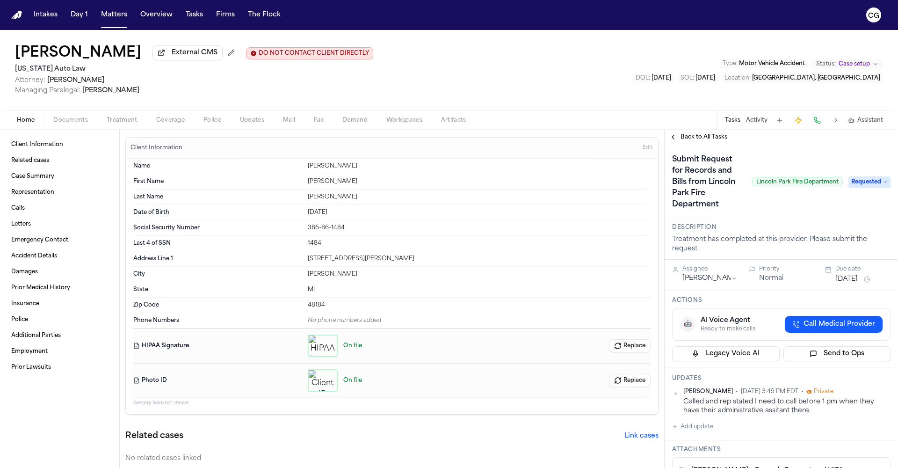
click at [713, 188] on h1 "Submit Request for Records and Bills from Lincoln Park Fire Department" at bounding box center [709, 182] width 80 height 60
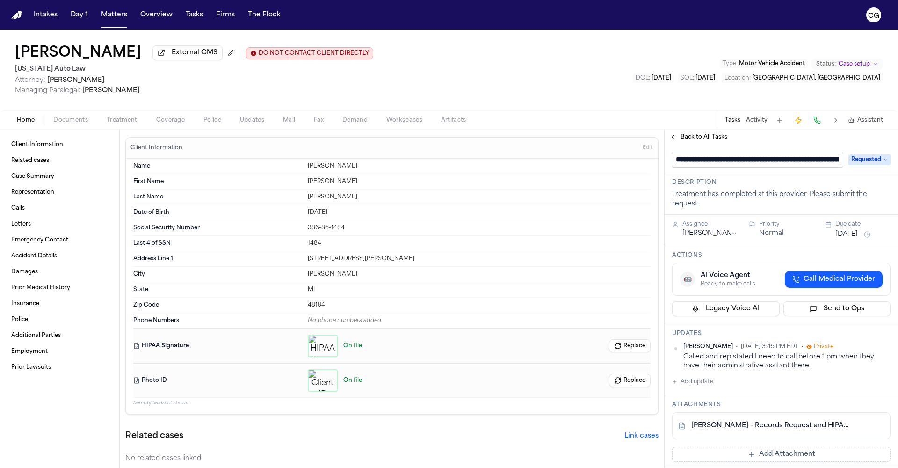
scroll to position [0, 116]
drag, startPoint x: 723, startPoint y: 162, endPoint x: 822, endPoint y: 165, distance: 99.7
click at [822, 165] on input "**********" at bounding box center [753, 160] width 163 height 16
click at [777, 164] on input "**********" at bounding box center [753, 160] width 163 height 16
drag, startPoint x: 889, startPoint y: 159, endPoint x: 761, endPoint y: 159, distance: 127.8
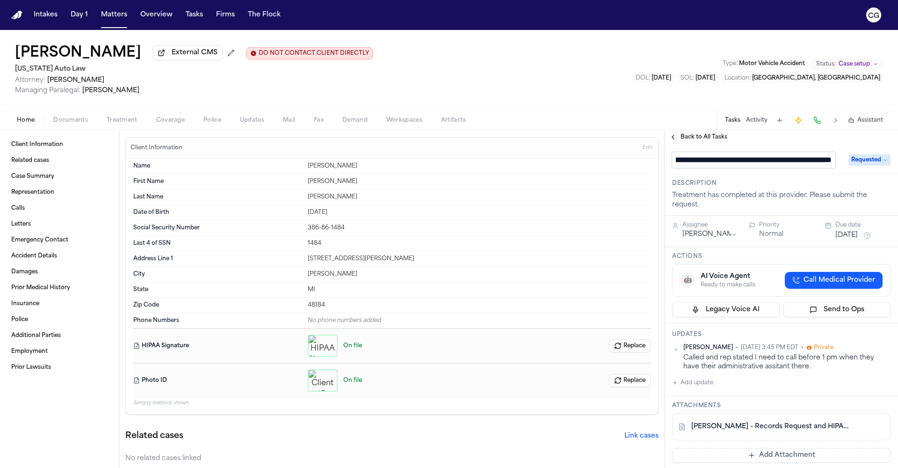
click at [761, 159] on input "**********" at bounding box center [753, 160] width 163 height 16
click at [725, 161] on input "**********" at bounding box center [753, 160] width 163 height 16
drag, startPoint x: 761, startPoint y: 159, endPoint x: 723, endPoint y: 161, distance: 38.0
click at [723, 161] on input "**********" at bounding box center [753, 160] width 163 height 16
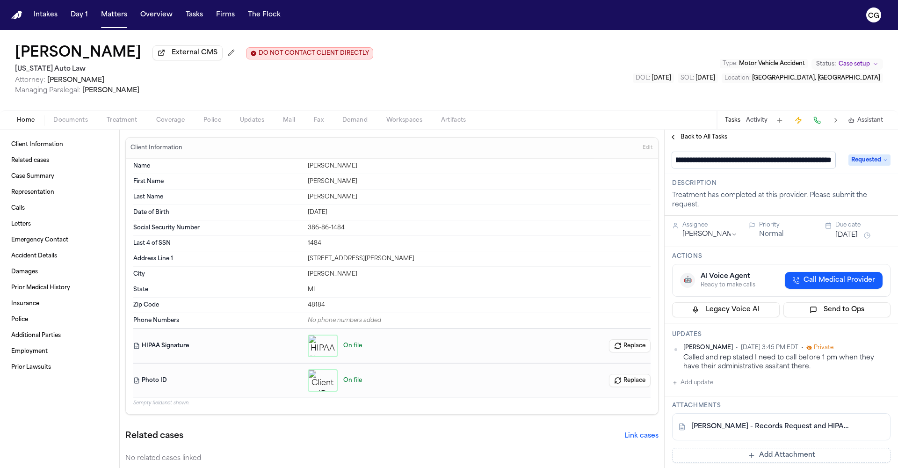
click at [720, 161] on input "**********" at bounding box center [753, 160] width 163 height 16
click at [723, 161] on input "**********" at bounding box center [753, 160] width 163 height 16
drag, startPoint x: 723, startPoint y: 161, endPoint x: 755, endPoint y: 162, distance: 31.4
click at [755, 162] on input "**********" at bounding box center [753, 160] width 163 height 16
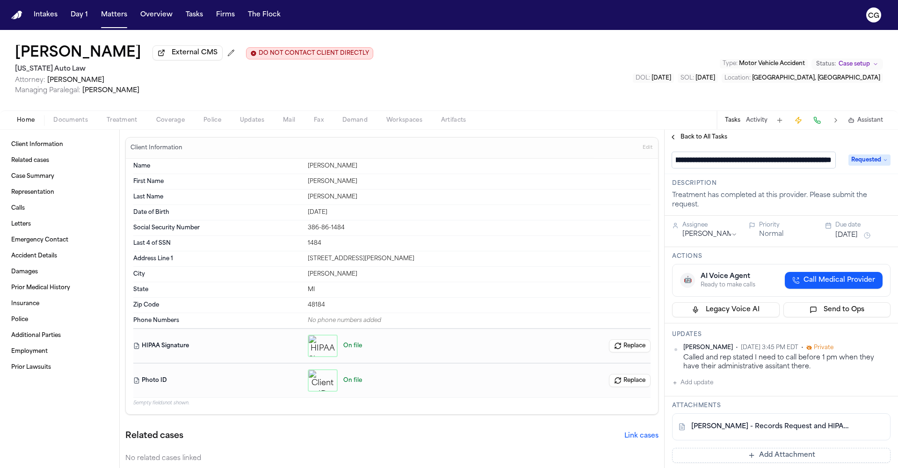
click at [825, 165] on input "**********" at bounding box center [753, 160] width 163 height 16
drag, startPoint x: 755, startPoint y: 162, endPoint x: 829, endPoint y: 163, distance: 74.0
click at [829, 163] on input "**********" at bounding box center [753, 160] width 163 height 16
click at [827, 161] on input "**********" at bounding box center [753, 160] width 163 height 16
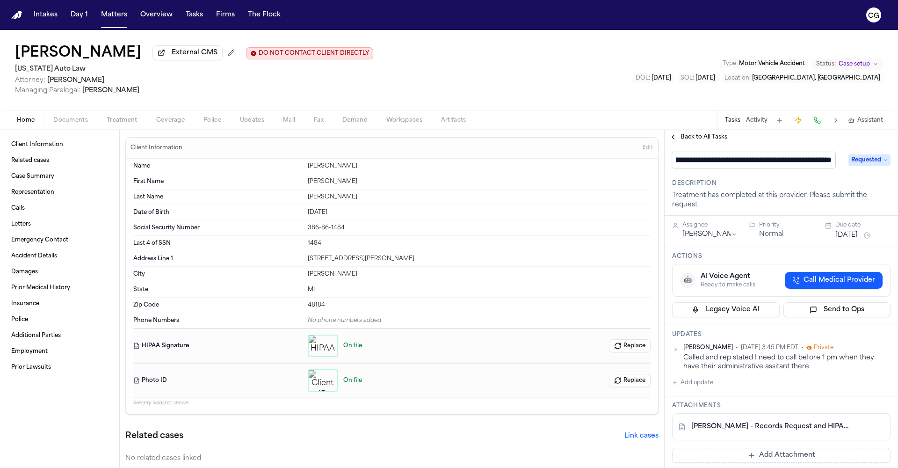
click at [827, 161] on input "**********" at bounding box center [753, 160] width 163 height 16
drag, startPoint x: 827, startPoint y: 161, endPoint x: 807, endPoint y: 163, distance: 19.7
click at [807, 163] on input "**********" at bounding box center [753, 160] width 163 height 16
click at [134, 124] on span "Treatment" at bounding box center [122, 120] width 31 height 7
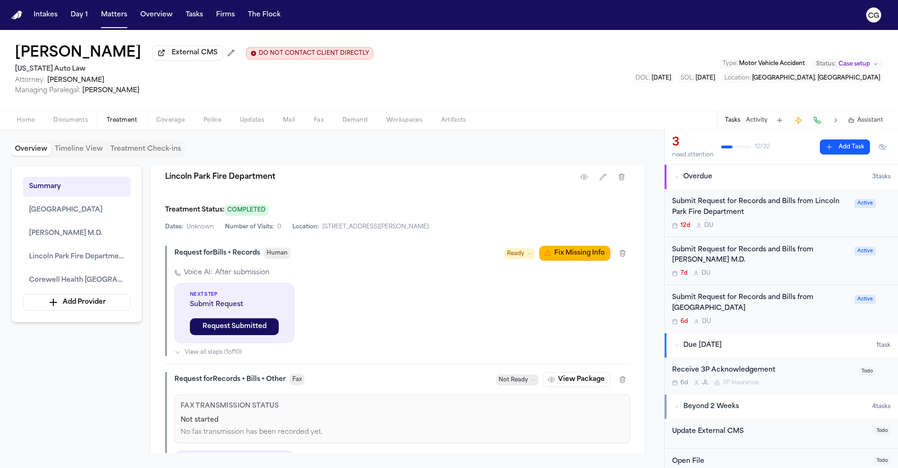
scroll to position [1401, 0]
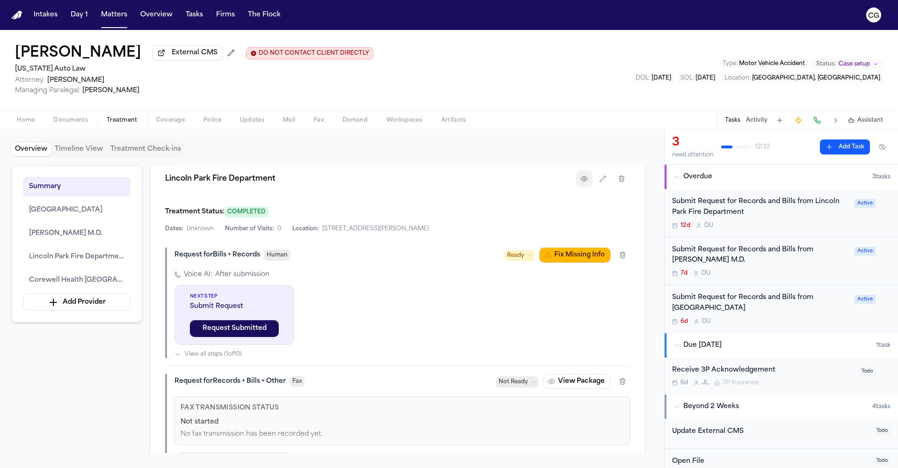
click at [584, 180] on icon "button" at bounding box center [585, 179] width 2 height 2
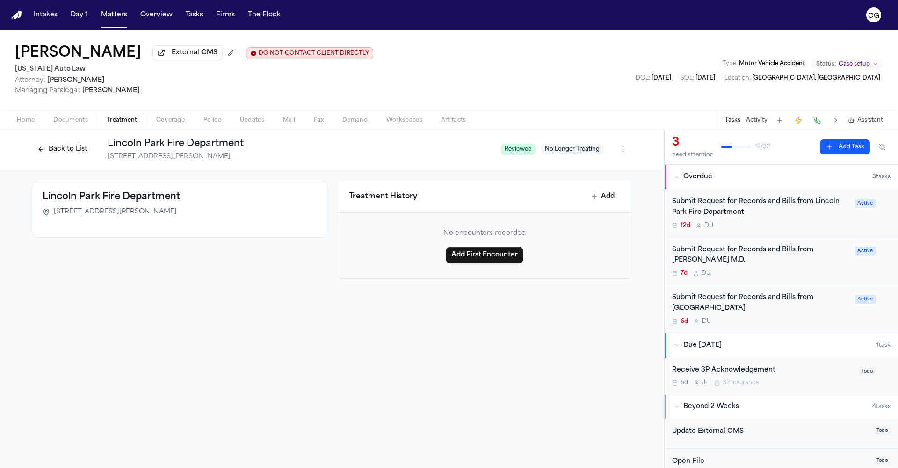
drag, startPoint x: 204, startPoint y: 207, endPoint x: 198, endPoint y: 218, distance: 11.9
click at [198, 218] on div "Lincoln Park Fire Department [STREET_ADDRESS][PERSON_NAME]" at bounding box center [180, 205] width 274 height 30
copy span "[STREET_ADDRESS][PERSON_NAME]"
click at [42, 150] on button "Back to List" at bounding box center [62, 149] width 59 height 15
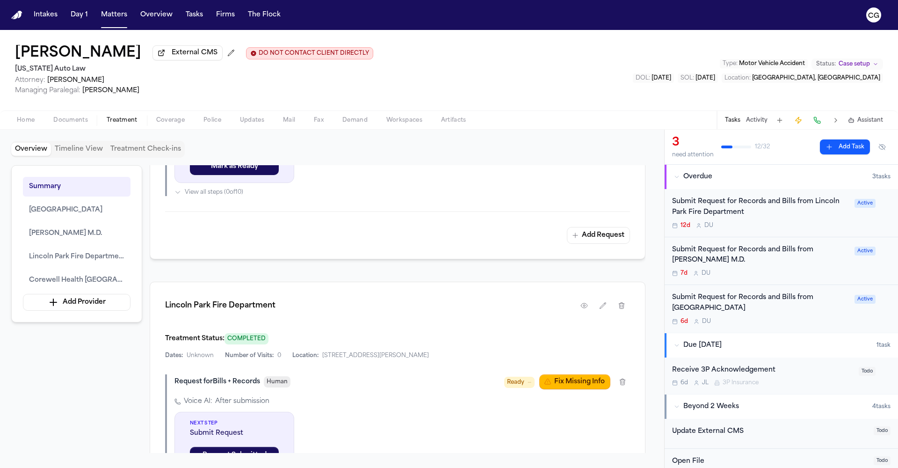
scroll to position [1292, 0]
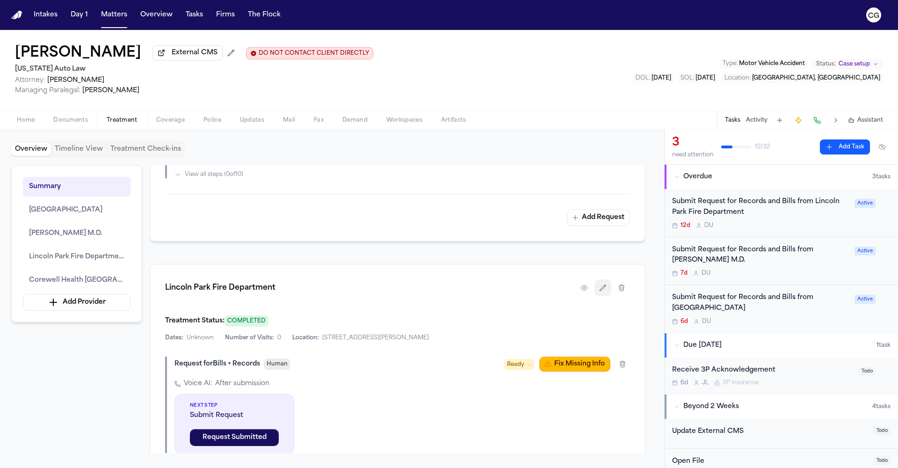
click at [599, 293] on button "button" at bounding box center [603, 287] width 17 height 17
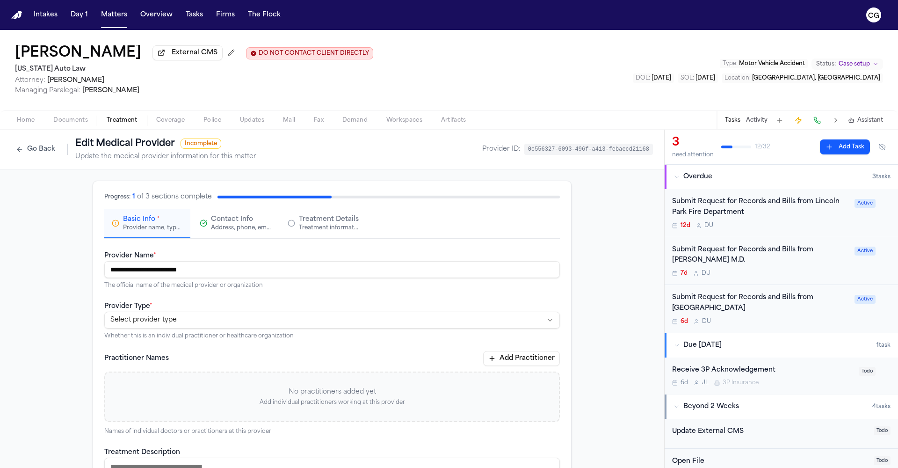
click at [157, 222] on span "*" at bounding box center [158, 219] width 2 height 7
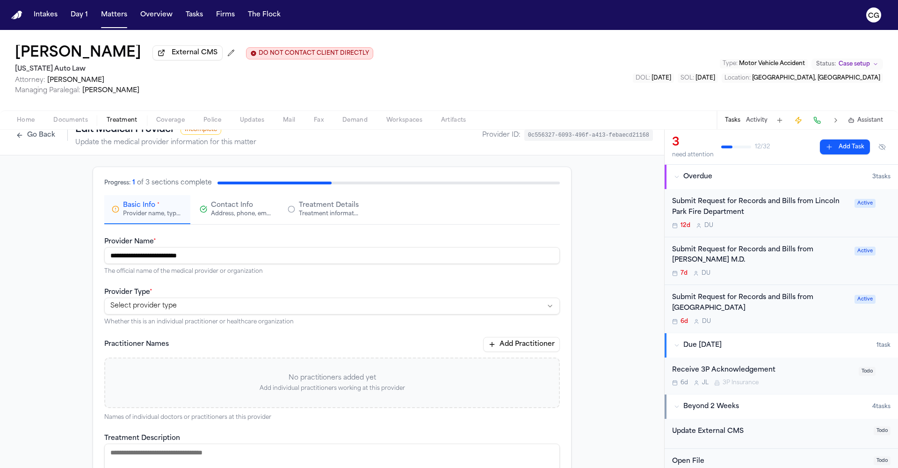
scroll to position [46, 0]
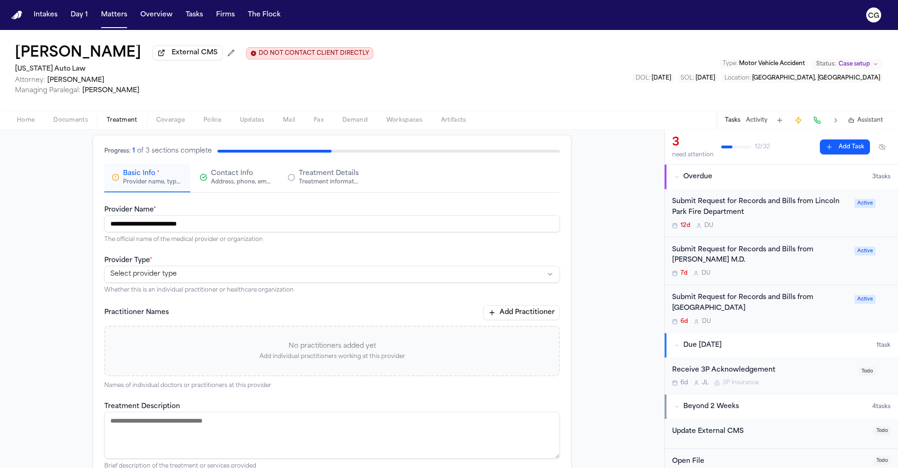
click at [215, 281] on html "**********" at bounding box center [449, 234] width 898 height 468
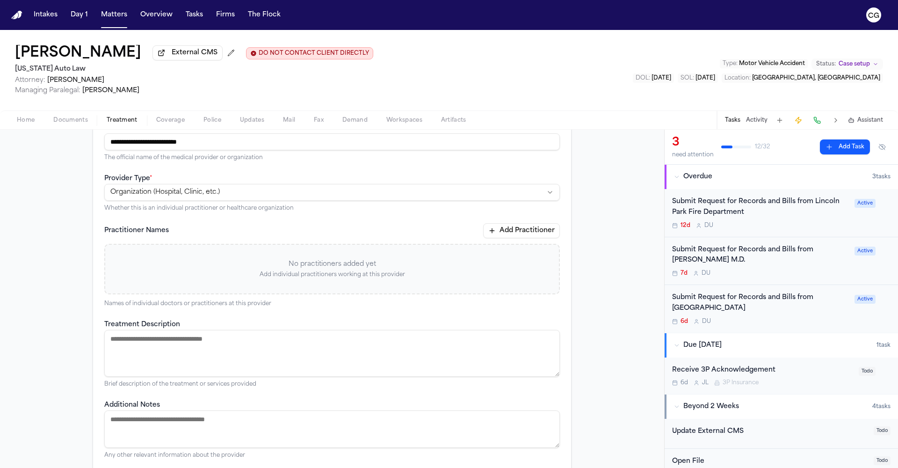
scroll to position [183, 0]
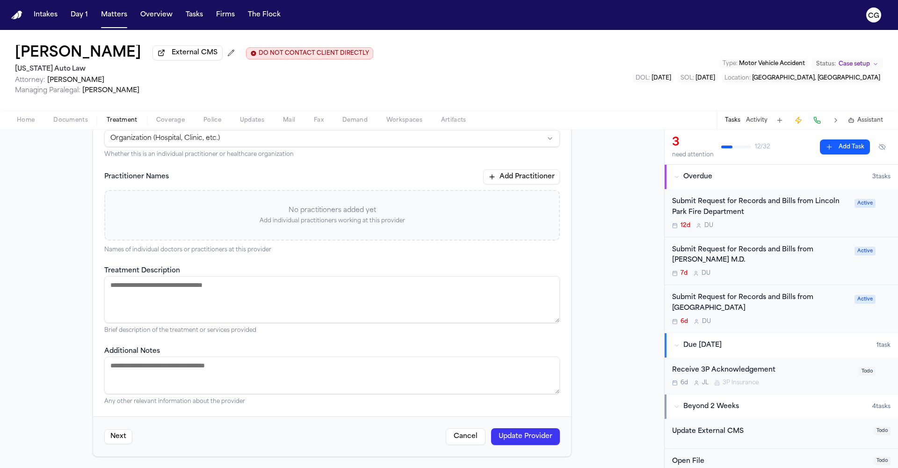
click at [519, 430] on button "Update Provider" at bounding box center [525, 436] width 69 height 17
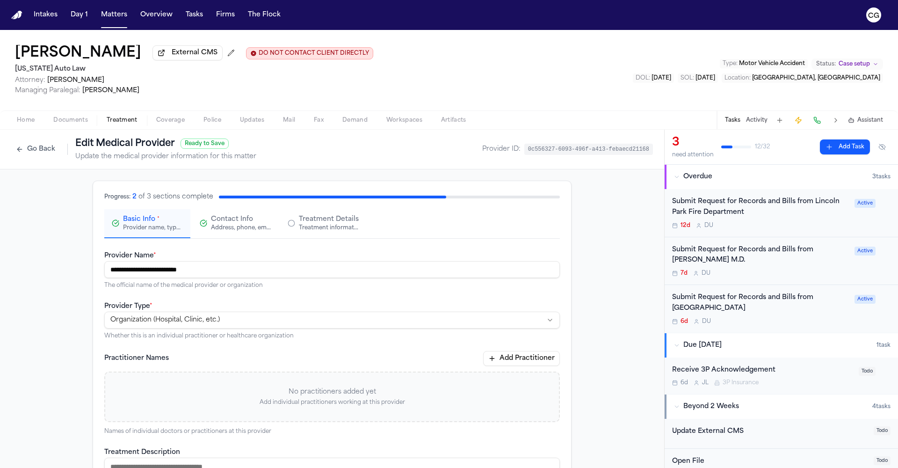
click at [16, 149] on button "Go Back" at bounding box center [35, 149] width 49 height 15
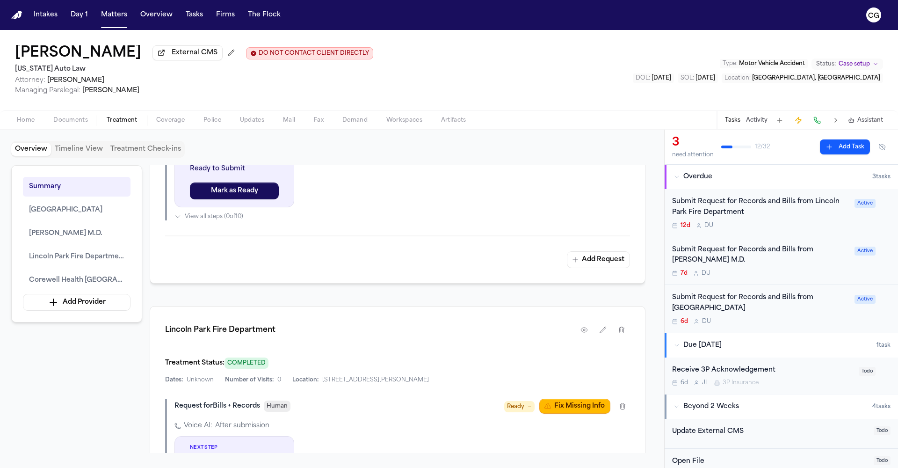
scroll to position [1408, 0]
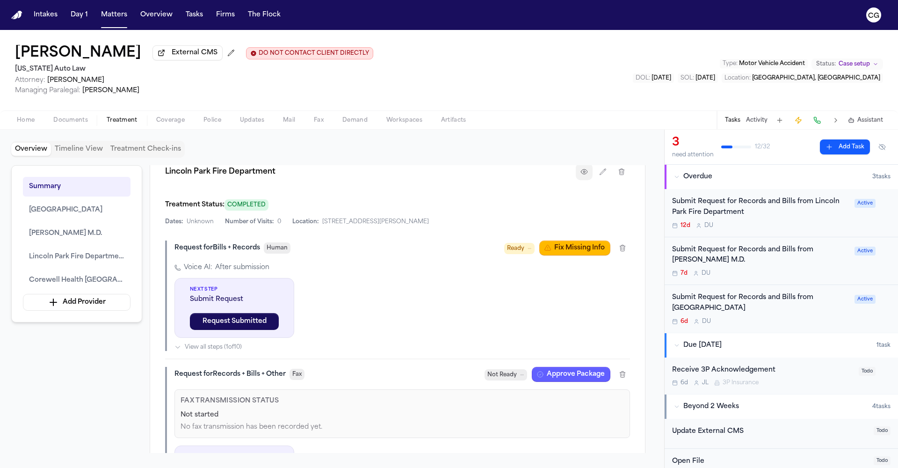
click at [588, 176] on button "button" at bounding box center [584, 171] width 17 height 17
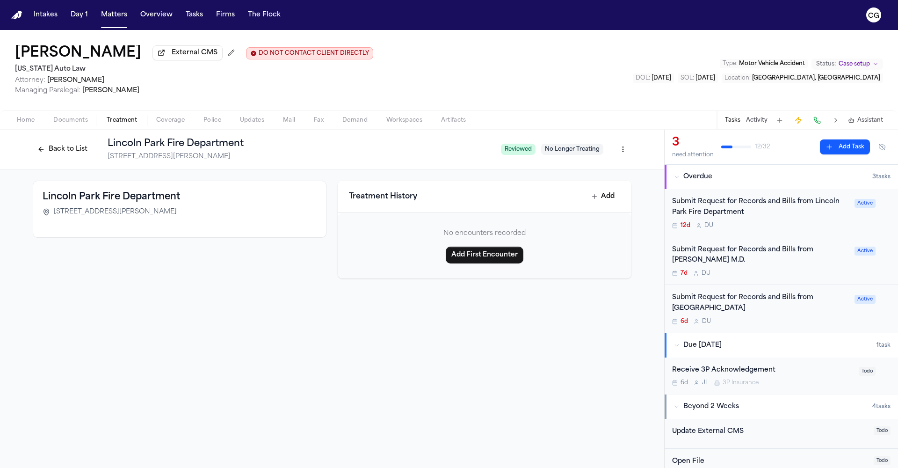
click at [42, 150] on button "Back to List" at bounding box center [62, 149] width 59 height 15
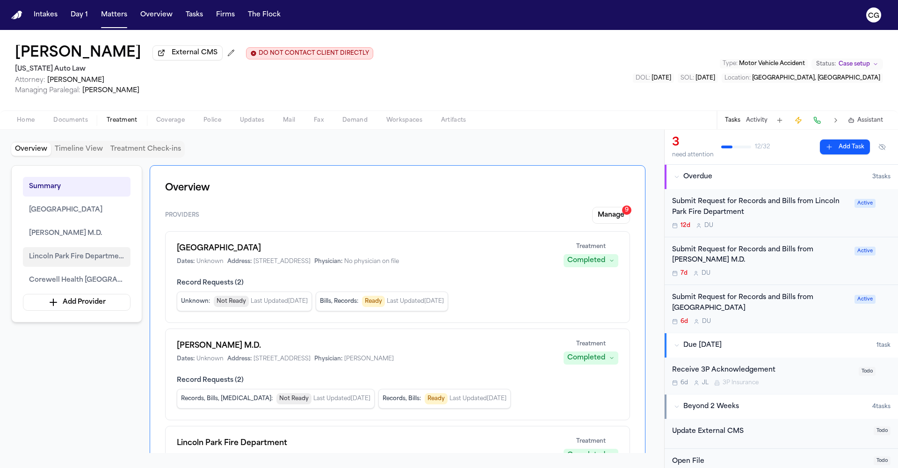
click at [88, 264] on button "Lincoln Park Fire Department" at bounding box center [77, 257] width 108 height 20
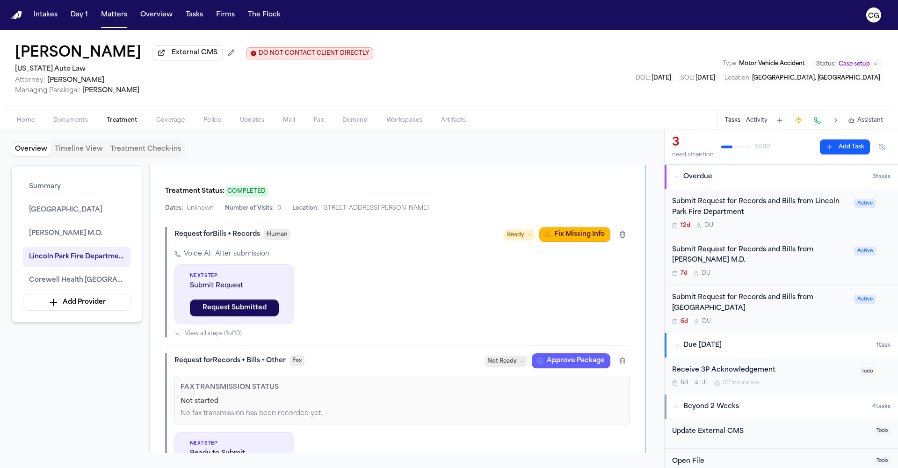
scroll to position [1424, 0]
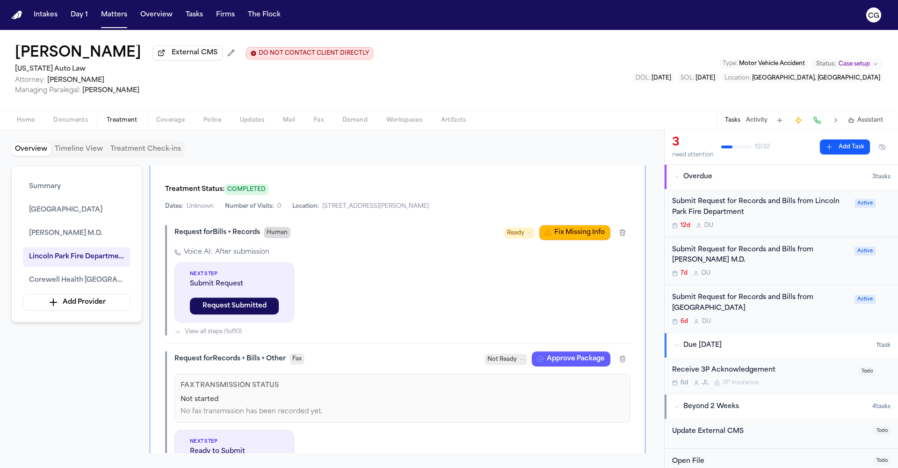
click at [283, 233] on span "Human" at bounding box center [277, 232] width 27 height 11
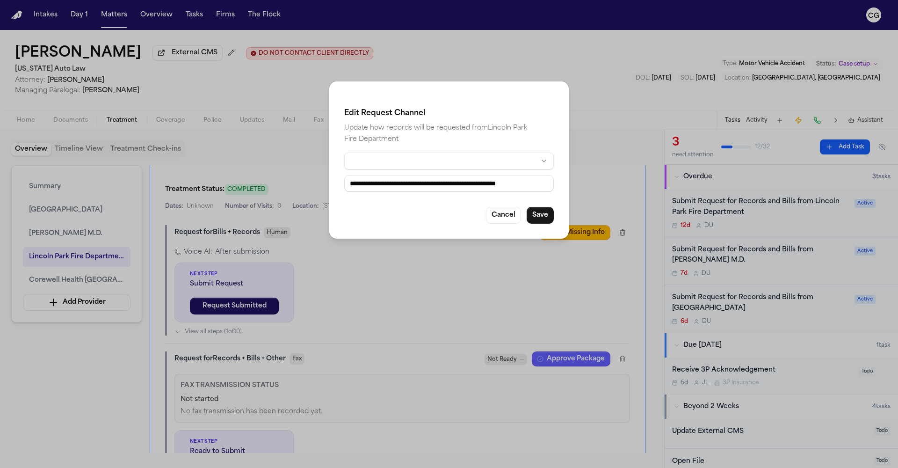
click at [447, 162] on html "Intakes Day 1 Matters Overview Tasks Firms The Flock CG [PERSON_NAME] External …" at bounding box center [449, 234] width 898 height 468
click at [404, 282] on html "Intakes Day 1 Matters Overview Tasks Firms The Flock CG [PERSON_NAME] External …" at bounding box center [449, 234] width 898 height 468
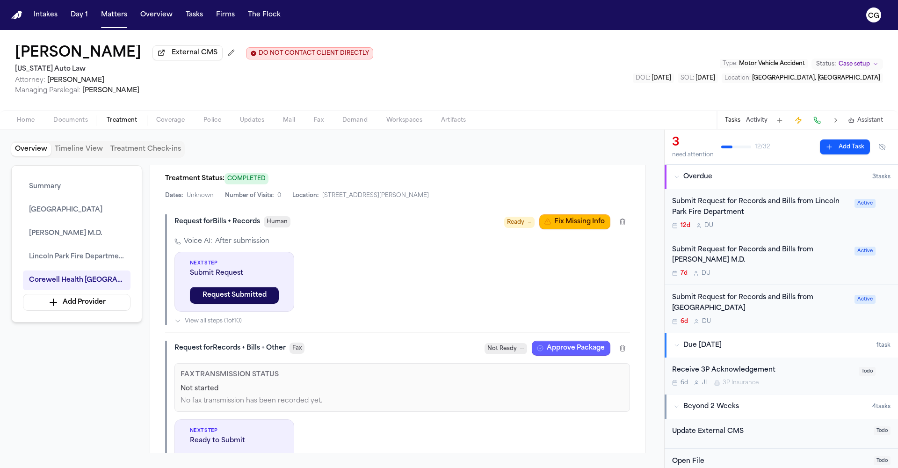
scroll to position [1356, 0]
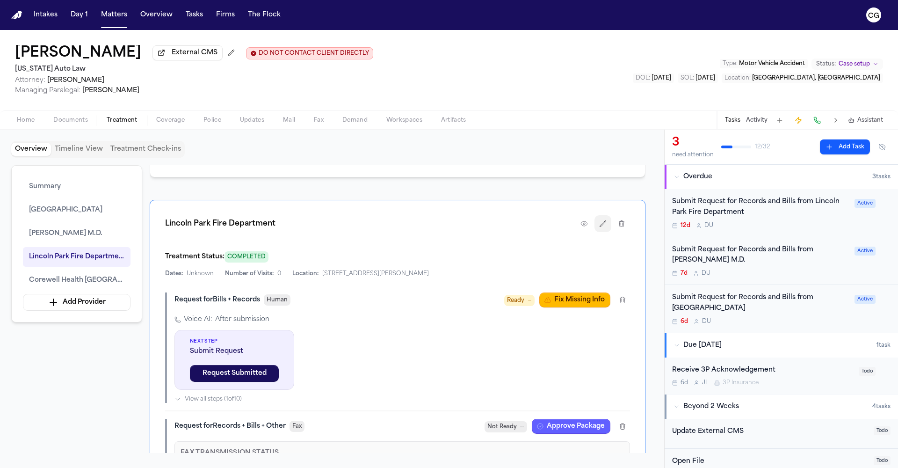
click at [601, 223] on icon "button" at bounding box center [602, 223] width 7 height 7
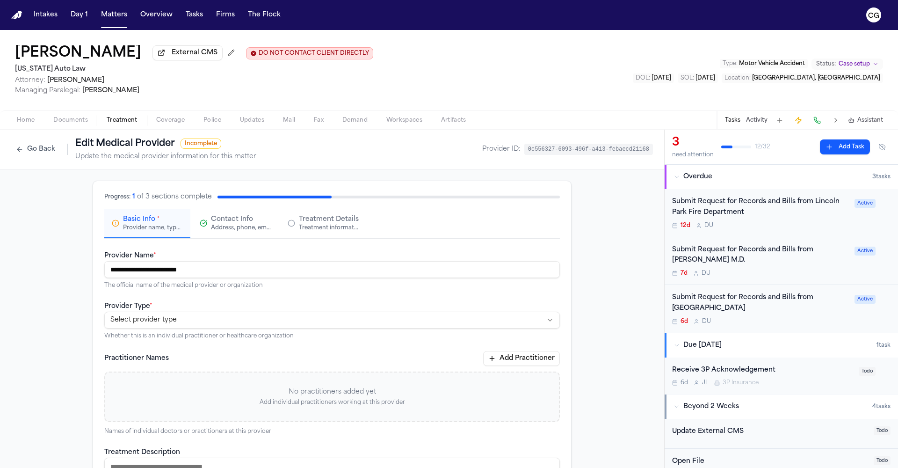
click at [54, 157] on button "Go Back" at bounding box center [35, 149] width 49 height 15
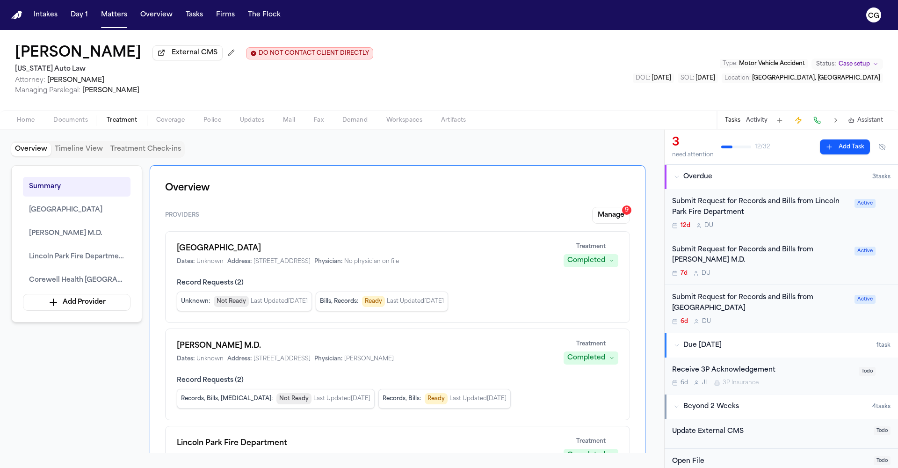
click at [535, 273] on div "Spectrum Rehabilitation Center Dates: Unknown Address: [STREET_ADDRESS] Physici…" at bounding box center [397, 277] width 465 height 92
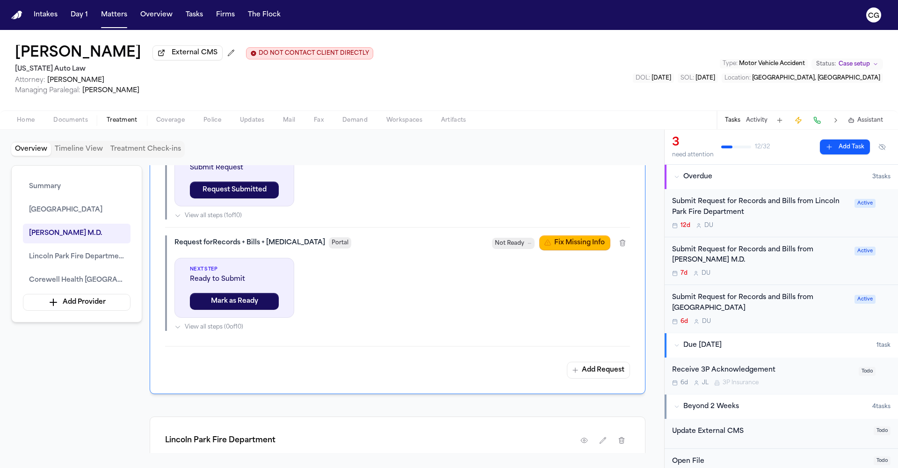
scroll to position [1308, 0]
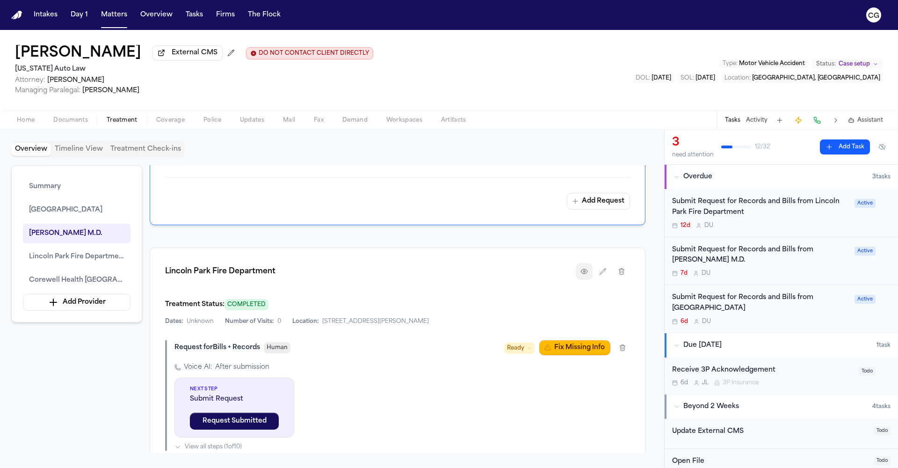
click at [582, 274] on icon "button" at bounding box center [584, 271] width 7 height 7
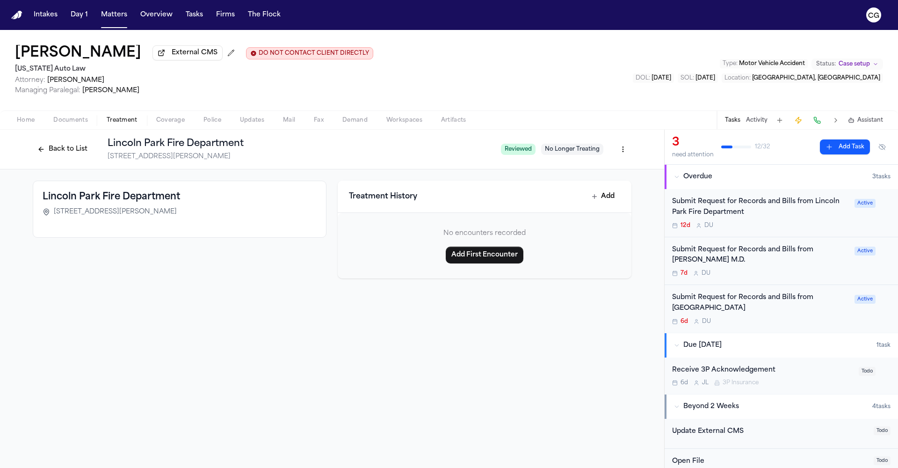
click at [73, 200] on h3 "Lincoln Park Fire Department" at bounding box center [112, 196] width 138 height 13
click at [55, 213] on span "[STREET_ADDRESS][PERSON_NAME]" at bounding box center [115, 211] width 123 height 9
click at [46, 153] on button "Back to List" at bounding box center [62, 149] width 59 height 15
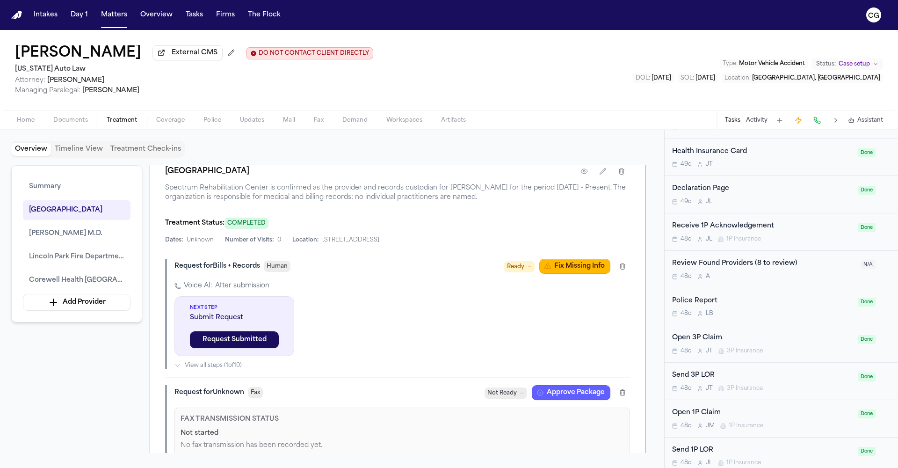
scroll to position [1084, 0]
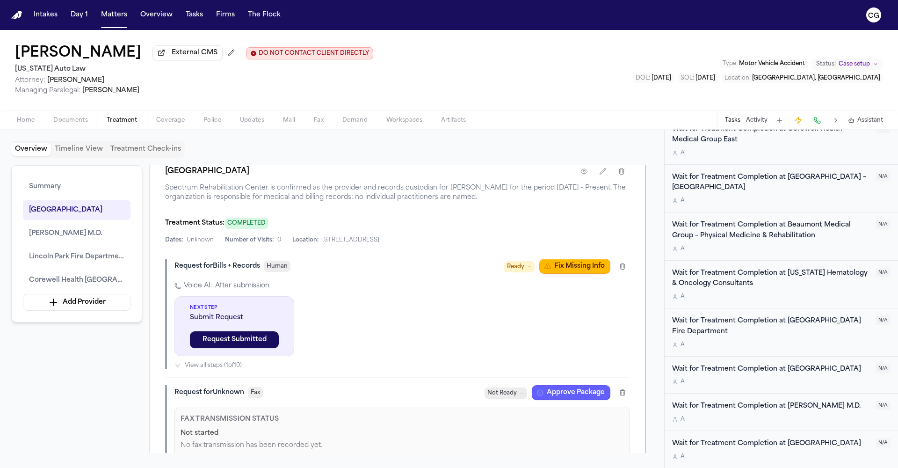
click at [757, 124] on button "Activity" at bounding box center [757, 120] width 22 height 7
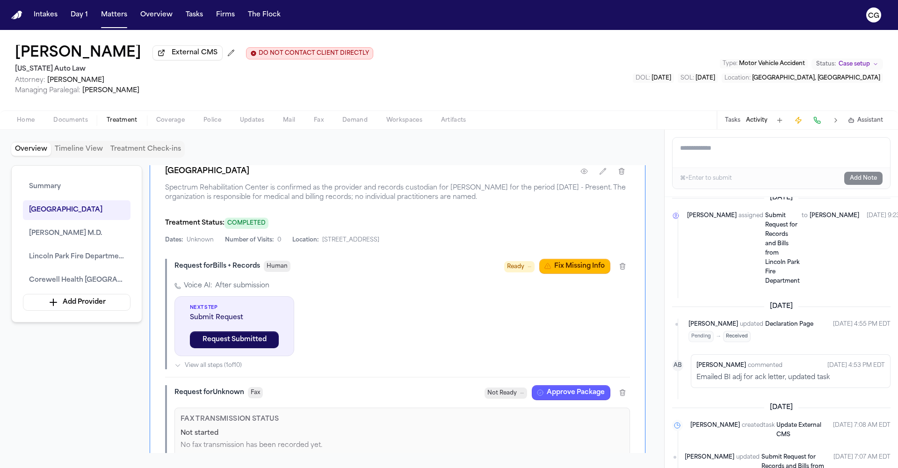
scroll to position [0, 0]
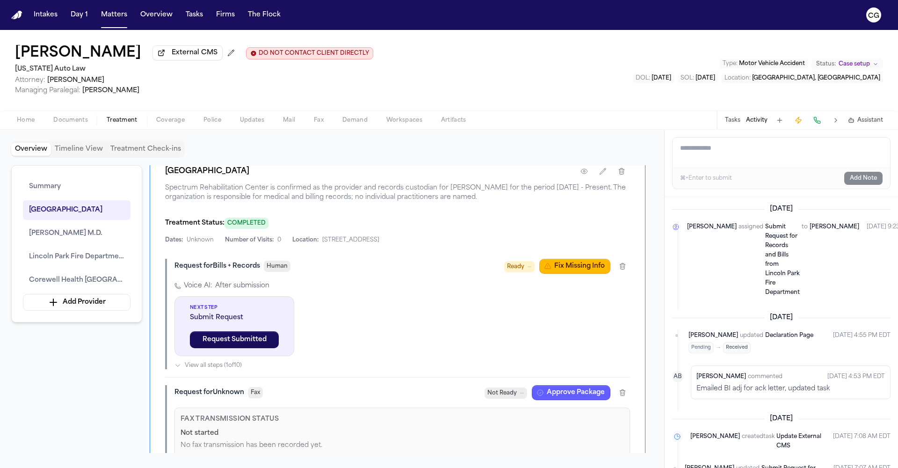
click at [766, 251] on span "Submit Request for Records and Bills from Lincoln Park Fire Department" at bounding box center [783, 259] width 35 height 71
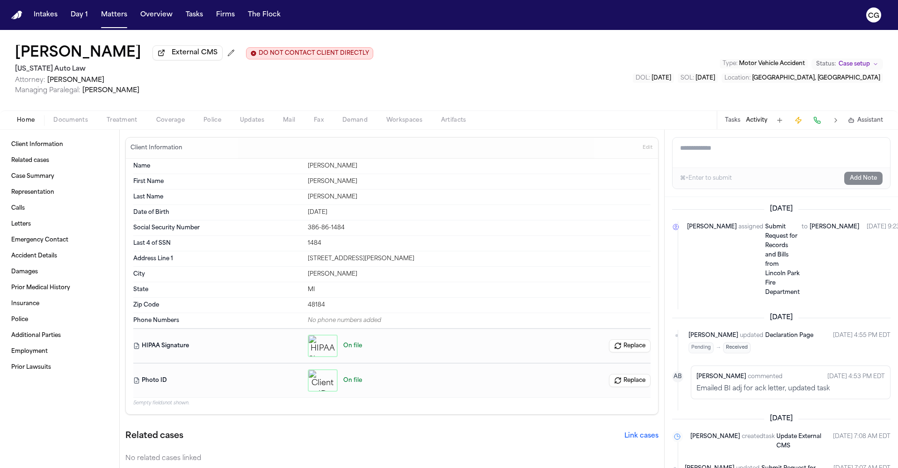
scroll to position [66, 0]
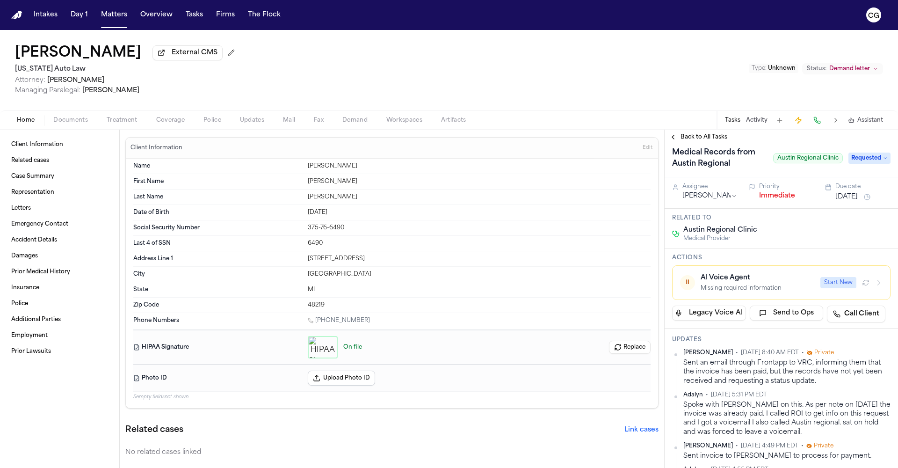
scroll to position [9, 0]
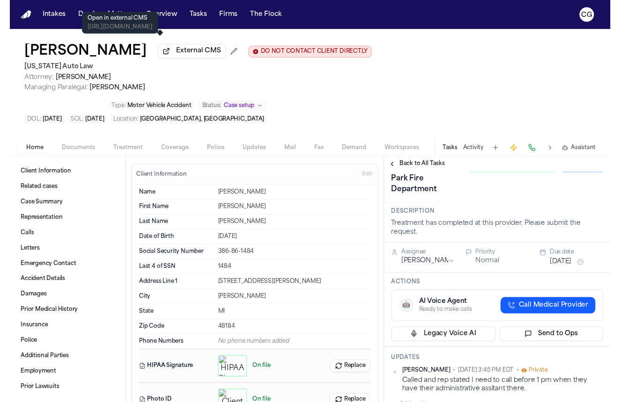
scroll to position [116, 0]
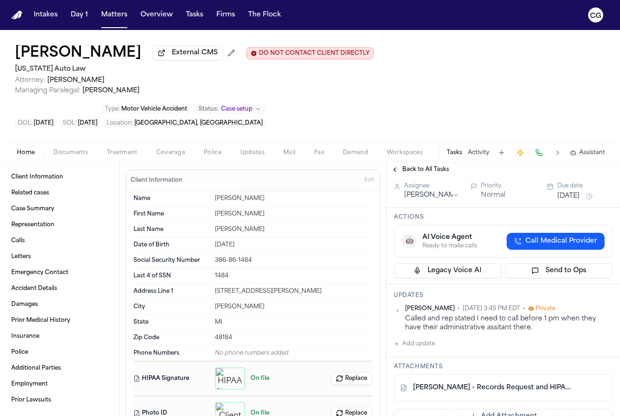
click at [516, 383] on link "[PERSON_NAME] - Records Request and HIPAA Auth to Lincoln Park Fire Dept - [DAT…" at bounding box center [493, 387] width 161 height 9
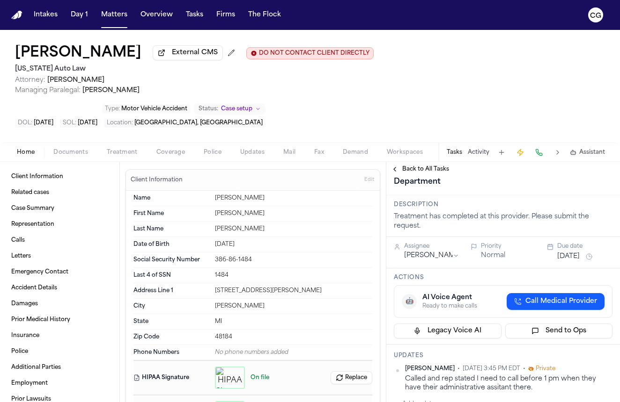
scroll to position [0, 0]
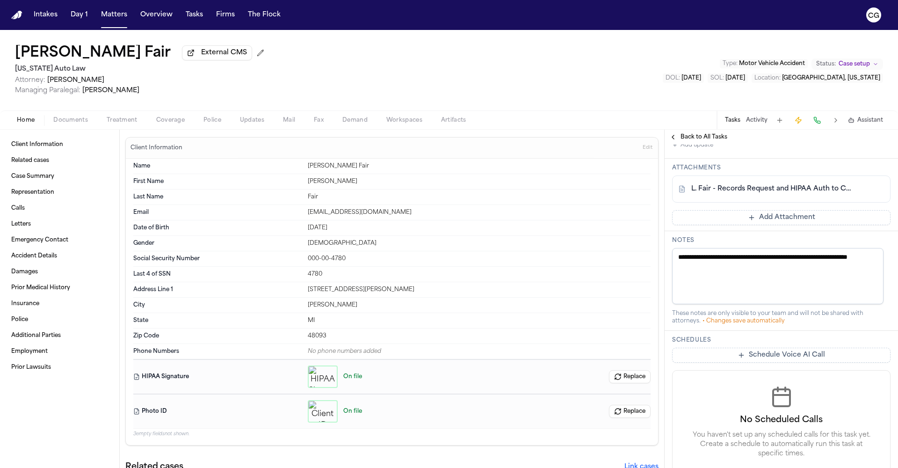
scroll to position [269, 0]
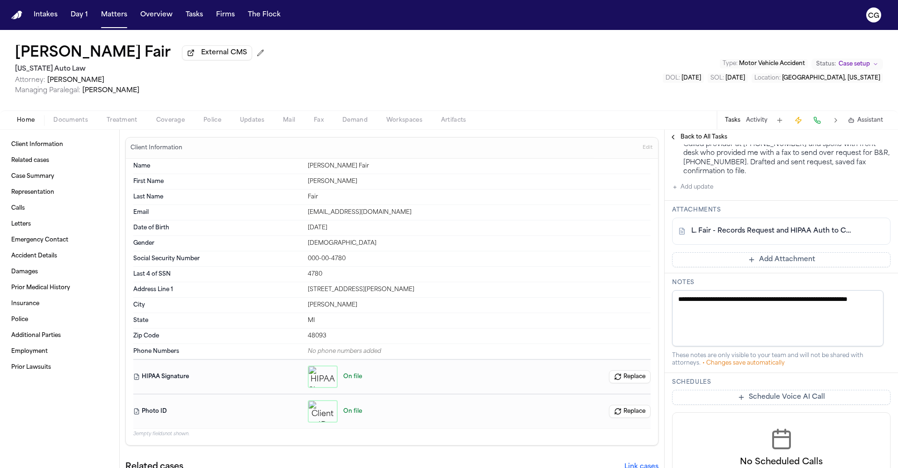
click at [740, 236] on link "L. Fair - Records Request and HIPAA Auth to Corewell Health Beaumont Grosse Poi…" at bounding box center [772, 230] width 161 height 9
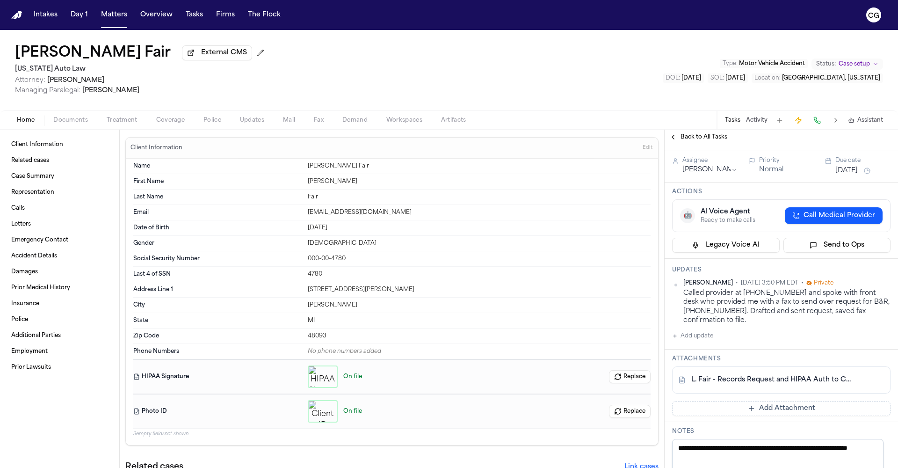
scroll to position [197, 0]
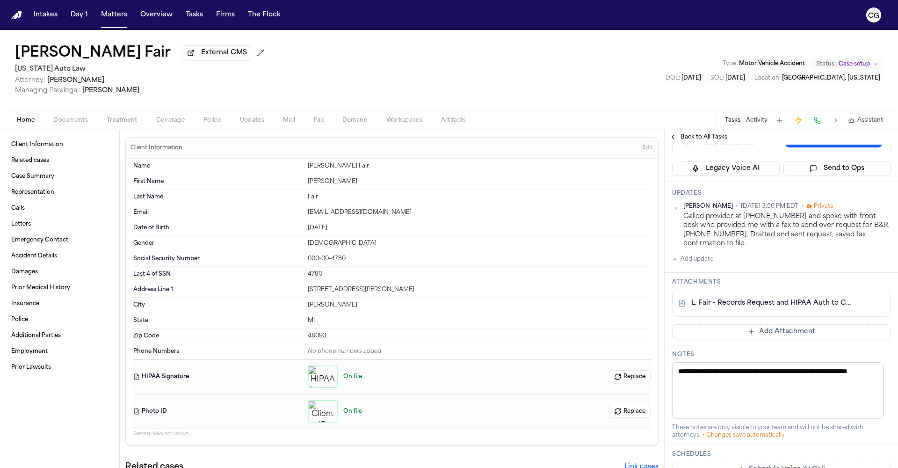
click at [744, 248] on div "Called provider at 586-498-4400 and spoke with front desk who provided me with …" at bounding box center [787, 230] width 207 height 36
drag, startPoint x: 744, startPoint y: 297, endPoint x: 792, endPoint y: 298, distance: 48.2
click at [792, 248] on div "Called provider at 586-498-4400 and spoke with front desk who provided me with …" at bounding box center [787, 230] width 207 height 36
copy div "586-498-4400"
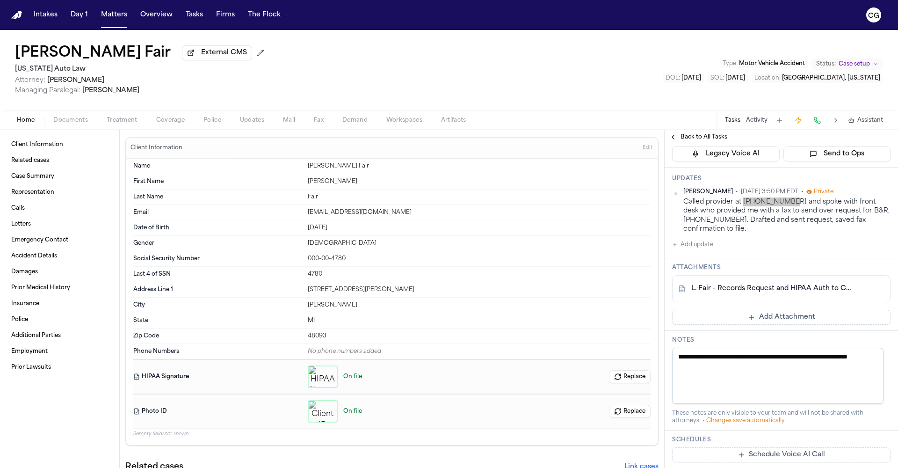
scroll to position [229, 0]
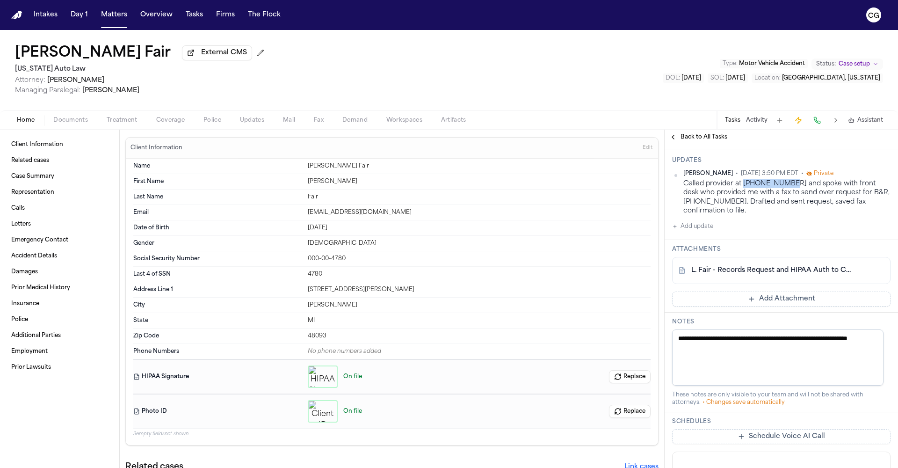
click at [766, 275] on link "L. Fair - Records Request and HIPAA Auth to Corewell Health Beaumont Grosse Poi…" at bounding box center [772, 270] width 161 height 9
copy div "586-498-4400"
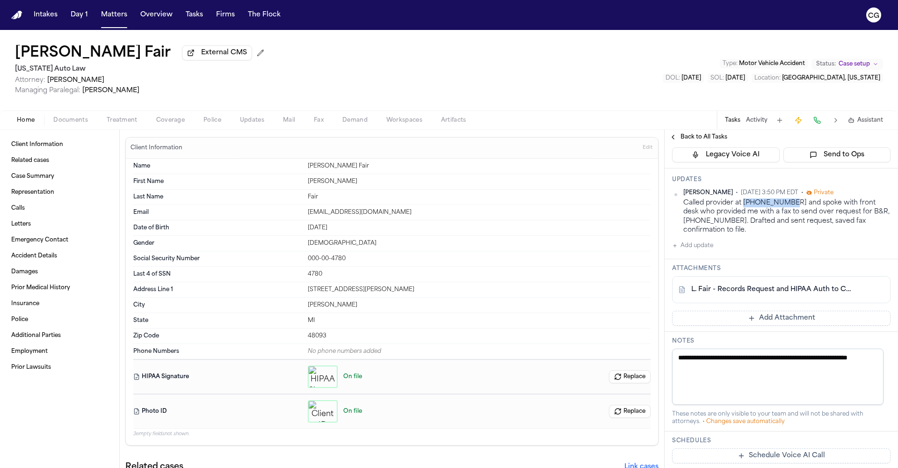
scroll to position [212, 0]
click at [811, 292] on link "L. Fair - Records Request and HIPAA Auth to Corewell Health Beaumont Grosse Poi…" at bounding box center [772, 287] width 161 height 9
click at [85, 122] on span "Documents" at bounding box center [70, 120] width 35 height 7
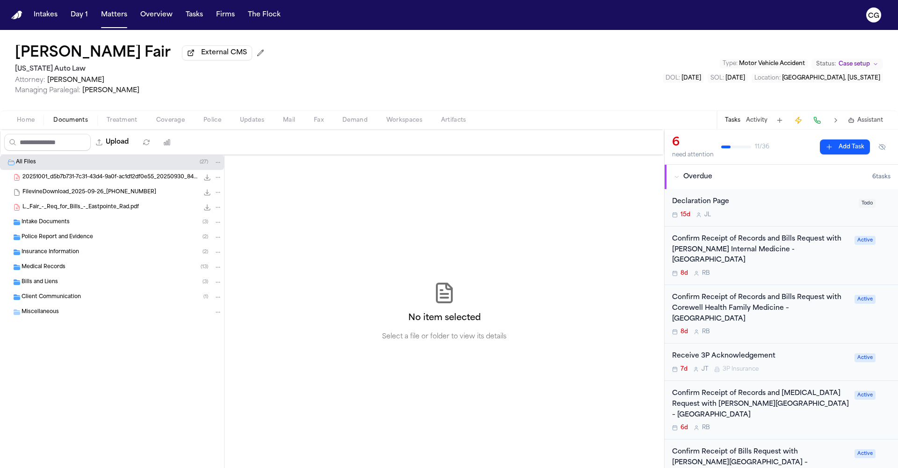
click at [35, 271] on span "Medical Records" at bounding box center [44, 267] width 44 height 8
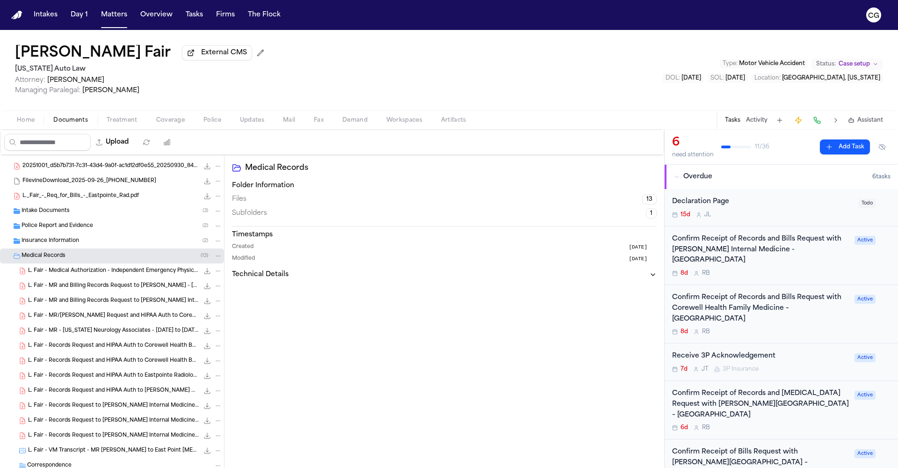
scroll to position [85, 0]
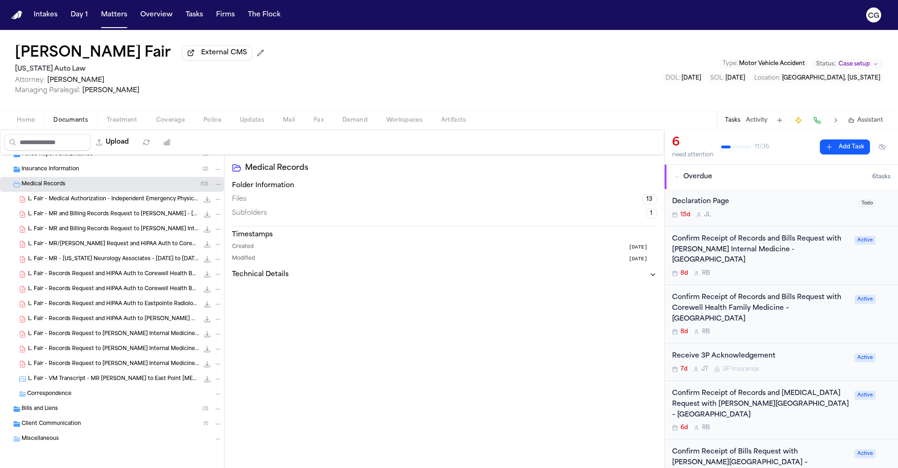
click at [0, 0] on span "775.6 KB • PDF" at bounding box center [0, 0] width 0 height 0
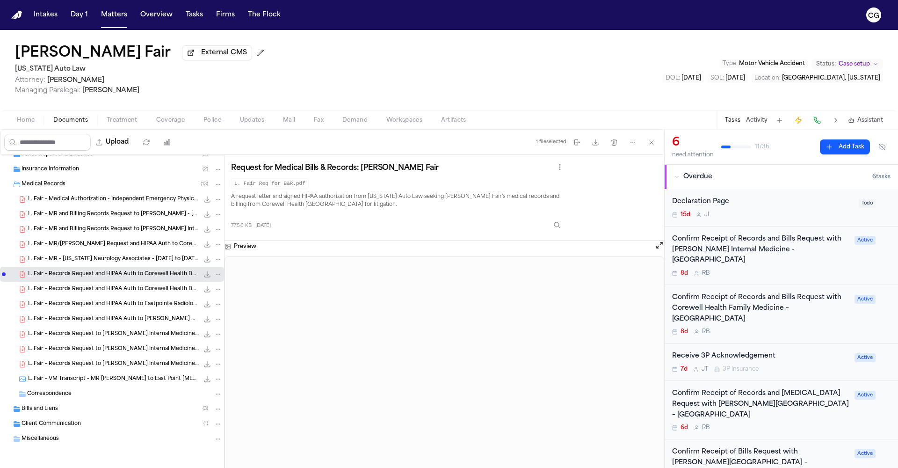
drag, startPoint x: 111, startPoint y: 292, endPoint x: 138, endPoint y: 298, distance: 27.2
click at [111, 292] on span "L. Fair - Records Request and HIPAA Auth to Corewell Health Beaumont Grosse Poi…" at bounding box center [113, 289] width 171 height 8
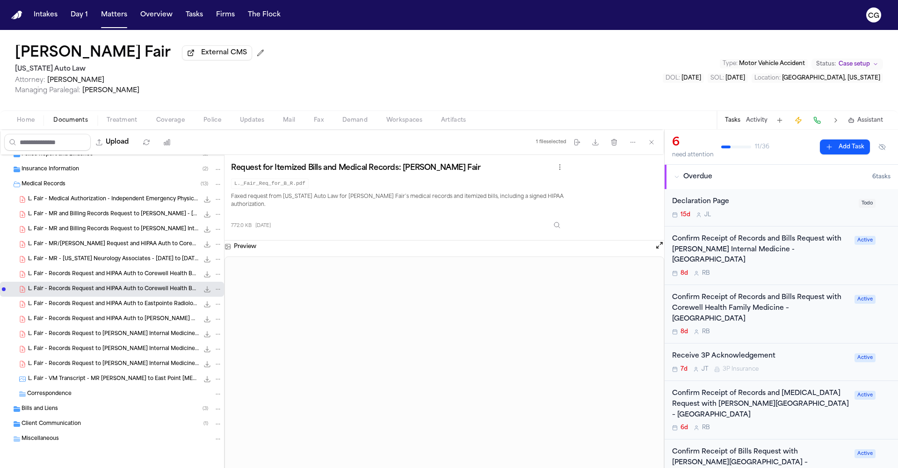
click at [147, 242] on span "L. Fair - MR/Bill Request and HIPAA Auth to Corewell Health Beaumont GP - 6.26.…" at bounding box center [113, 245] width 171 height 8
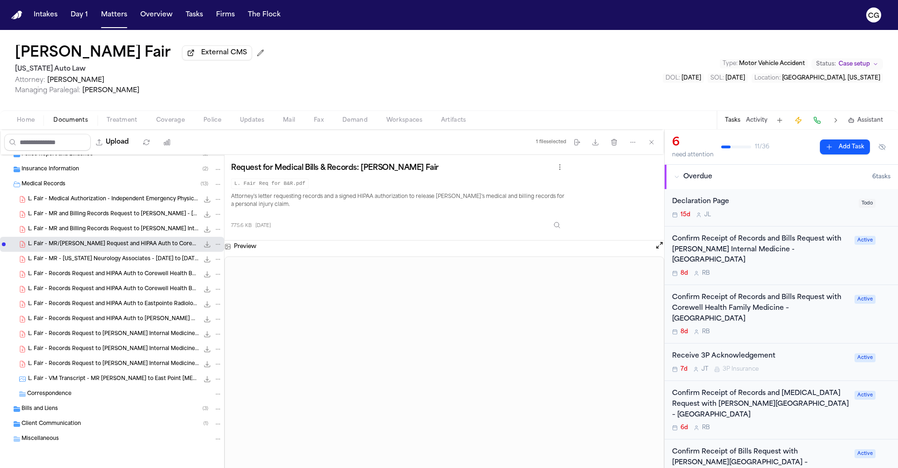
click at [753, 303] on div "Confirm Receipt of Records and Bills Request with Corewell Health Family Medici…" at bounding box center [760, 308] width 177 height 32
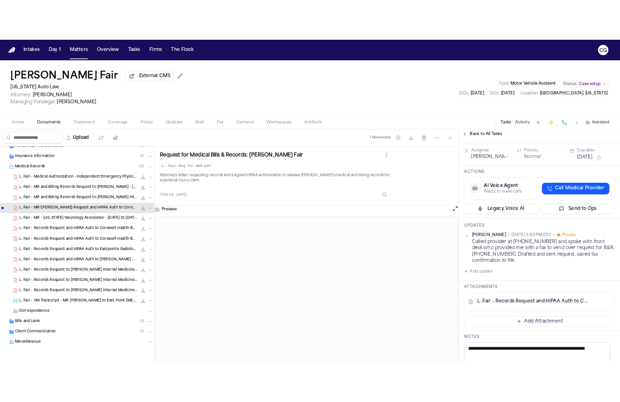
scroll to position [161, 0]
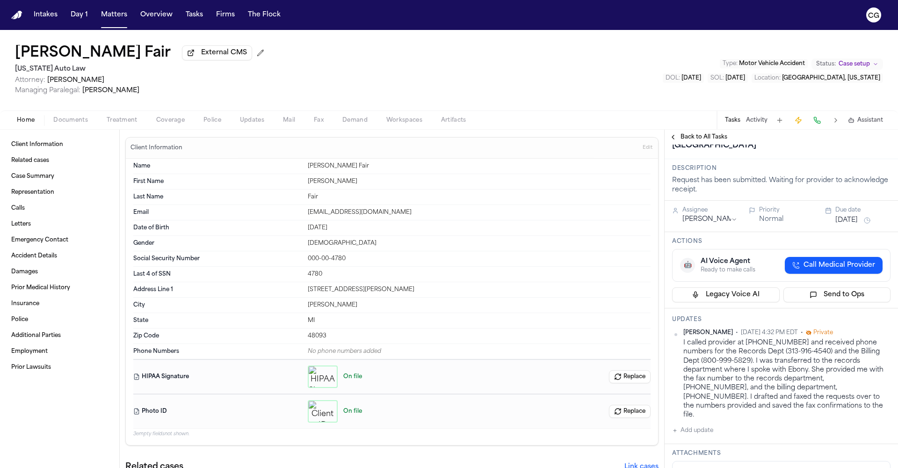
scroll to position [152, 0]
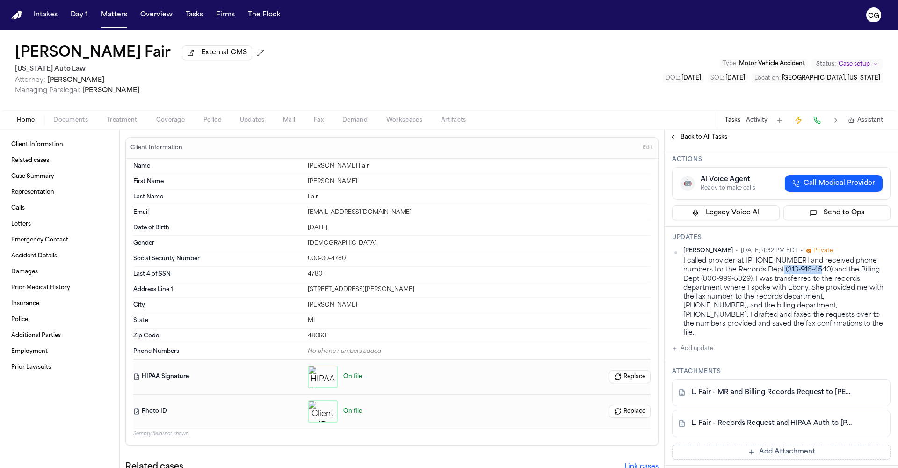
drag, startPoint x: 785, startPoint y: 351, endPoint x: 828, endPoint y: 347, distance: 43.3
click at [828, 337] on div "I called provider at [PHONE_NUMBER] and received phone numbers for the Records …" at bounding box center [787, 296] width 207 height 81
copy div "[PHONE_NUMBER]"
